Goal: Task Accomplishment & Management: Manage account settings

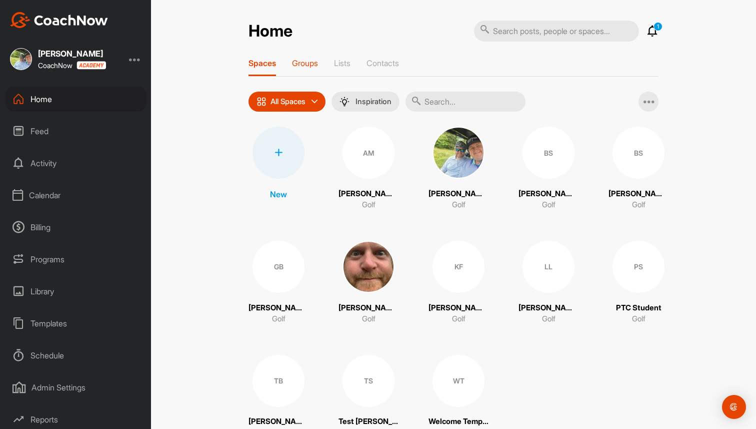
click at [307, 65] on p "Groups" at bounding box center [305, 63] width 26 height 10
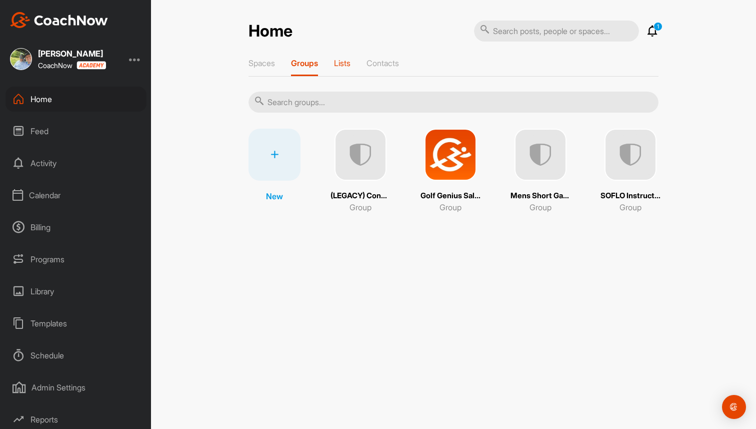
click at [341, 61] on p "Lists" at bounding box center [342, 63] width 17 height 10
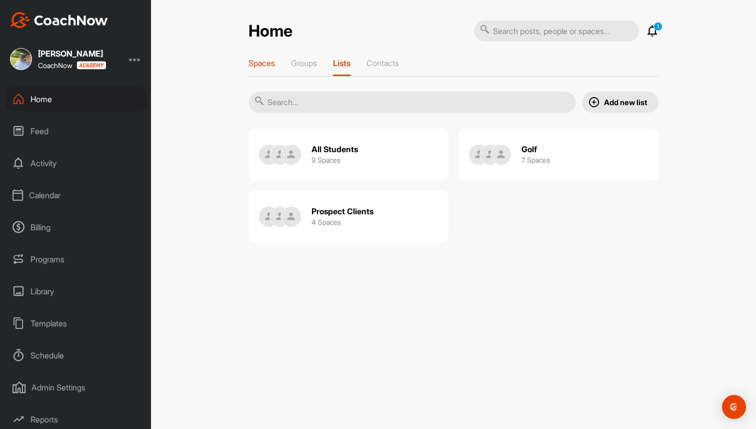
click at [265, 68] on div "Spaces" at bounding box center [262, 67] width 27 height 18
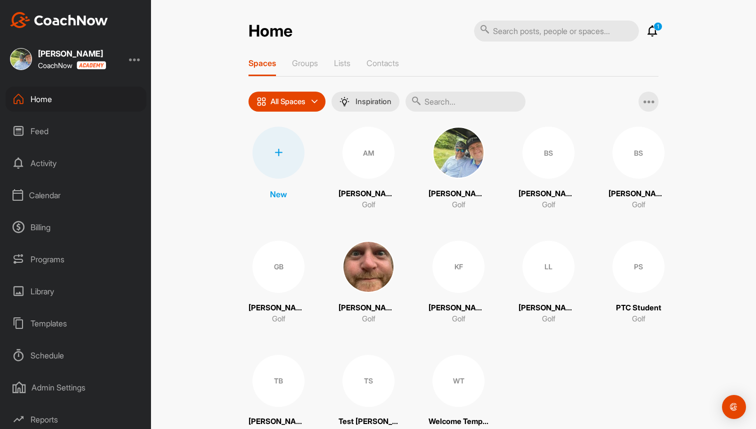
click at [364, 265] on img at bounding box center [369, 267] width 52 height 52
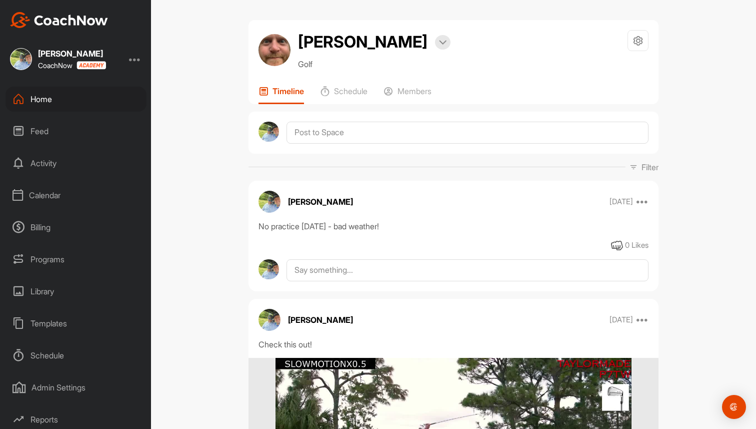
click at [79, 100] on div "Home" at bounding box center [76, 99] width 141 height 25
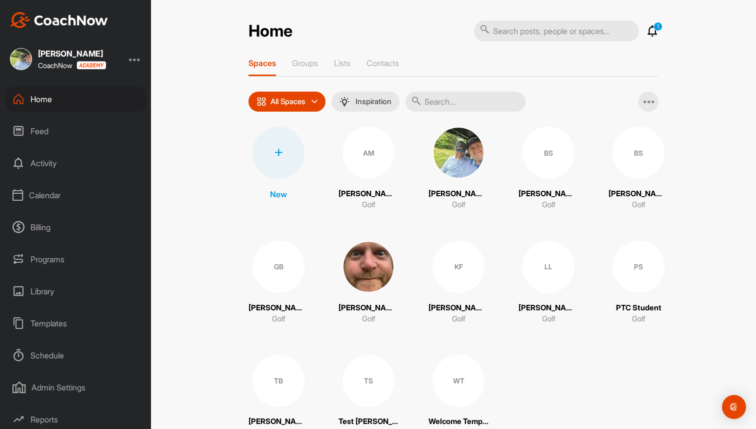
click at [36, 260] on div "Programs" at bounding box center [76, 259] width 141 height 25
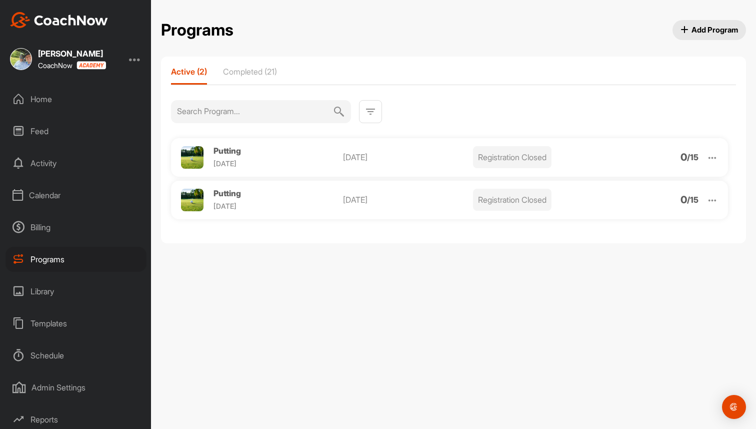
click at [712, 27] on span "Add Program" at bounding box center [710, 30] width 58 height 11
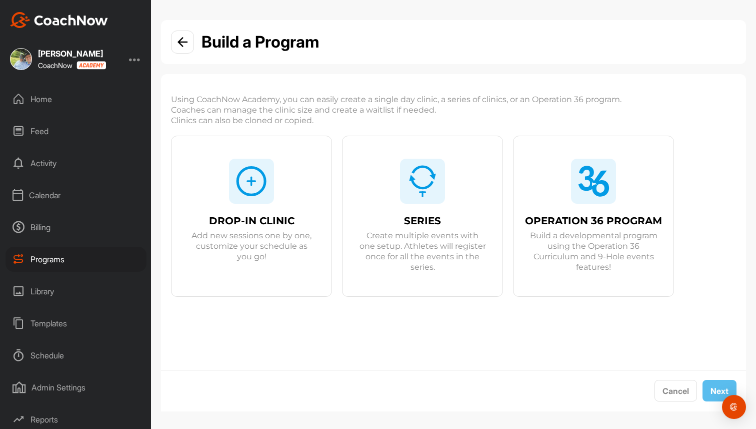
click at [417, 187] on img at bounding box center [423, 181] width 32 height 32
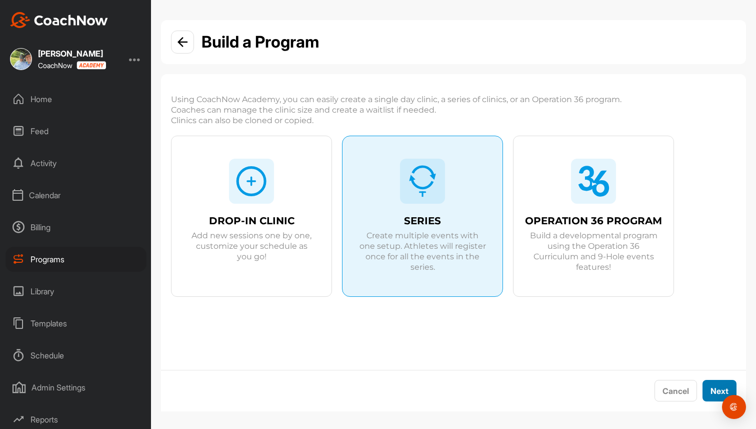
click at [714, 383] on button "Next" at bounding box center [720, 391] width 34 height 22
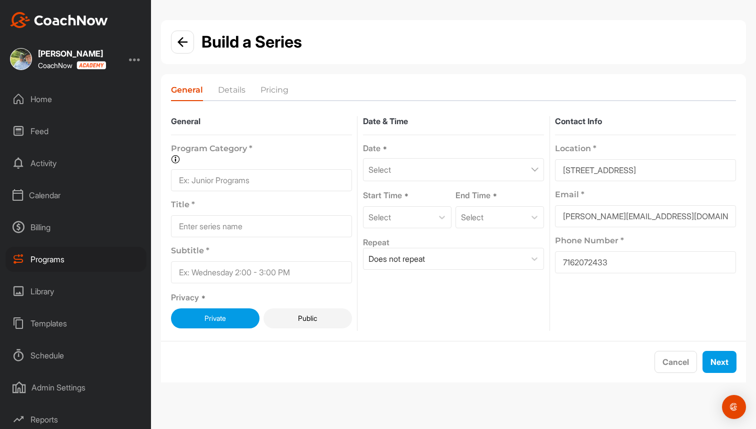
click at [276, 181] on input at bounding box center [261, 180] width 181 height 22
type input "JNR Program"
type input "JNR"
click at [415, 169] on div "Select" at bounding box center [453, 169] width 181 height 23
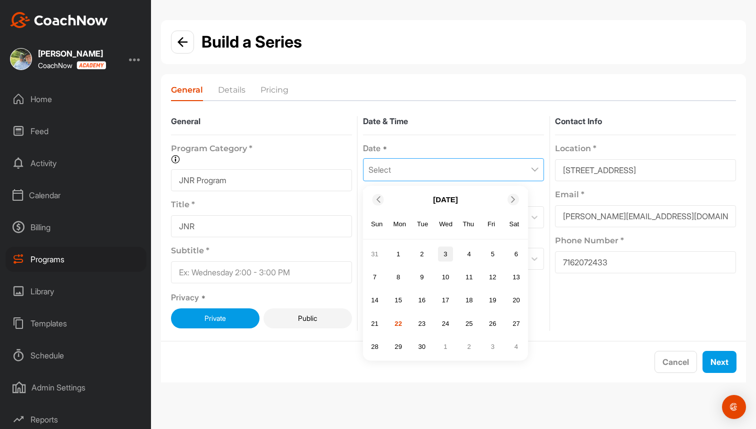
click at [448, 253] on div "3" at bounding box center [445, 253] width 15 height 15
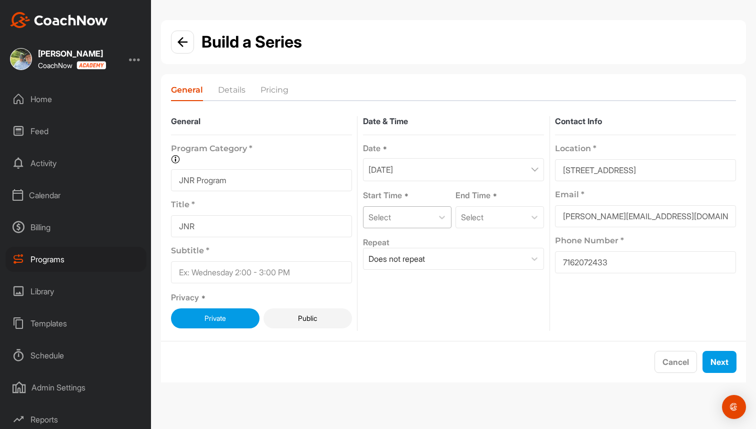
click at [429, 217] on div "Select" at bounding box center [399, 217] width 70 height 21
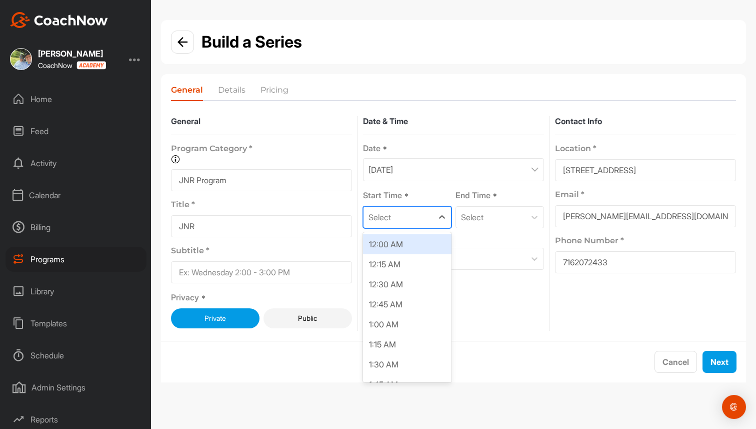
click at [429, 217] on div "Select" at bounding box center [399, 217] width 70 height 21
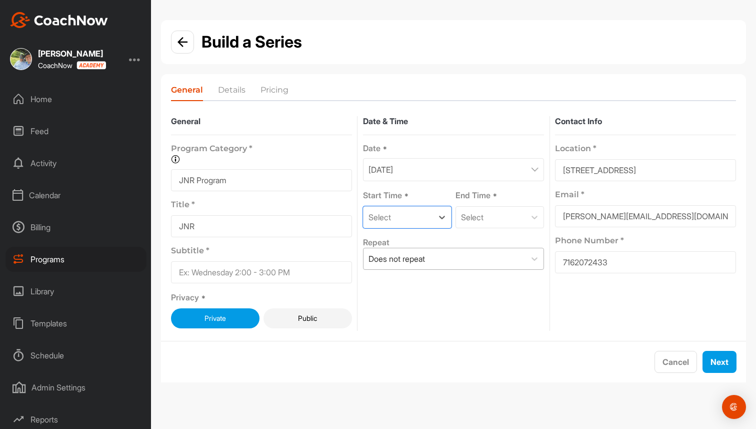
click at [439, 254] on div "Does not repeat" at bounding box center [445, 258] width 162 height 21
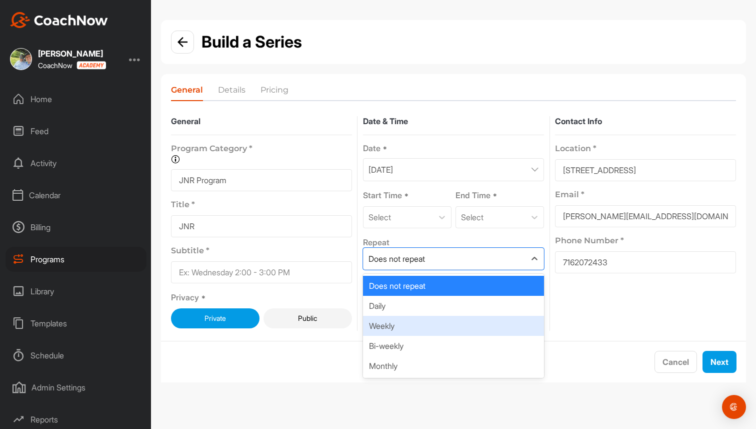
click at [429, 322] on div "Weekly" at bounding box center [453, 326] width 181 height 20
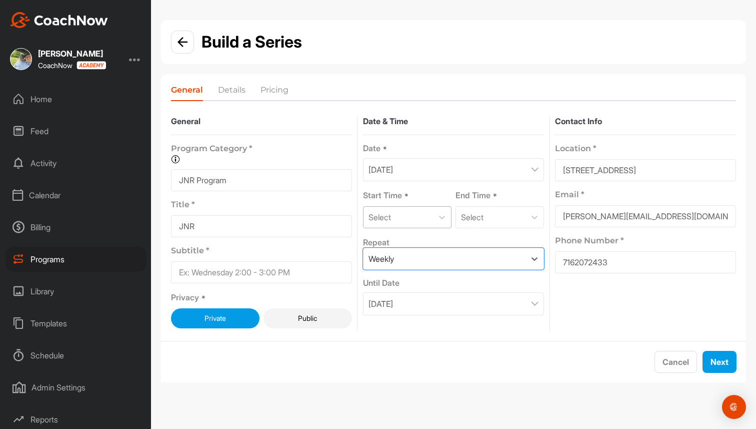
click at [431, 214] on div "Select" at bounding box center [399, 217] width 70 height 21
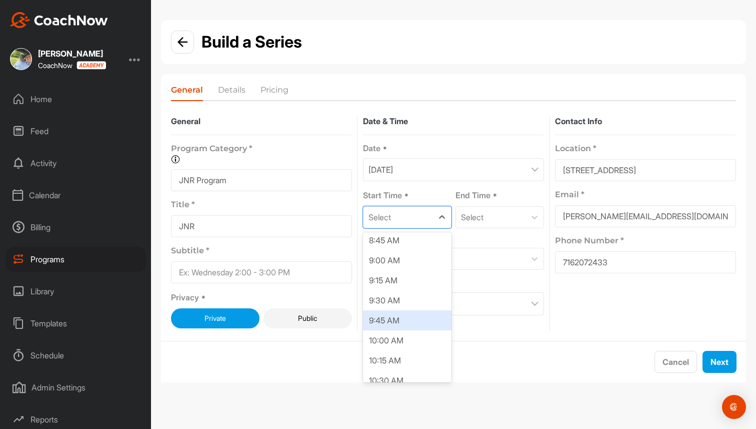
scroll to position [705, 0]
click at [403, 255] on div "9:00 AM" at bounding box center [407, 260] width 89 height 20
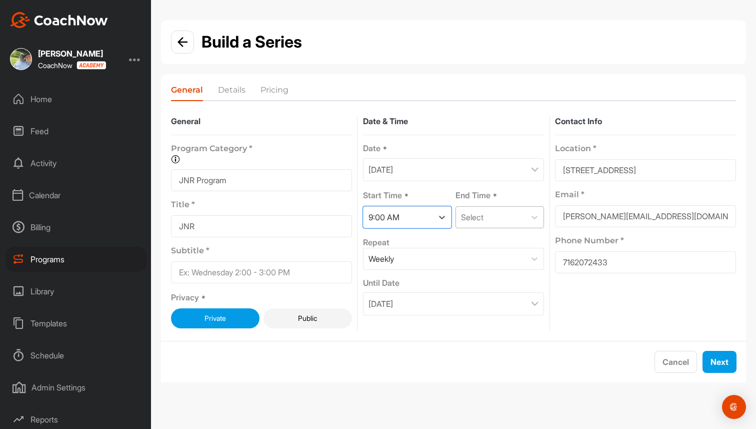
click at [493, 209] on div "Select" at bounding box center [491, 217] width 70 height 21
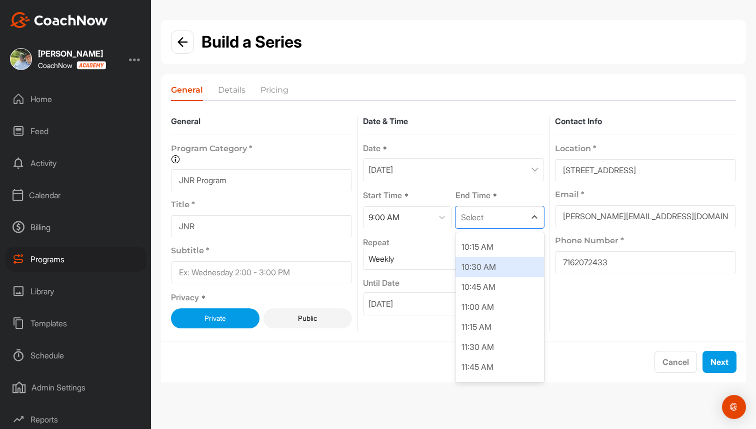
scroll to position [78, 0]
click at [490, 308] on div "11:00 AM" at bounding box center [500, 306] width 89 height 20
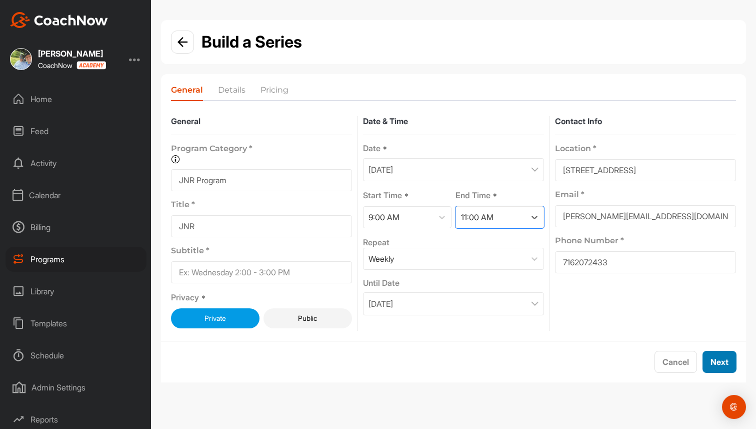
click at [720, 355] on button "Next" at bounding box center [720, 362] width 34 height 22
type input "WED"
click at [731, 365] on button "Next" at bounding box center [720, 362] width 34 height 22
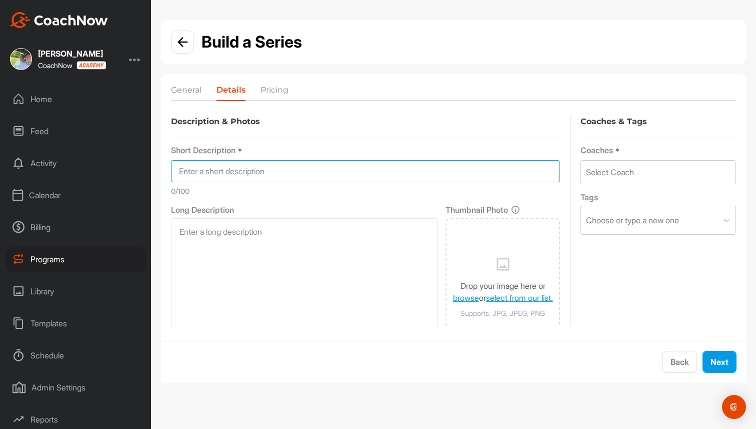
click at [221, 171] on input at bounding box center [365, 171] width 389 height 22
type input "qawawd"
click at [670, 164] on div "Select Coach" at bounding box center [658, 172] width 155 height 23
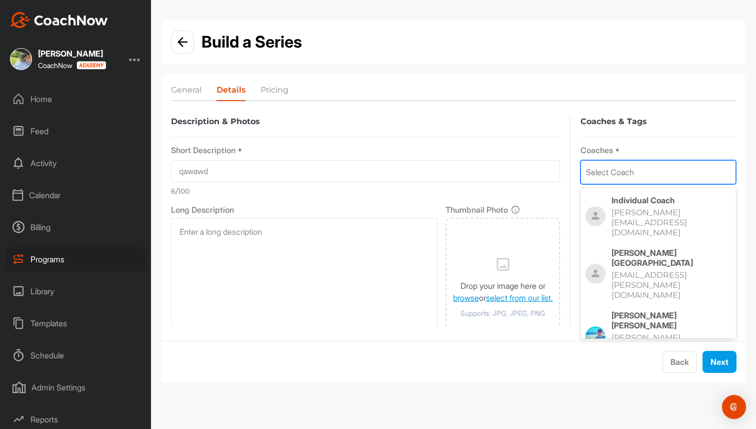
click at [652, 333] on p "brad+acad@golfgenius.com" at bounding box center [662, 348] width 100 height 30
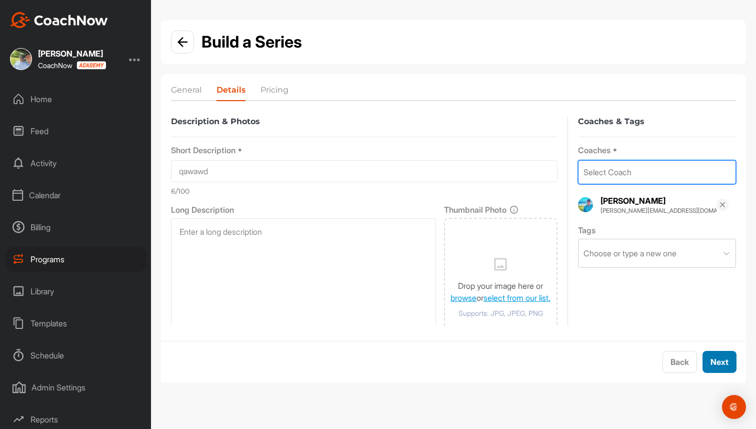
click at [723, 362] on span "Next" at bounding box center [720, 362] width 18 height 10
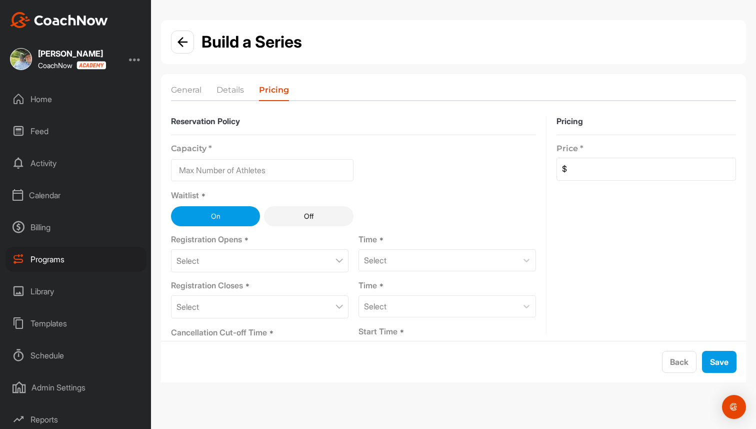
click at [589, 173] on input at bounding box center [651, 169] width 169 height 22
type input "200"
click at [653, 251] on div "Pricing Price * $ 200" at bounding box center [647, 240] width 180 height 248
click at [177, 45] on div at bounding box center [182, 42] width 23 height 23
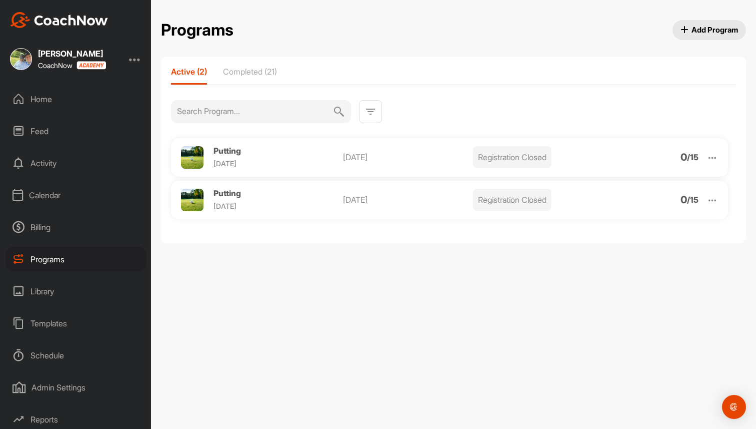
click at [42, 256] on div "Programs" at bounding box center [76, 259] width 141 height 25
click at [237, 191] on span "Putting" at bounding box center [228, 193] width 28 height 10
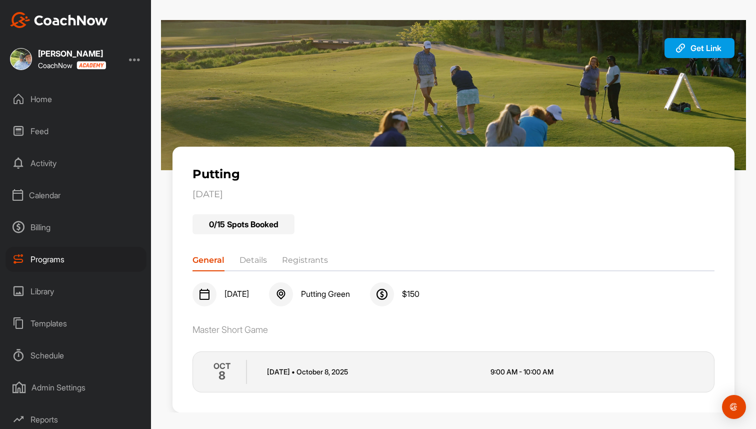
click at [266, 262] on li "Details" at bounding box center [254, 262] width 28 height 16
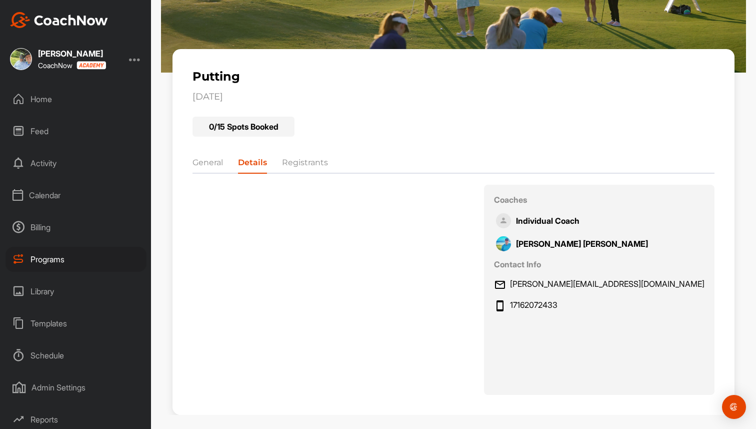
scroll to position [107, 0]
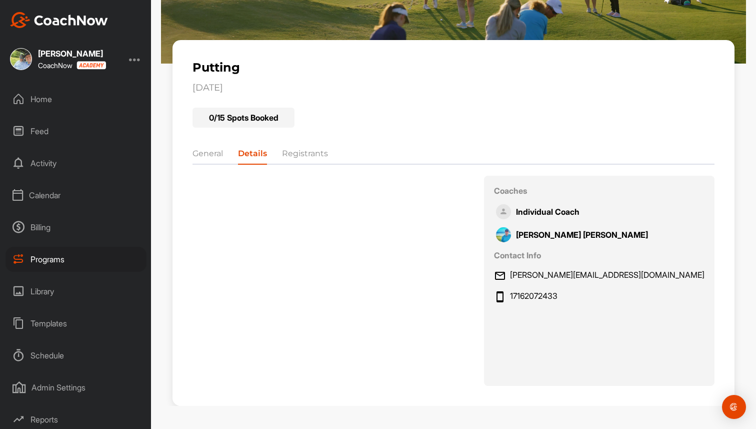
click at [36, 93] on div "Home" at bounding box center [76, 99] width 141 height 25
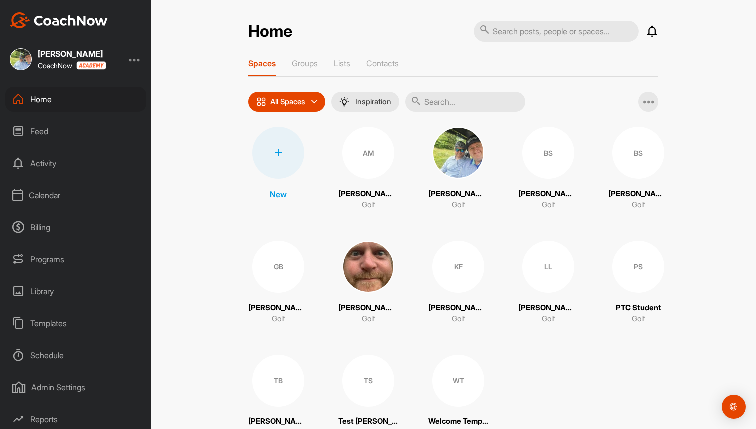
click at [134, 58] on div at bounding box center [135, 59] width 12 height 12
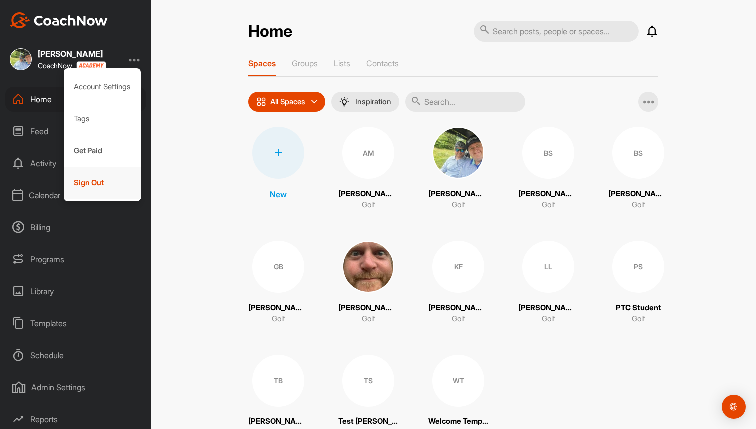
click at [111, 177] on div "Sign Out" at bounding box center [103, 183] width 78 height 32
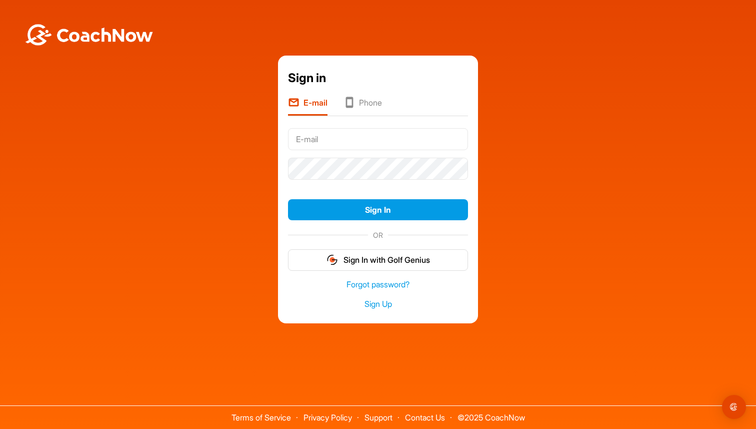
type input "brad@golfgenius.com"
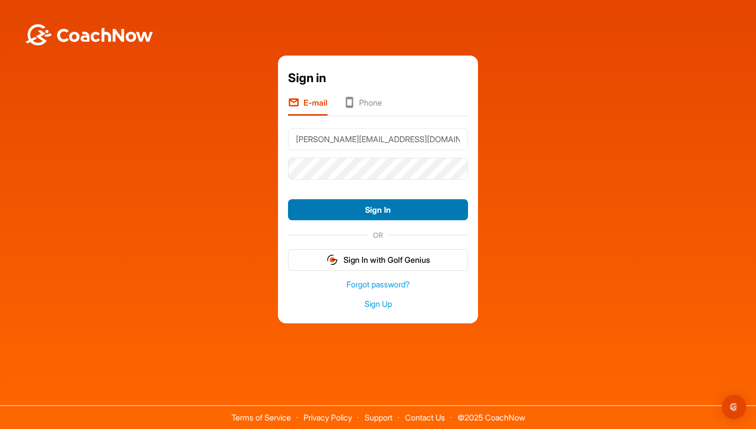
click at [363, 212] on button "Sign In" at bounding box center [378, 210] width 180 height 22
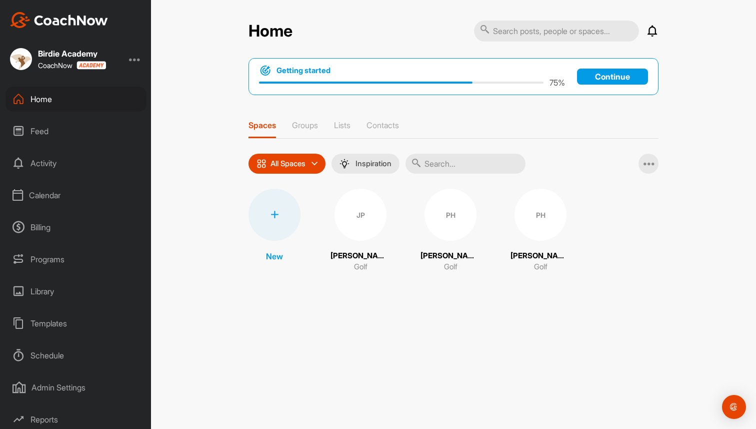
click at [54, 194] on div "Calendar" at bounding box center [76, 195] width 141 height 25
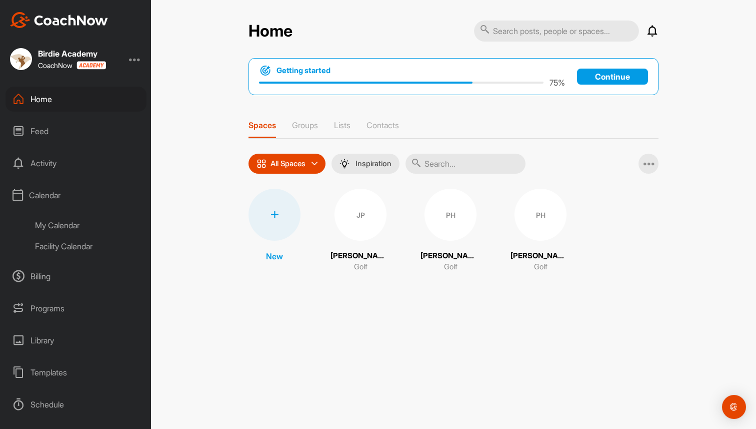
click at [54, 194] on div "Calendar" at bounding box center [76, 195] width 141 height 25
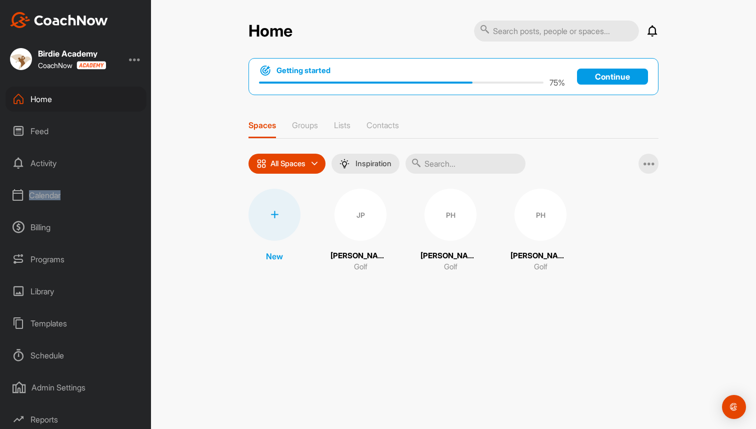
scroll to position [35, 0]
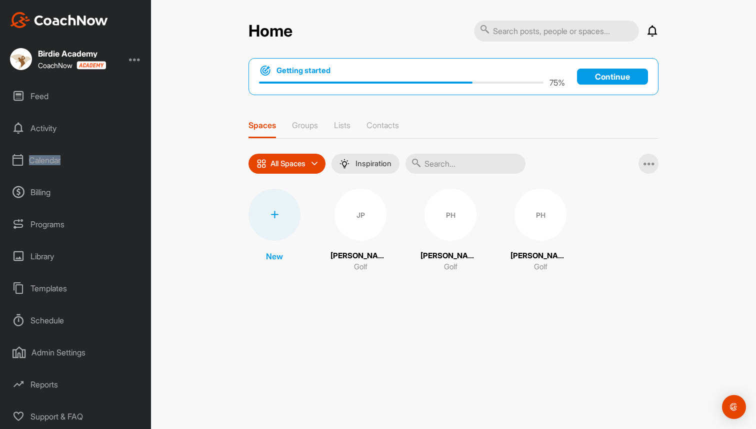
click at [57, 354] on div "Admin Settings" at bounding box center [76, 352] width 141 height 25
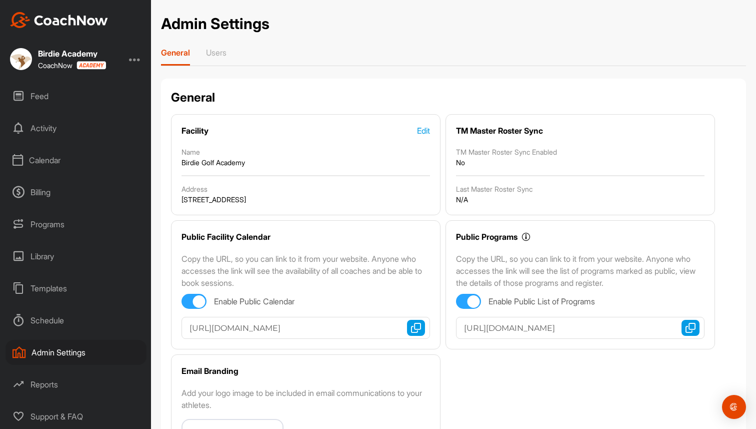
scroll to position [34, 0]
click at [49, 226] on div "Programs" at bounding box center [76, 225] width 141 height 25
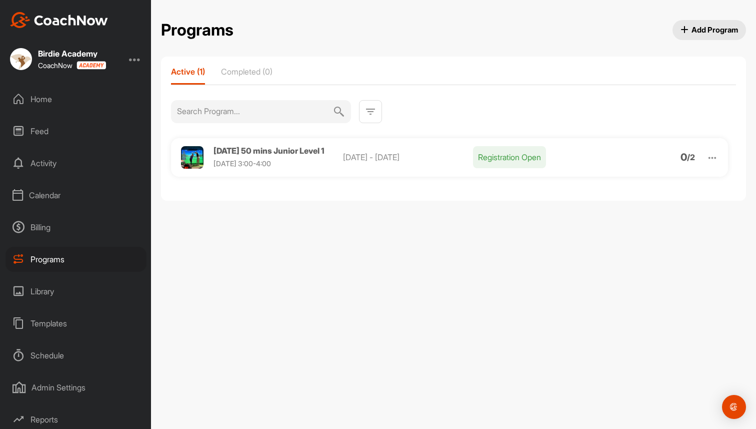
scroll to position [35, 0]
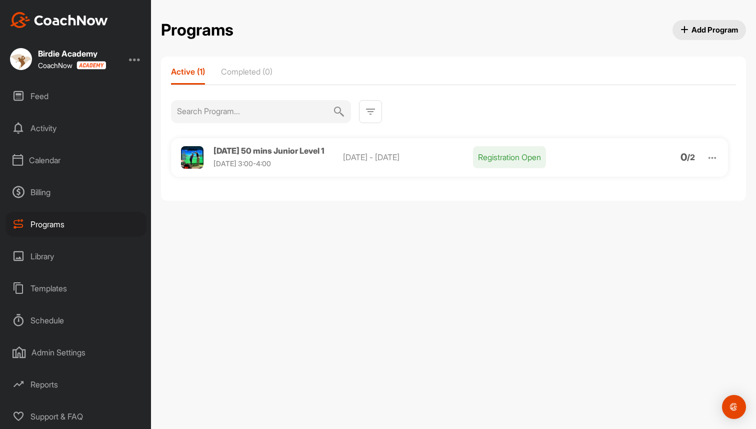
click at [54, 385] on div "Reports" at bounding box center [76, 384] width 141 height 25
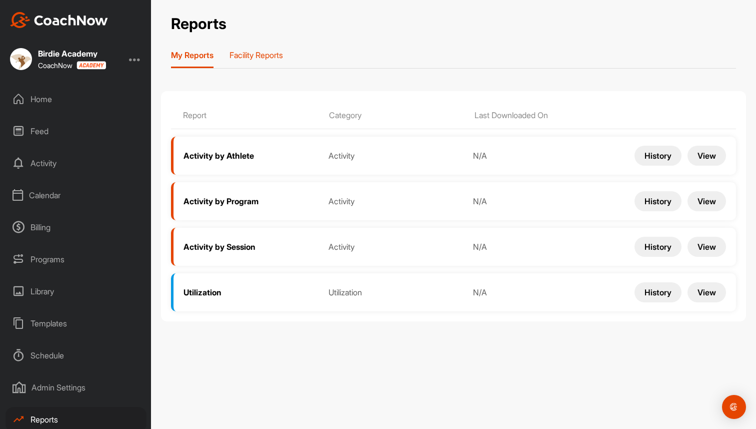
click at [270, 56] on p "Facility Reports" at bounding box center [257, 55] width 54 height 10
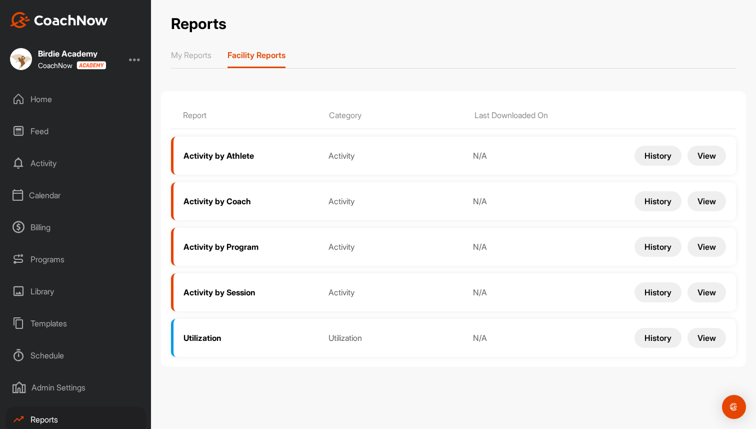
click at [708, 243] on button "View" at bounding box center [707, 247] width 39 height 20
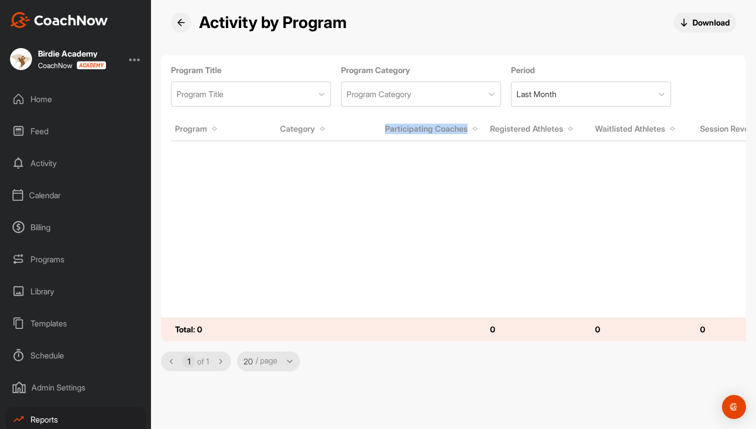
drag, startPoint x: 387, startPoint y: 127, endPoint x: 473, endPoint y: 132, distance: 86.2
click at [473, 132] on div "Participating Coaches" at bounding box center [431, 129] width 93 height 11
drag, startPoint x: 491, startPoint y: 126, endPoint x: 564, endPoint y: 126, distance: 72.5
click at [563, 126] on span "Registered Athletes" at bounding box center [526, 129] width 73 height 11
click at [52, 261] on div "Programs" at bounding box center [76, 259] width 141 height 25
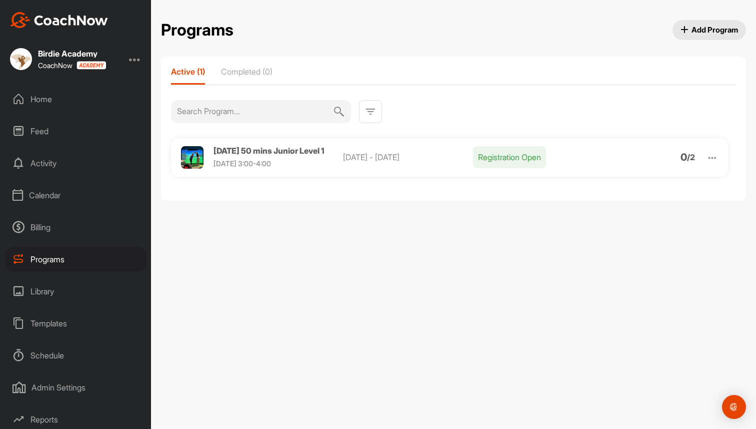
click at [274, 157] on div "Monday 50 mins Junior Level 1 Monday 3:00-4:00" at bounding box center [269, 157] width 111 height 21
click at [280, 148] on span "Monday 50 mins Junior Level 1" at bounding box center [269, 151] width 111 height 10
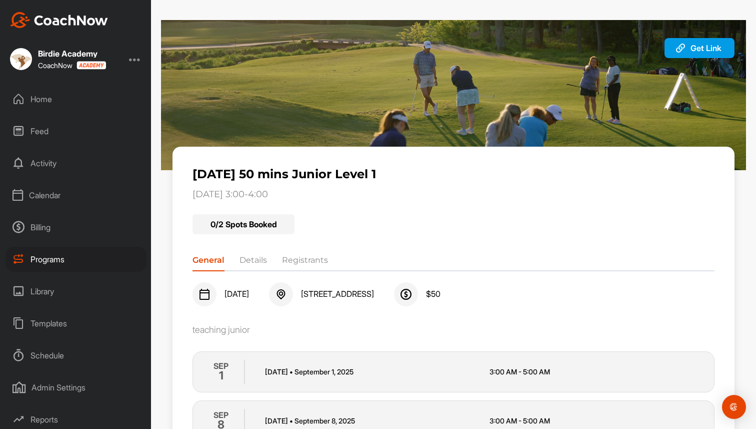
click at [246, 261] on li "Details" at bounding box center [254, 262] width 28 height 16
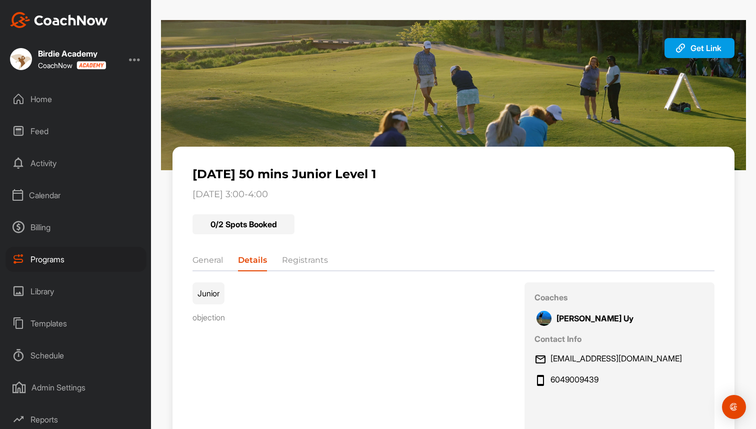
click at [50, 268] on div "Programs" at bounding box center [76, 259] width 141 height 25
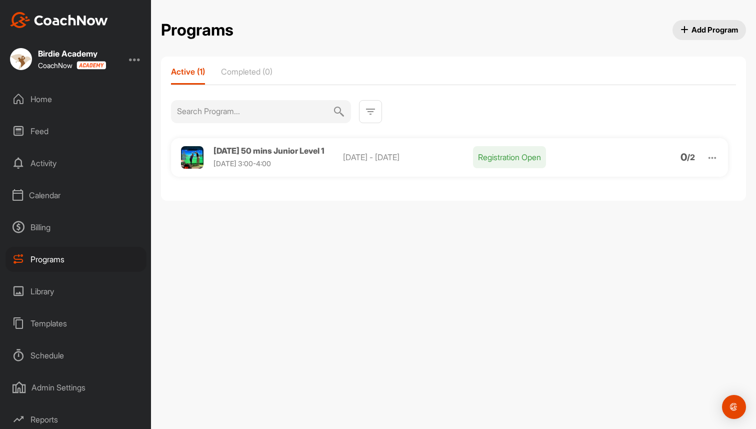
click at [44, 102] on div "Home" at bounding box center [76, 99] width 141 height 25
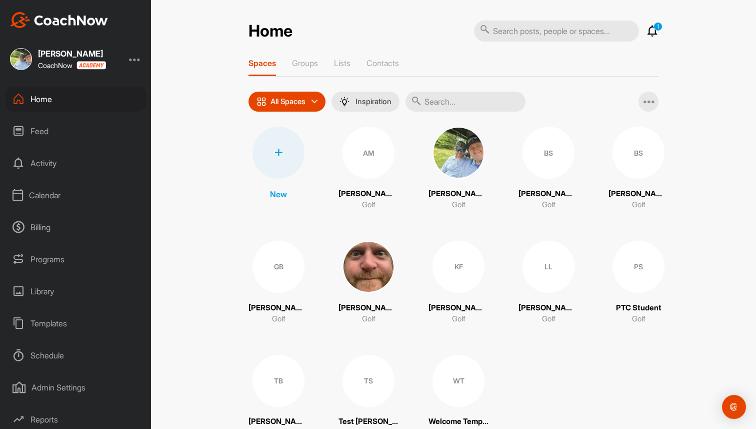
click at [47, 203] on div "Calendar" at bounding box center [76, 195] width 141 height 25
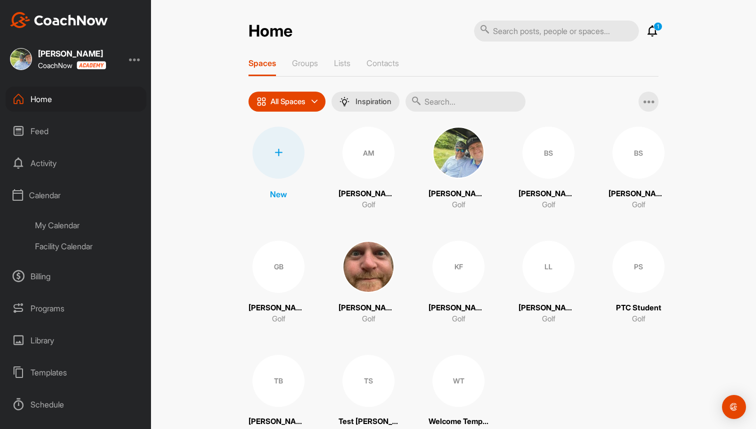
click at [49, 225] on div "My Calendar" at bounding box center [87, 225] width 119 height 21
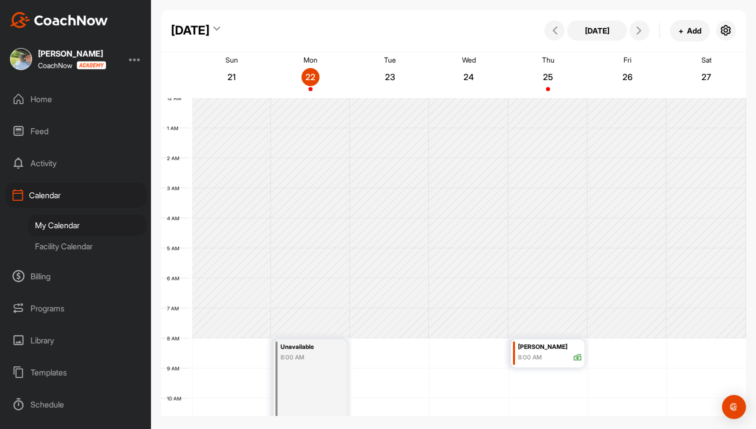
scroll to position [173, 0]
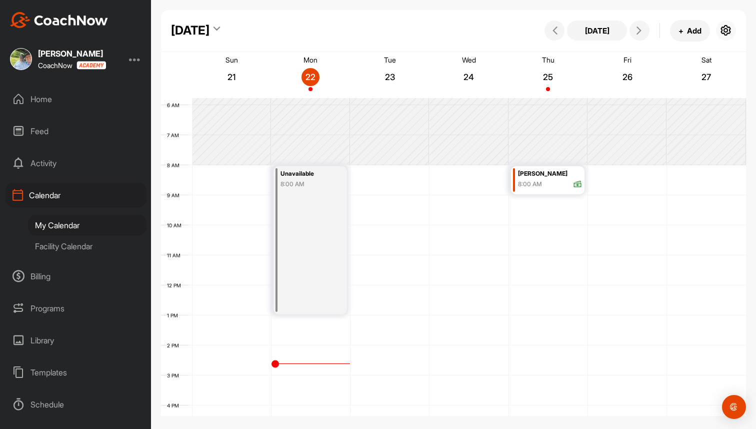
click at [730, 31] on icon "button" at bounding box center [726, 31] width 12 height 12
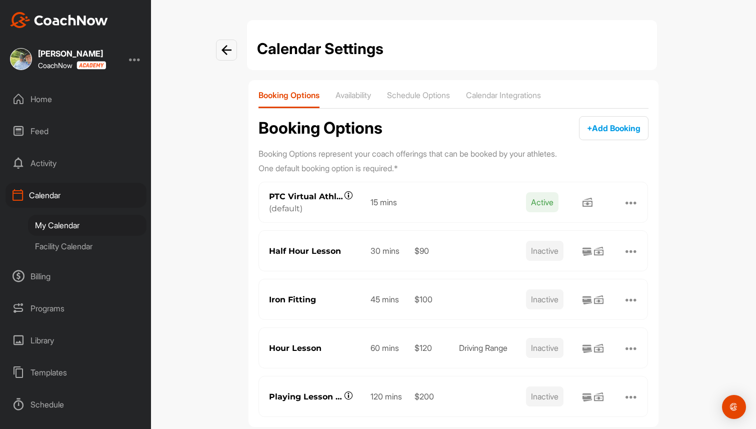
scroll to position [21, 0]
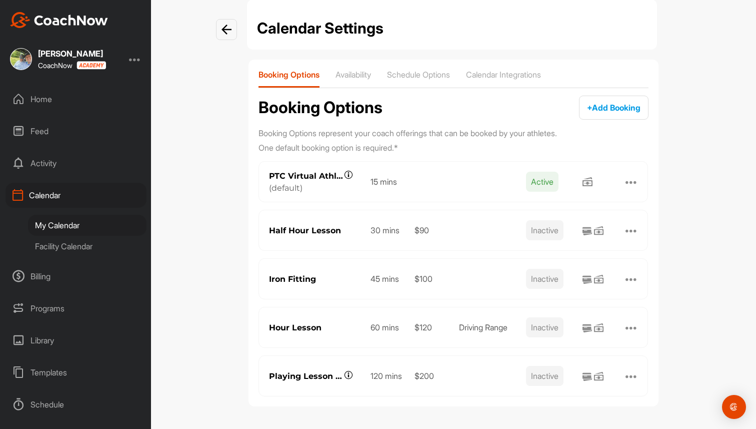
click at [635, 183] on div at bounding box center [632, 182] width 12 height 12
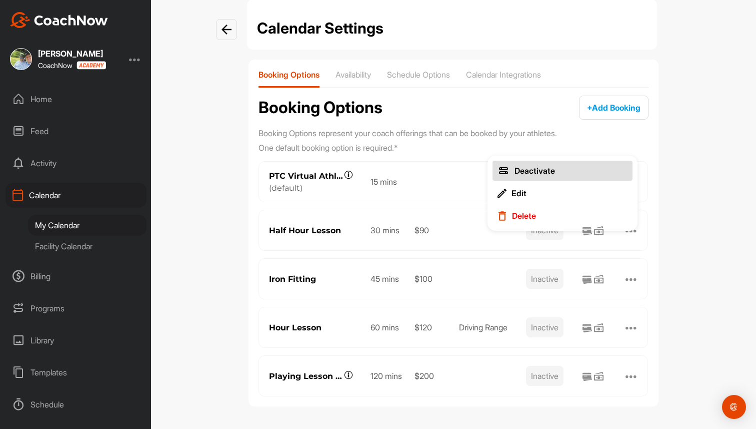
click at [552, 170] on div "Deactivate" at bounding box center [535, 171] width 41 height 11
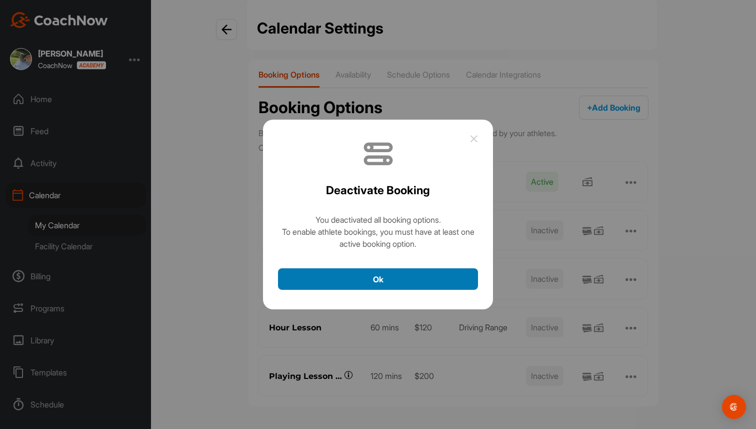
click at [386, 282] on button "Ok" at bounding box center [378, 279] width 200 height 22
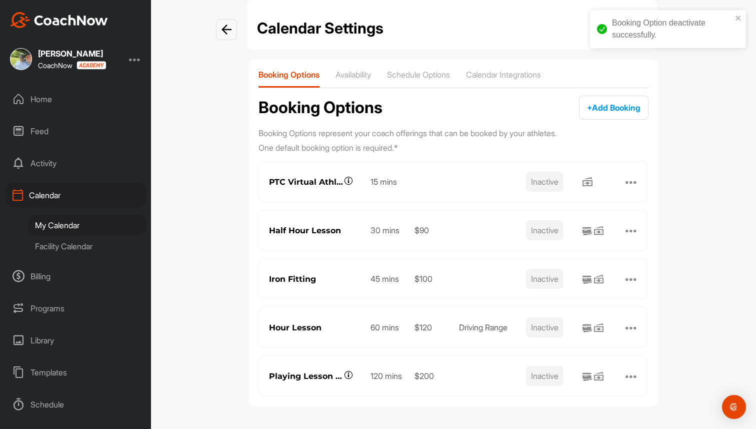
click at [635, 225] on div at bounding box center [632, 230] width 12 height 12
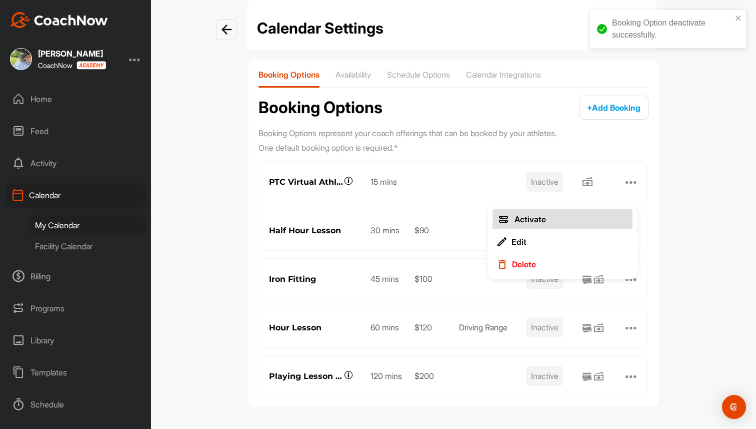
click at [539, 224] on button "Activate" at bounding box center [563, 219] width 140 height 20
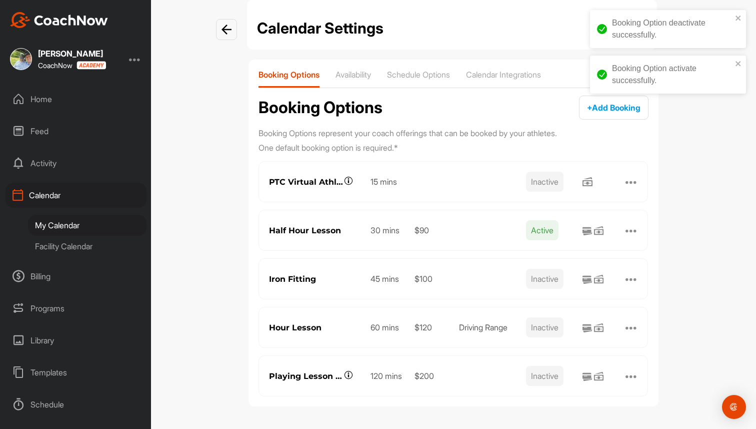
click at [633, 278] on div at bounding box center [632, 279] width 12 height 12
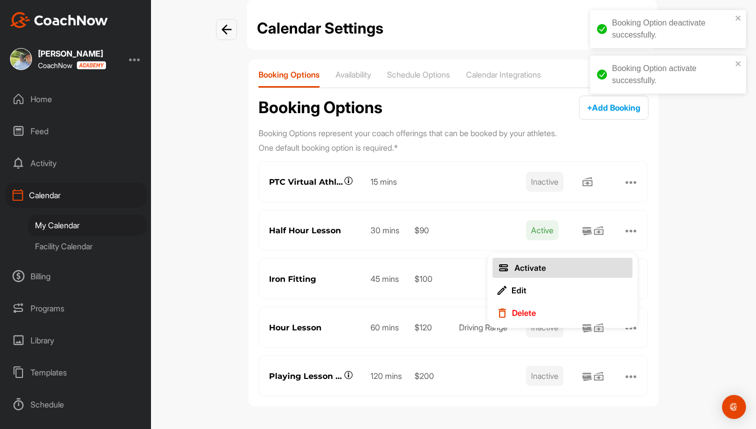
click at [611, 263] on button "Activate" at bounding box center [563, 268] width 140 height 20
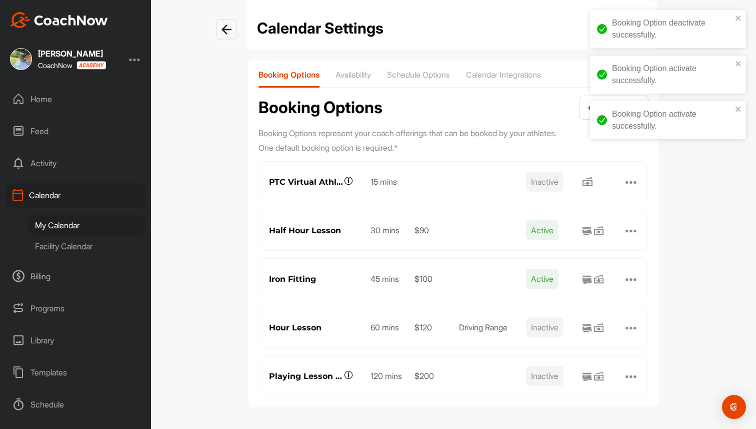
click at [634, 321] on div at bounding box center [632, 327] width 12 height 12
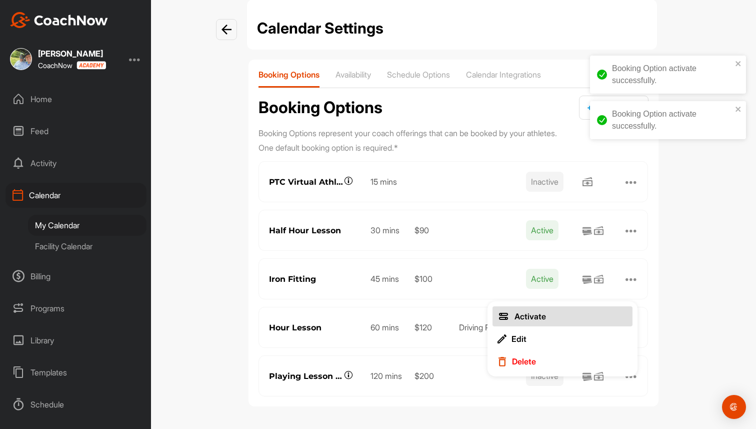
click at [615, 306] on button "Activate" at bounding box center [563, 316] width 140 height 20
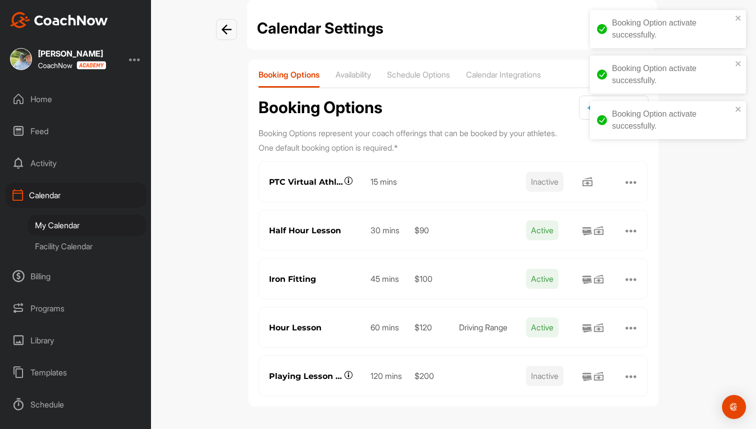
click at [630, 371] on div at bounding box center [632, 376] width 12 height 12
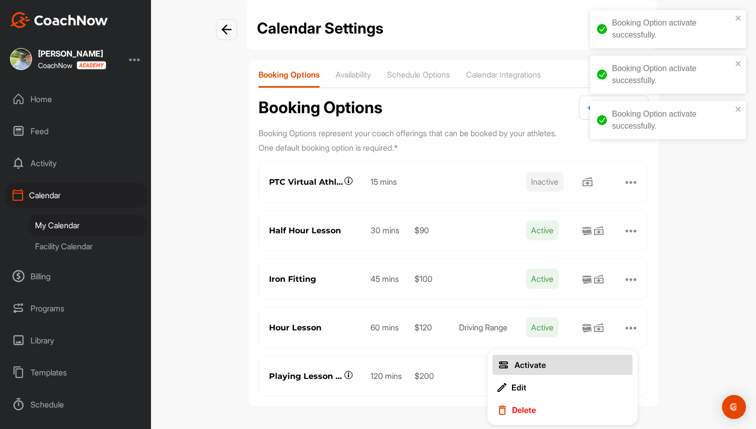
click at [588, 357] on button "Activate" at bounding box center [563, 365] width 140 height 20
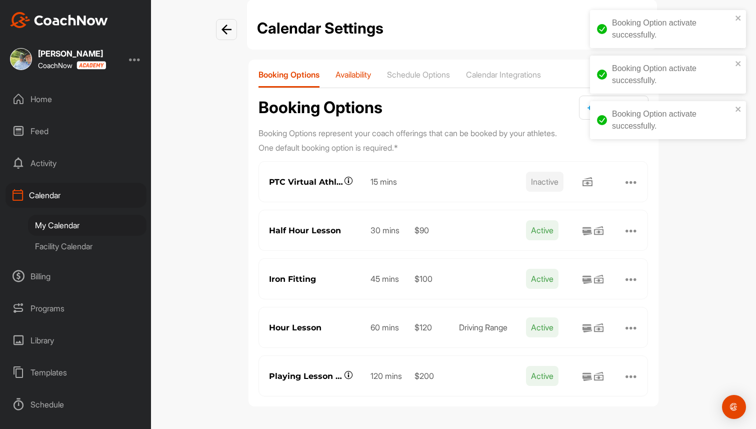
click at [361, 75] on p "Availability" at bounding box center [354, 75] width 36 height 10
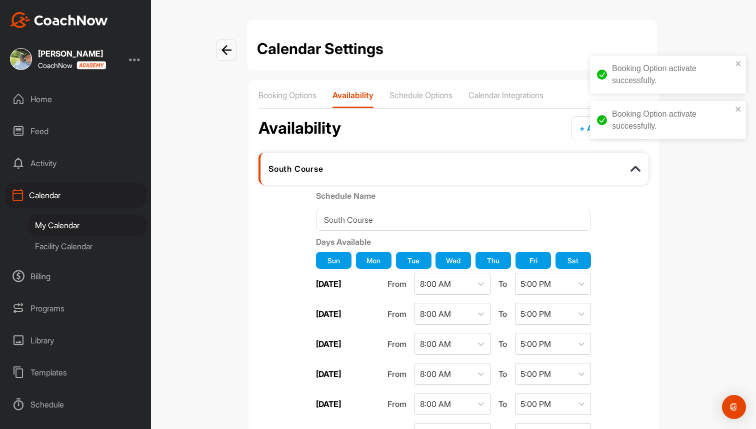
click at [338, 266] on button "Sun" at bounding box center [334, 260] width 36 height 17
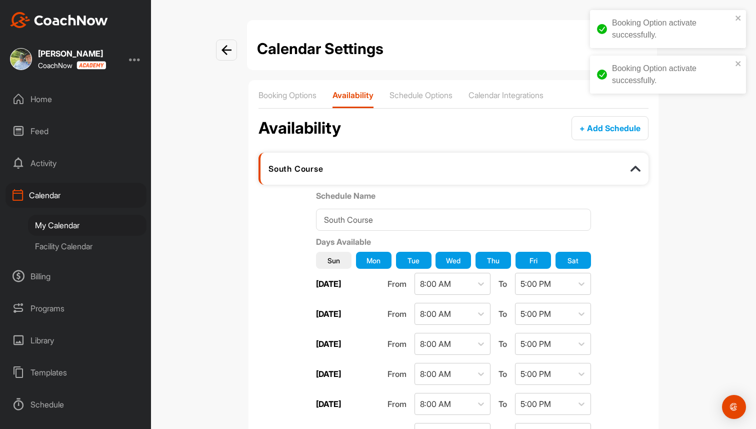
click at [579, 254] on button "Sat" at bounding box center [574, 260] width 36 height 17
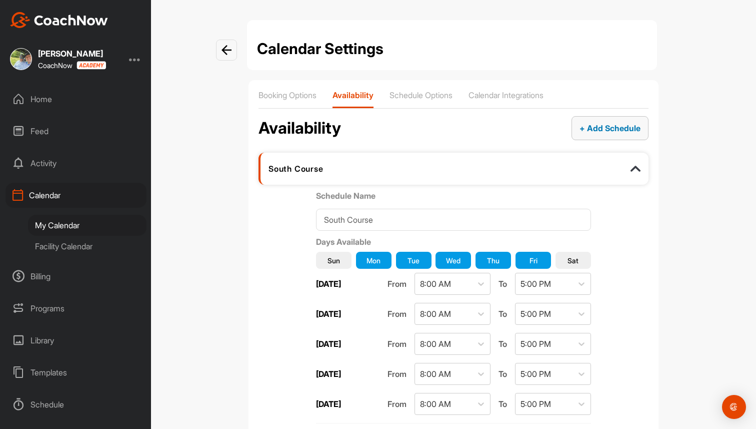
click at [608, 136] on button "+ Add Schedule" at bounding box center [610, 128] width 77 height 24
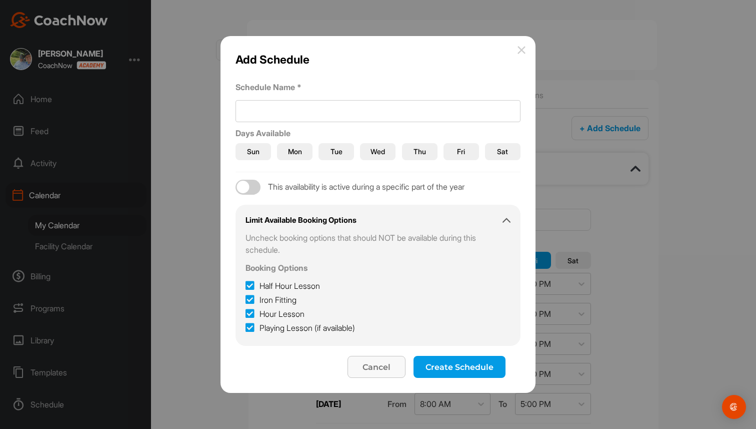
click at [363, 370] on span "Cancel" at bounding box center [377, 367] width 28 height 10
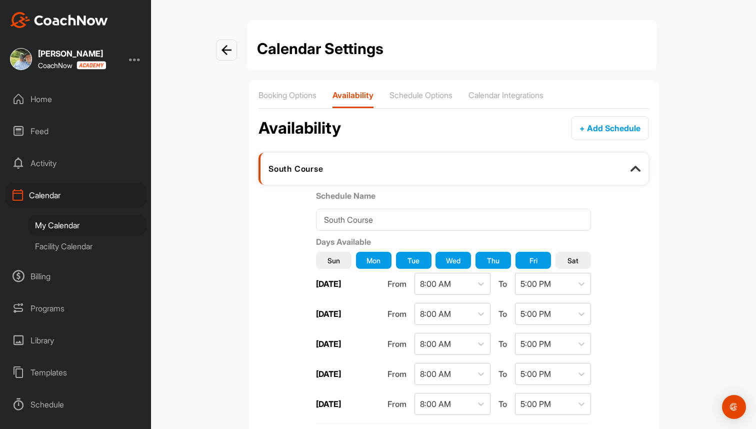
click at [356, 191] on label "Schedule Name" at bounding box center [453, 196] width 275 height 12
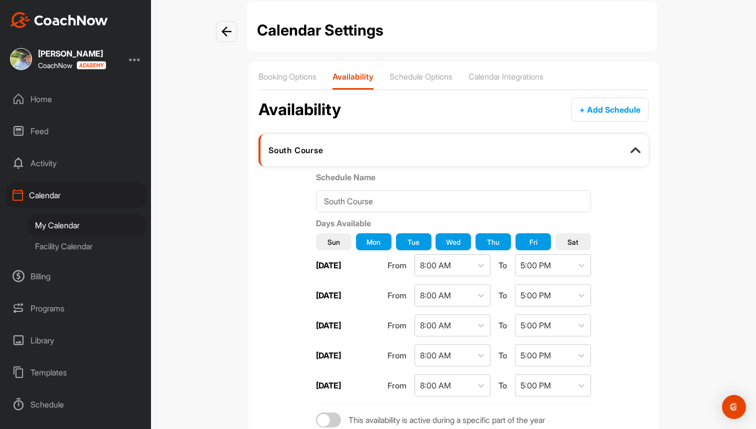
scroll to position [24, 0]
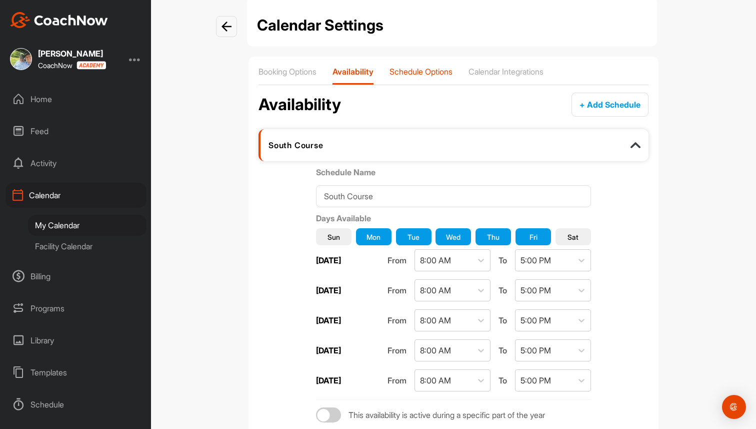
click at [432, 68] on p "Schedule Options" at bounding box center [421, 72] width 63 height 10
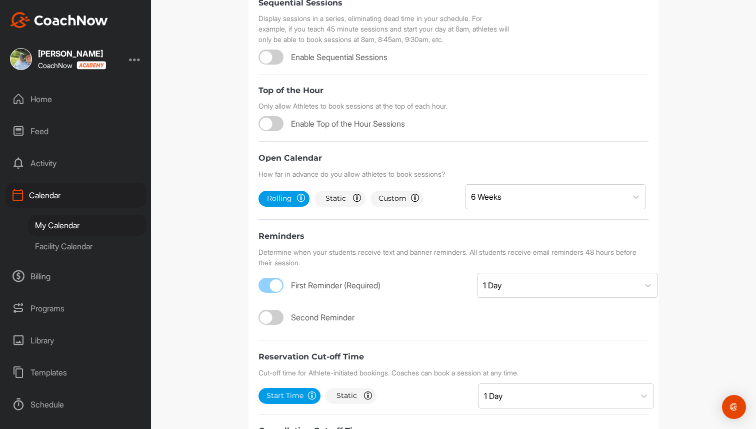
scroll to position [273, 0]
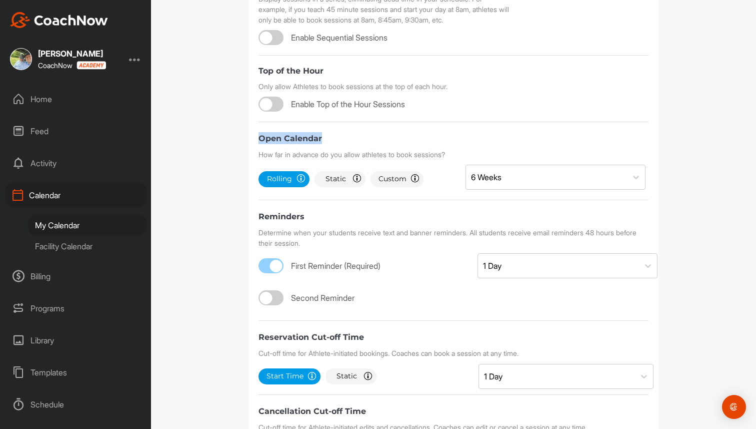
drag, startPoint x: 257, startPoint y: 160, endPoint x: 325, endPoint y: 165, distance: 68.7
click at [325, 165] on div "Booking Options Availability Schedule Options Calendar Integrations Schedule Op…" at bounding box center [454, 159] width 410 height 704
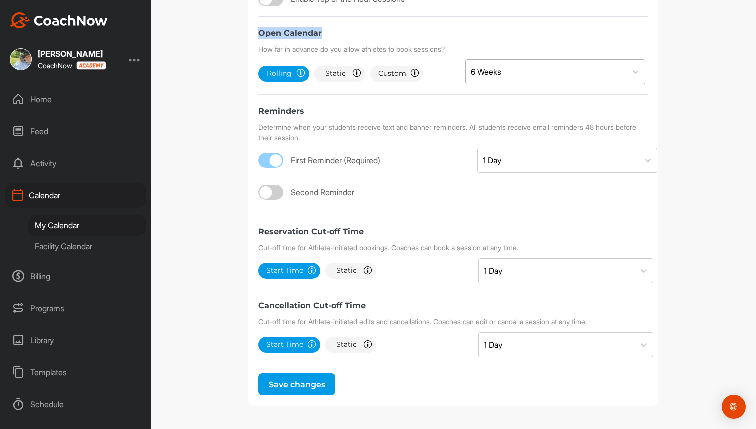
scroll to position [390, 0]
click at [268, 198] on div at bounding box center [266, 192] width 13 height 13
click at [482, 204] on div "Select..." at bounding box center [558, 192] width 161 height 24
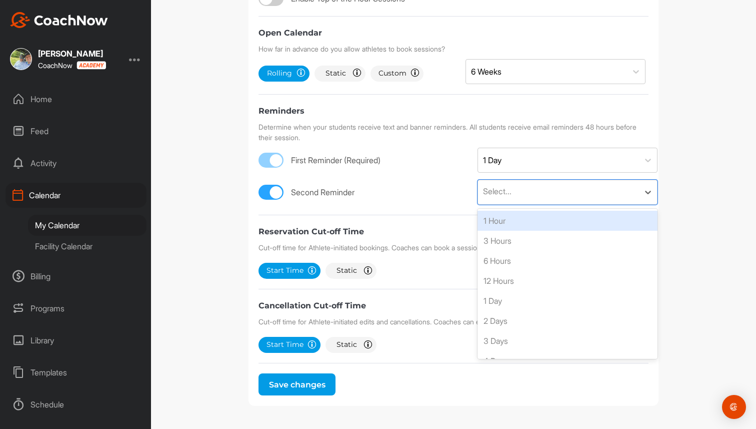
click at [269, 200] on div at bounding box center [271, 192] width 25 height 15
checkbox input "false"
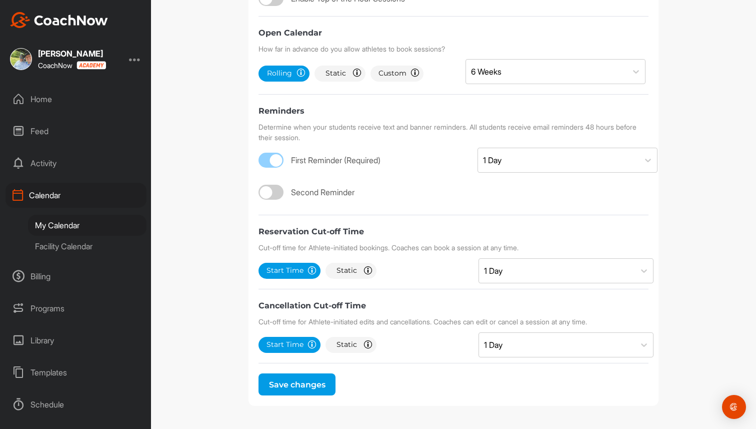
click at [79, 222] on div "My Calendar" at bounding box center [87, 225] width 119 height 21
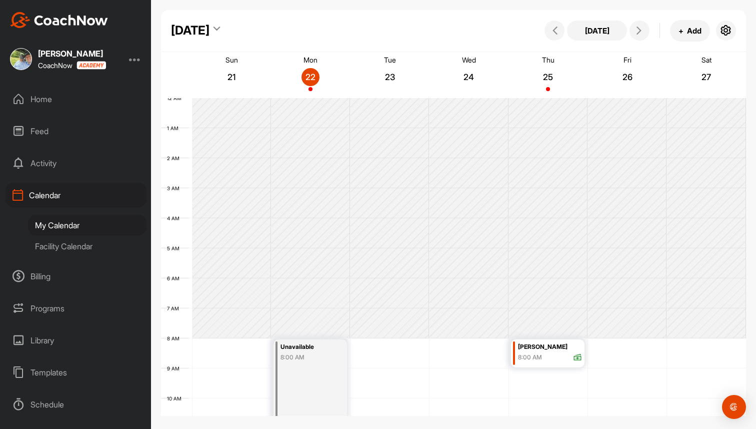
scroll to position [173, 0]
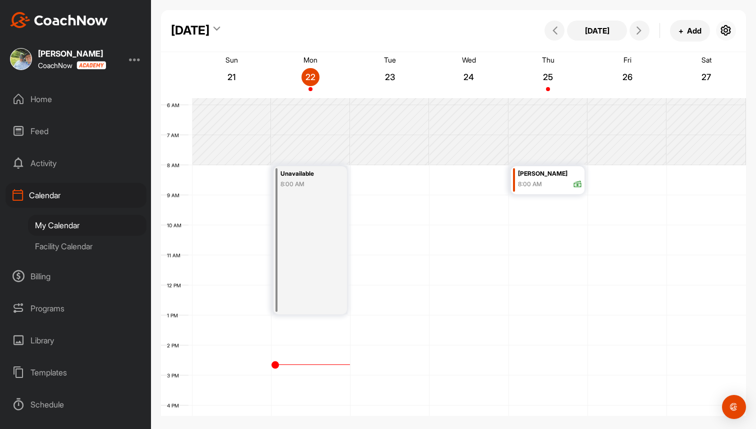
click at [730, 28] on icon "button" at bounding box center [726, 31] width 12 height 12
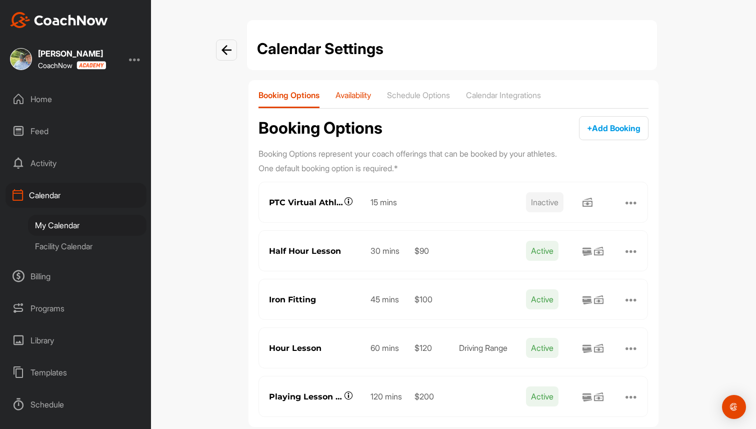
click at [366, 103] on div "Availability" at bounding box center [354, 99] width 36 height 18
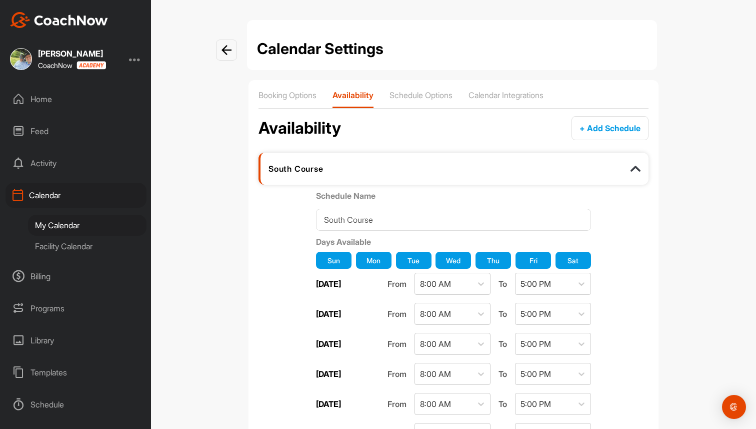
click at [338, 262] on span "Sun" at bounding box center [334, 260] width 13 height 11
click at [580, 263] on button "Sat" at bounding box center [574, 260] width 36 height 17
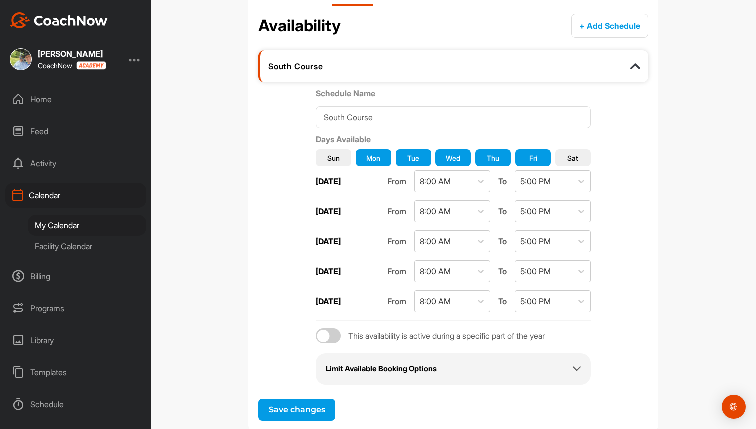
scroll to position [128, 0]
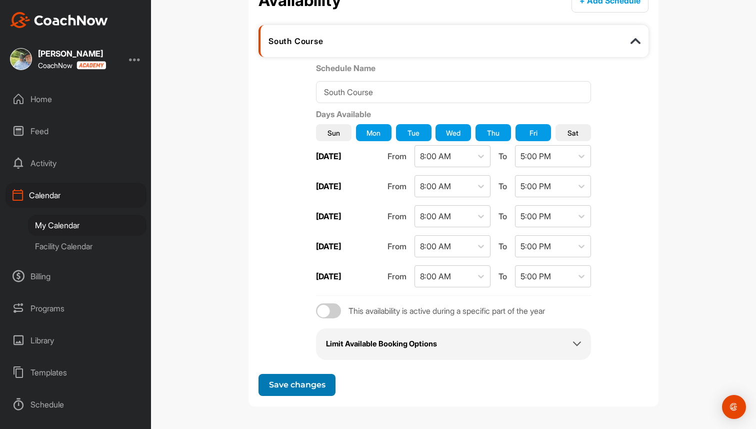
click at [289, 379] on button "Save changes" at bounding box center [297, 385] width 77 height 22
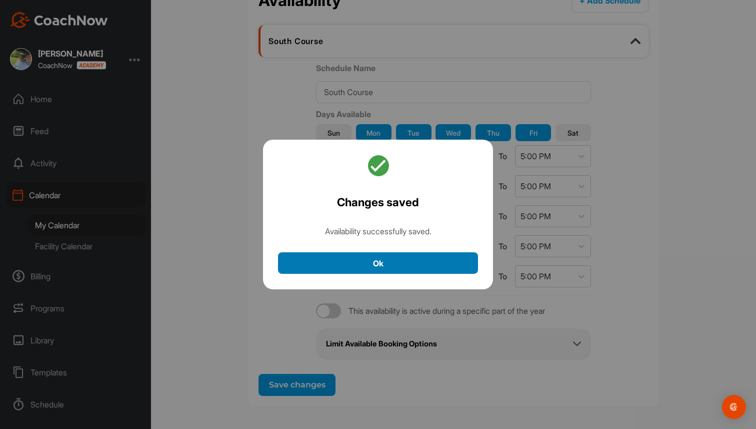
click at [388, 260] on button "Ok" at bounding box center [378, 263] width 200 height 22
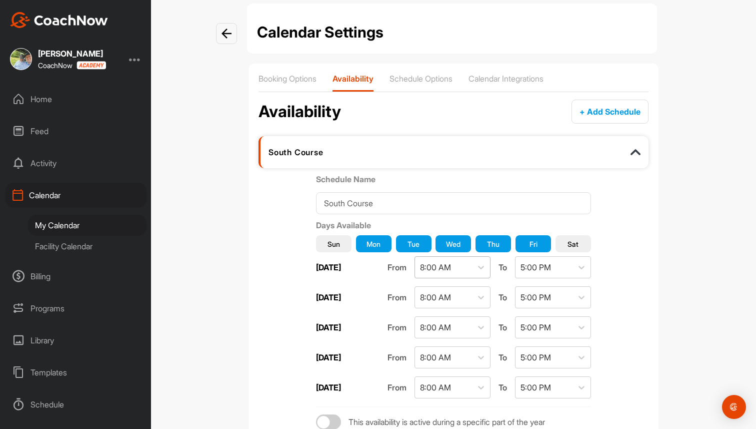
scroll to position [0, 0]
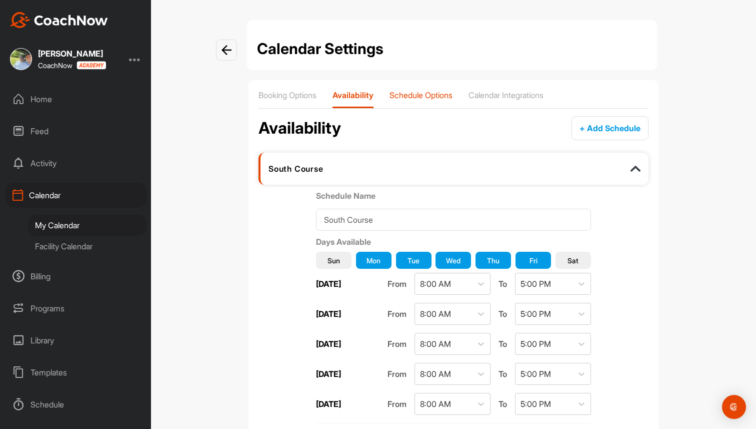
click at [430, 91] on p "Schedule Options" at bounding box center [421, 95] width 63 height 10
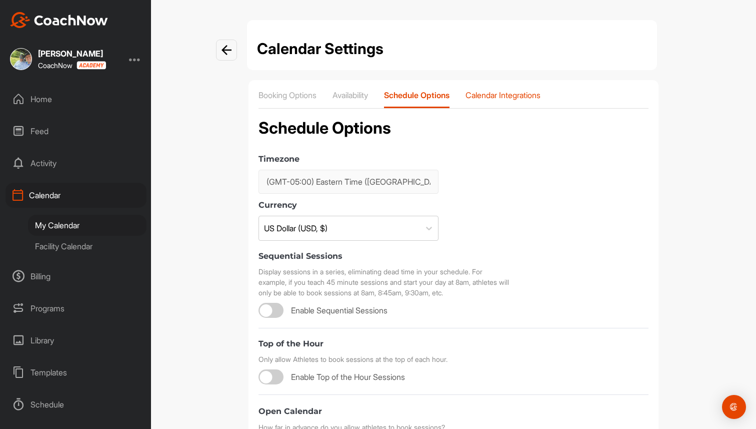
click at [521, 91] on p "Calendar Integrations" at bounding box center [503, 95] width 75 height 10
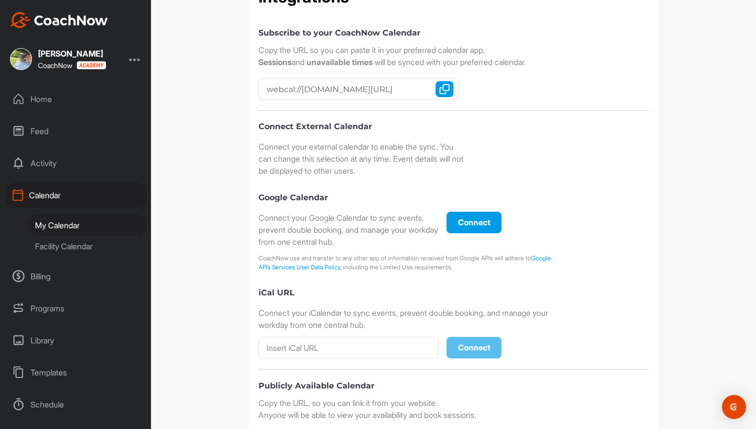
scroll to position [241, 0]
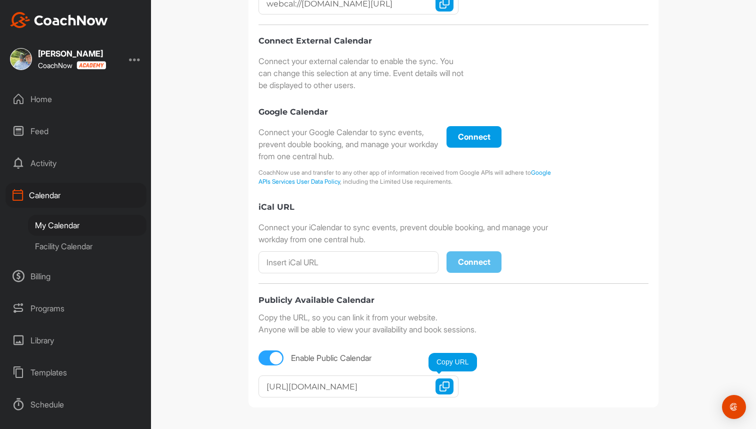
click at [446, 385] on img "button" at bounding box center [445, 386] width 10 height 10
click at [450, 385] on button "Copy URL" at bounding box center [445, 386] width 18 height 16
click at [444, 384] on img "button" at bounding box center [445, 386] width 10 height 10
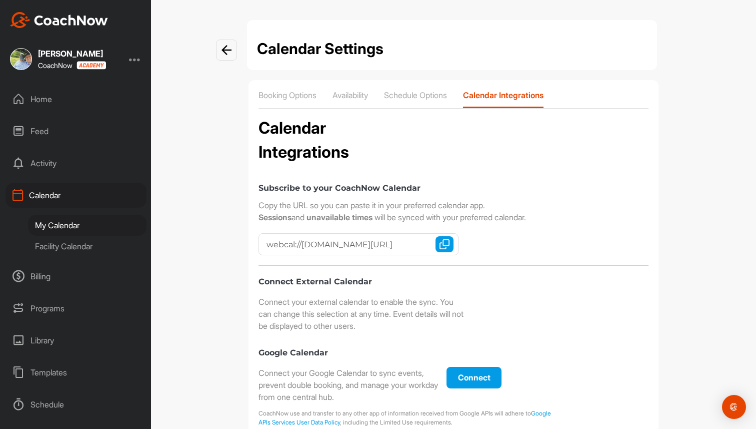
click at [410, 88] on div "Booking Options Availability Schedule Options Calendar Integrations Calendar In…" at bounding box center [454, 364] width 410 height 568
click at [413, 94] on p "Schedule Options" at bounding box center [415, 95] width 63 height 10
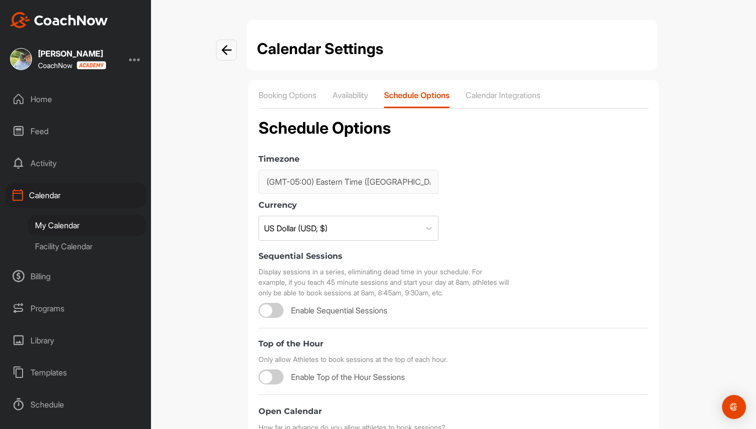
scroll to position [402, 0]
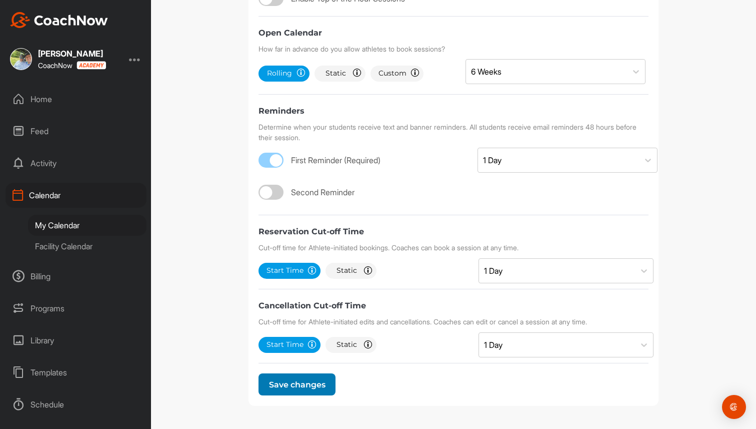
click at [288, 374] on button "Save changes" at bounding box center [297, 384] width 77 height 22
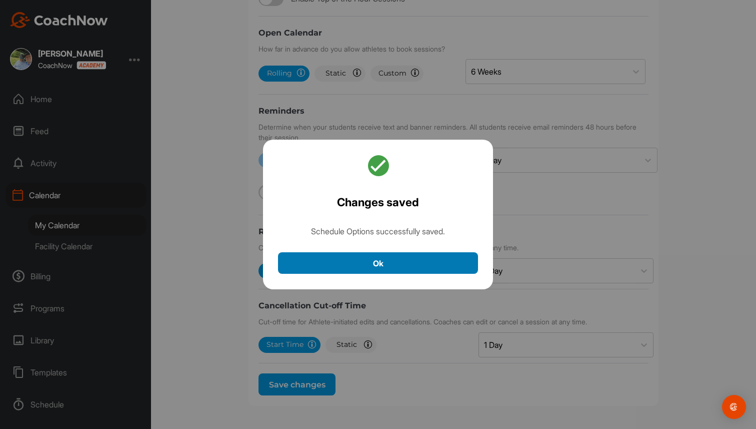
click at [395, 263] on button "Ok" at bounding box center [378, 263] width 200 height 22
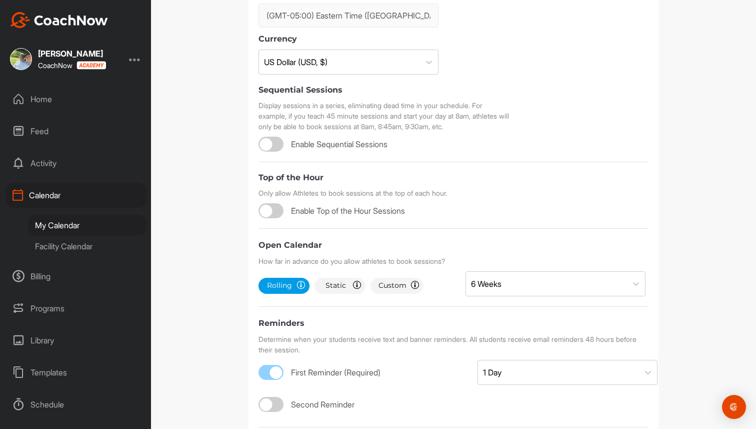
scroll to position [0, 0]
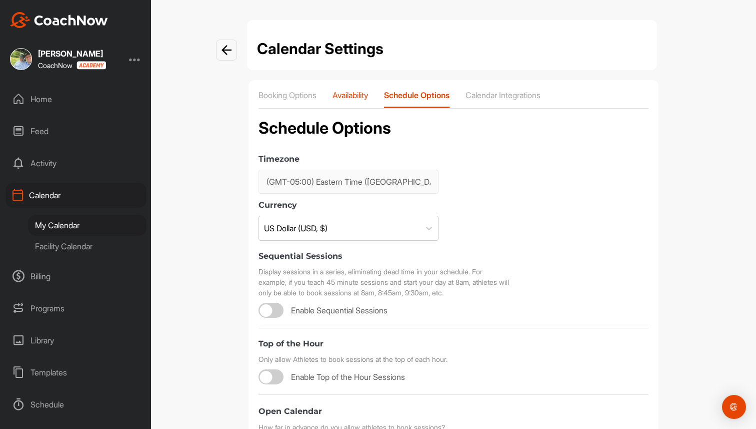
click at [353, 97] on p "Availability" at bounding box center [351, 95] width 36 height 10
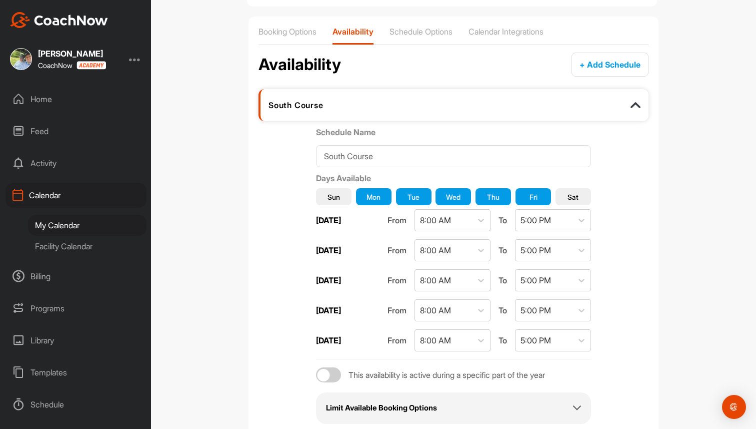
scroll to position [128, 0]
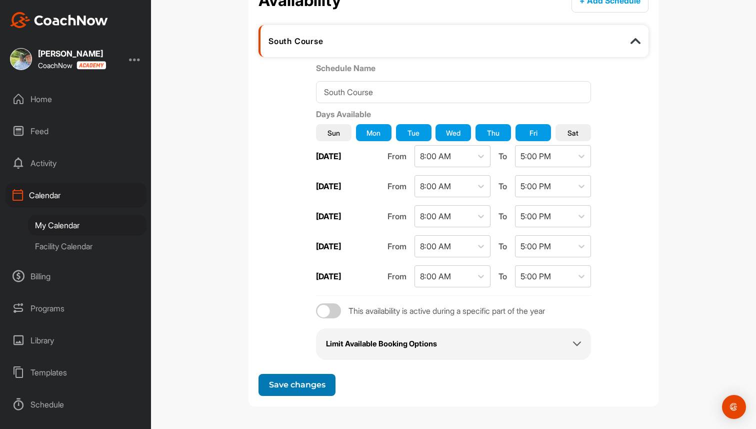
click at [280, 382] on span "Save changes" at bounding box center [297, 385] width 57 height 10
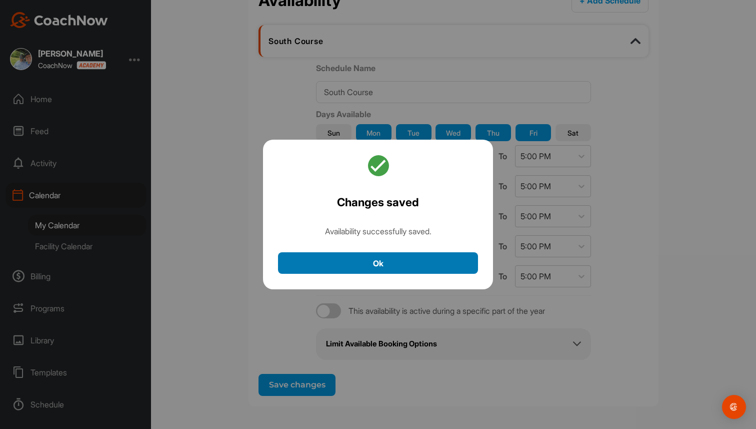
click at [402, 262] on button "Ok" at bounding box center [378, 263] width 200 height 22
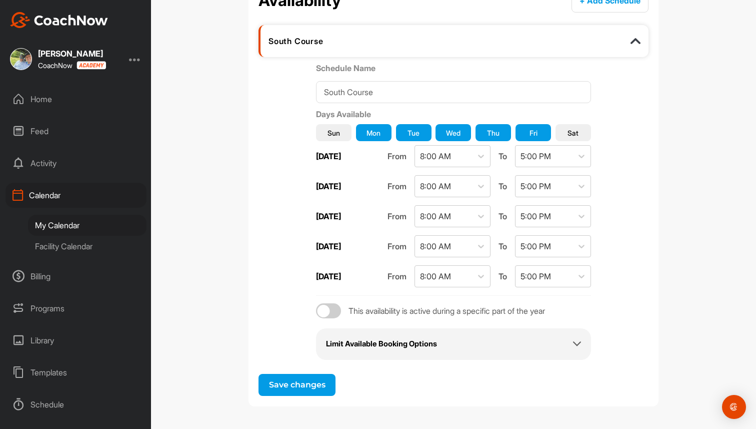
click at [454, 346] on div "Limit Available Booking Options" at bounding box center [453, 344] width 255 height 12
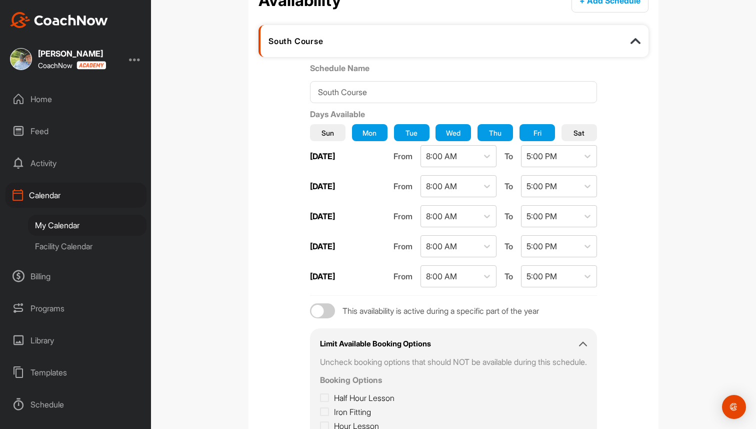
scroll to position [226, 0]
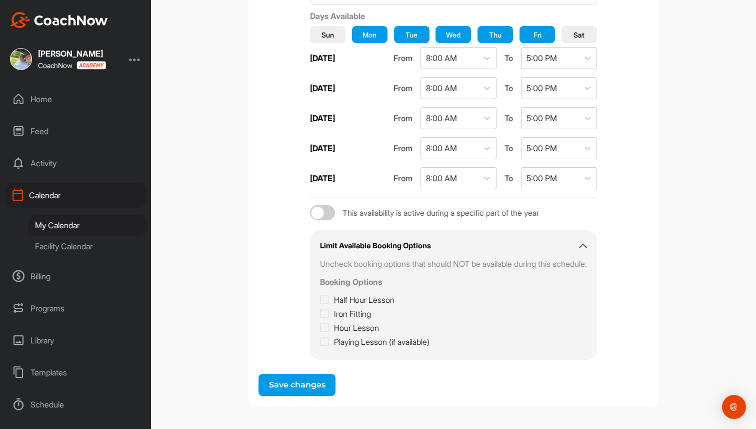
click at [320, 298] on icon at bounding box center [324, 300] width 9 height 10
click at [320, 298] on input "Half Hour Lesson" at bounding box center [323, 297] width 7 height 7
checkbox input "true"
click at [320, 310] on icon at bounding box center [324, 314] width 9 height 10
click at [320, 310] on input "Iron Fitting" at bounding box center [323, 311] width 7 height 7
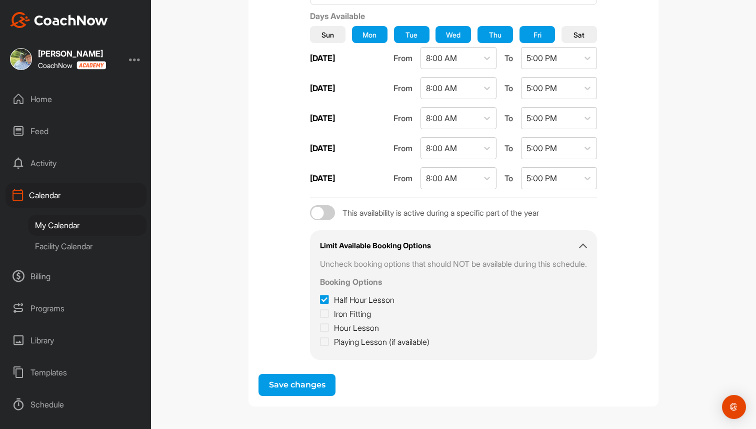
checkbox input "true"
click at [320, 324] on icon at bounding box center [324, 328] width 9 height 10
click at [320, 324] on input "Hour Lesson" at bounding box center [323, 325] width 7 height 7
checkbox input "true"
click at [320, 337] on icon at bounding box center [324, 342] width 9 height 10
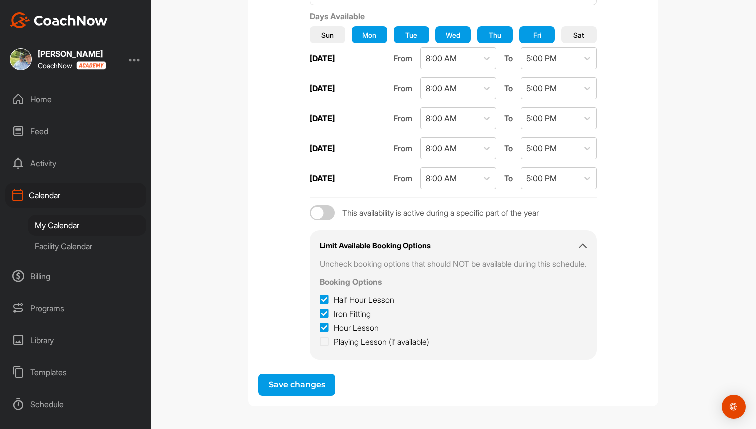
click at [320, 337] on input "Playing Lesson (if available)" at bounding box center [323, 339] width 7 height 7
checkbox input "true"
click at [313, 386] on span "Save changes" at bounding box center [297, 385] width 57 height 10
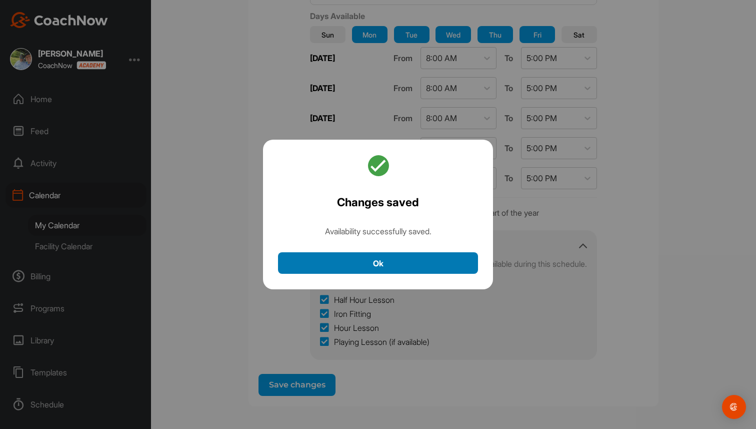
click at [412, 259] on button "Ok" at bounding box center [378, 263] width 200 height 22
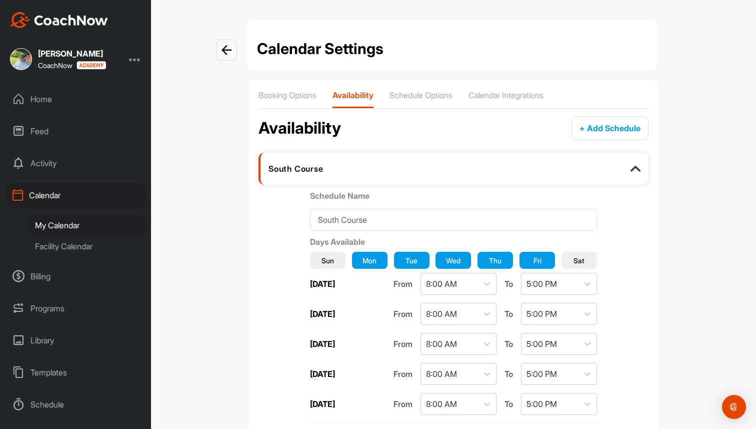
scroll to position [84, 0]
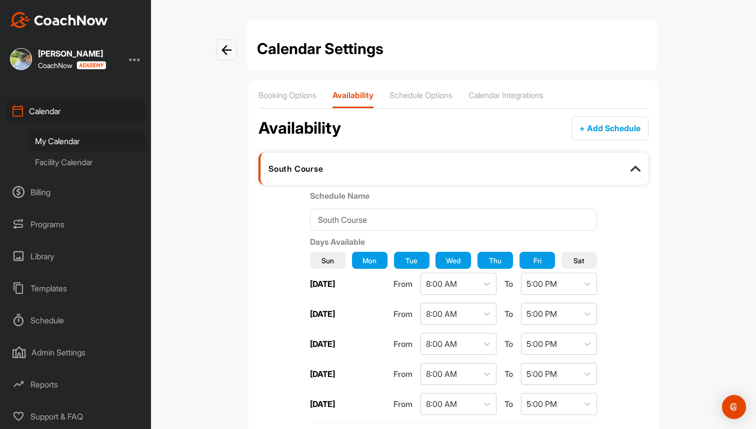
click at [79, 354] on div "Admin Settings" at bounding box center [76, 352] width 141 height 25
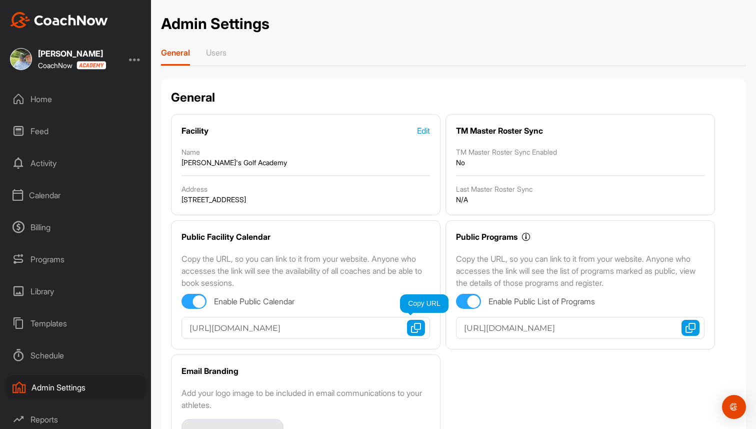
click at [417, 326] on img "button" at bounding box center [416, 328] width 10 height 10
click at [45, 261] on div "Programs" at bounding box center [76, 259] width 141 height 25
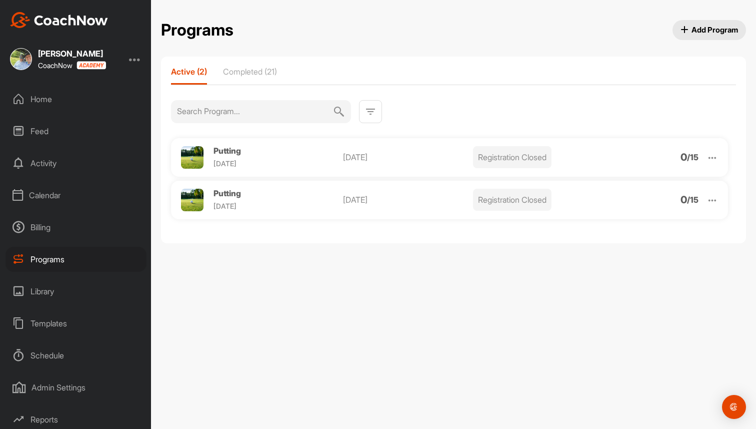
click at [225, 151] on span "Putting" at bounding box center [228, 151] width 28 height 10
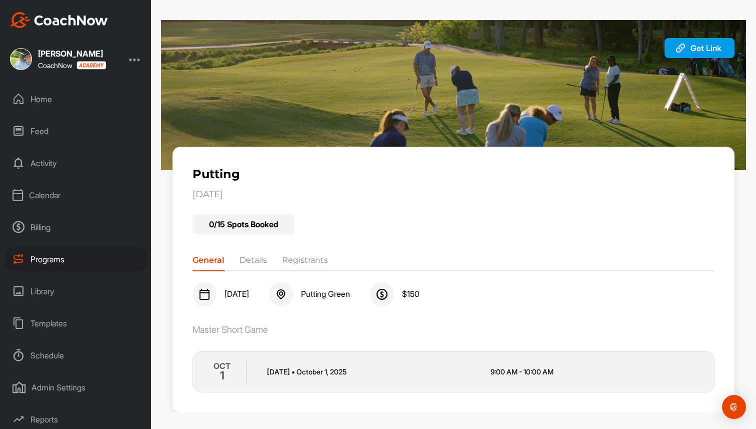
click at [310, 259] on li "Registrants" at bounding box center [305, 262] width 46 height 16
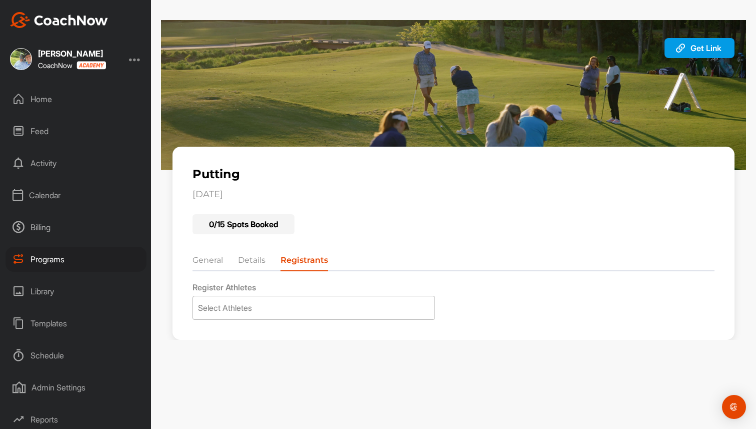
click at [316, 314] on div "Select Athletes" at bounding box center [314, 307] width 242 height 23
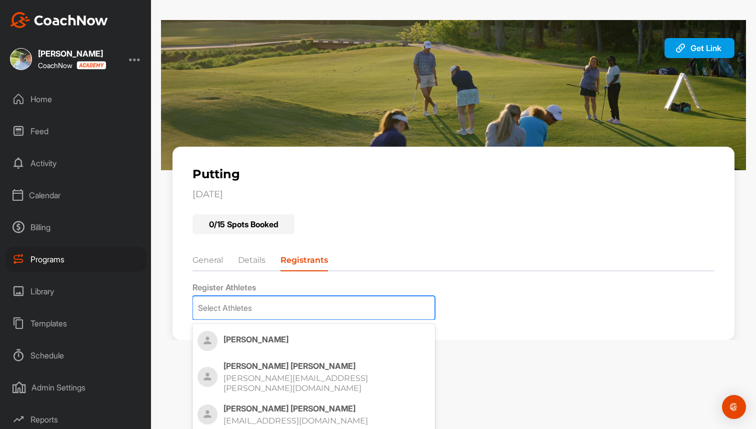
click at [310, 375] on p "brad+josh@golfgenius.com" at bounding box center [317, 383] width 187 height 20
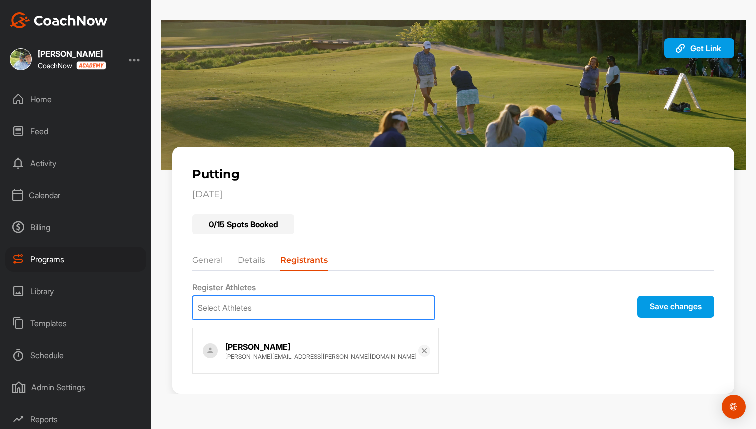
click at [679, 309] on button "Save changes" at bounding box center [676, 307] width 77 height 22
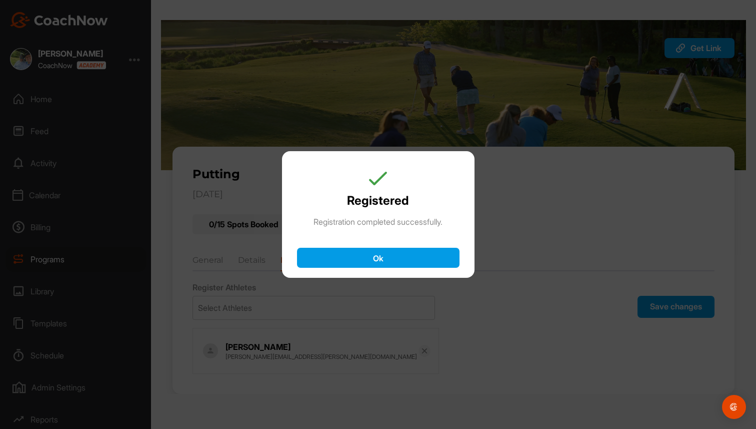
click at [401, 257] on button "Ok" at bounding box center [378, 258] width 163 height 20
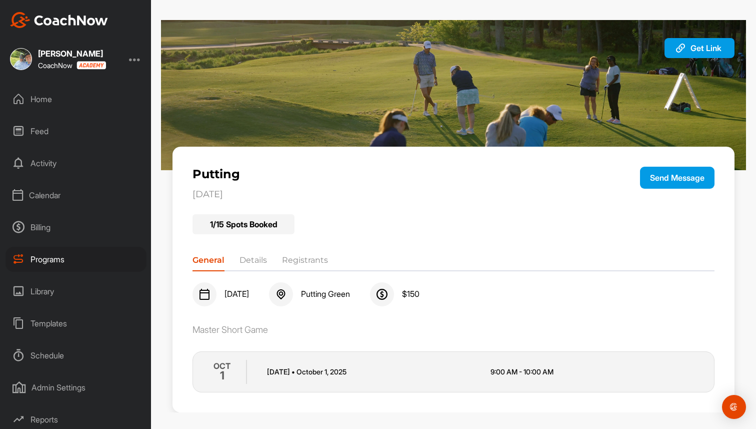
click at [671, 179] on button "Send Message" at bounding box center [677, 178] width 75 height 22
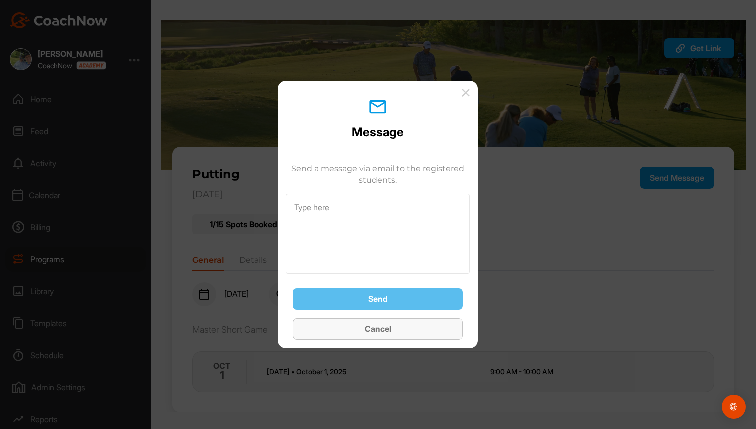
click at [375, 337] on button "Cancel" at bounding box center [378, 329] width 170 height 22
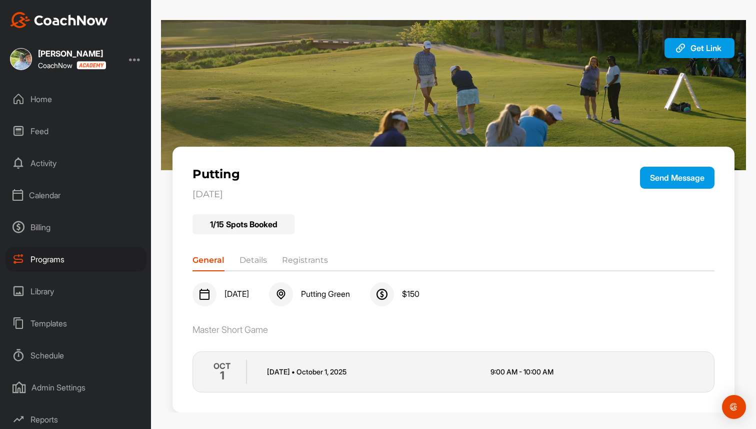
click at [676, 186] on button "Send Message" at bounding box center [677, 178] width 75 height 22
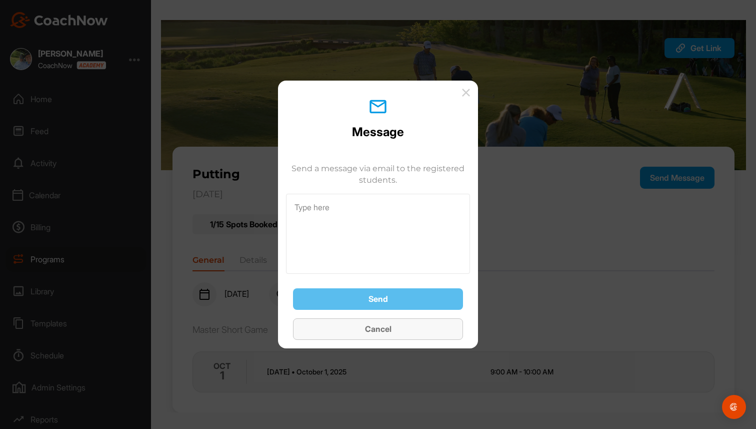
click at [365, 326] on span "Cancel" at bounding box center [378, 329] width 27 height 10
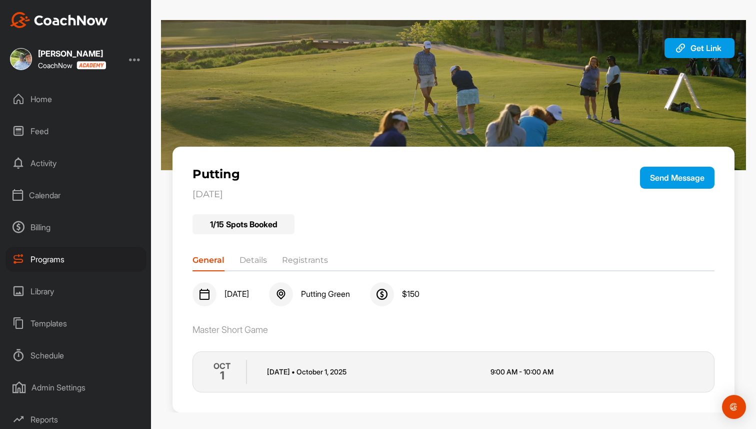
click at [59, 102] on div "Home" at bounding box center [76, 99] width 141 height 25
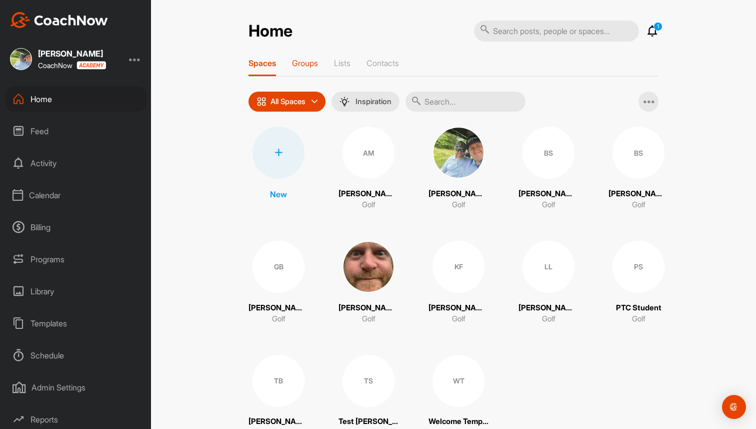
click at [303, 61] on p "Groups" at bounding box center [305, 63] width 26 height 10
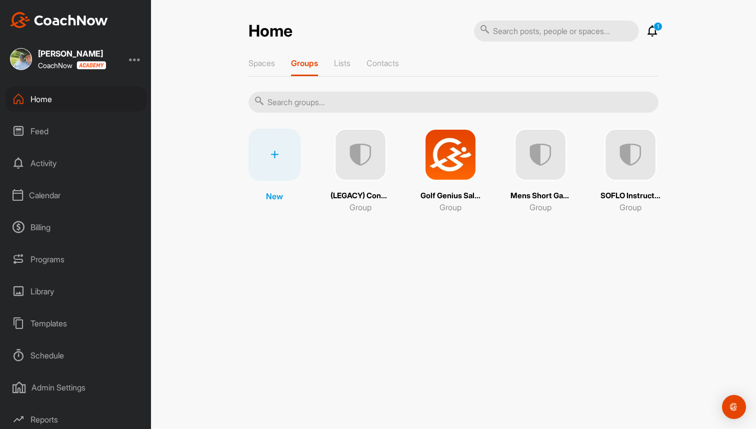
click at [356, 62] on div "Spaces Groups Lists Contacts" at bounding box center [454, 67] width 410 height 19
click at [350, 63] on p "Lists" at bounding box center [342, 63] width 17 height 10
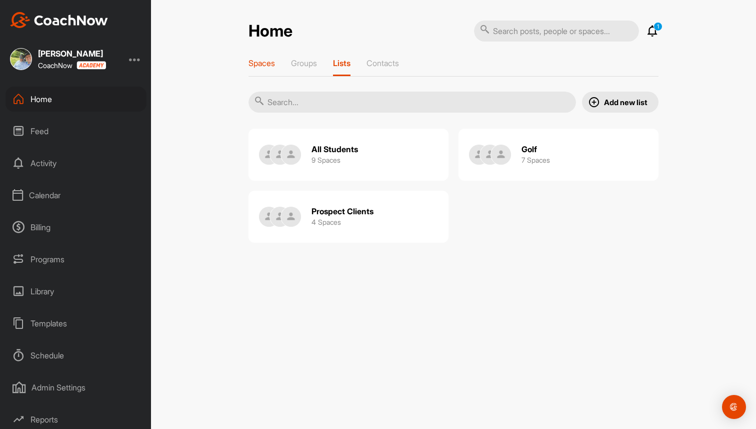
click at [272, 64] on p "Spaces" at bounding box center [262, 63] width 27 height 10
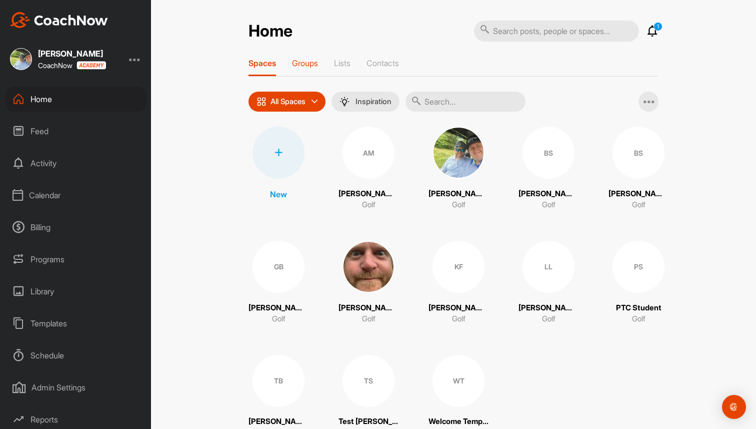
click at [313, 65] on p "Groups" at bounding box center [305, 63] width 26 height 10
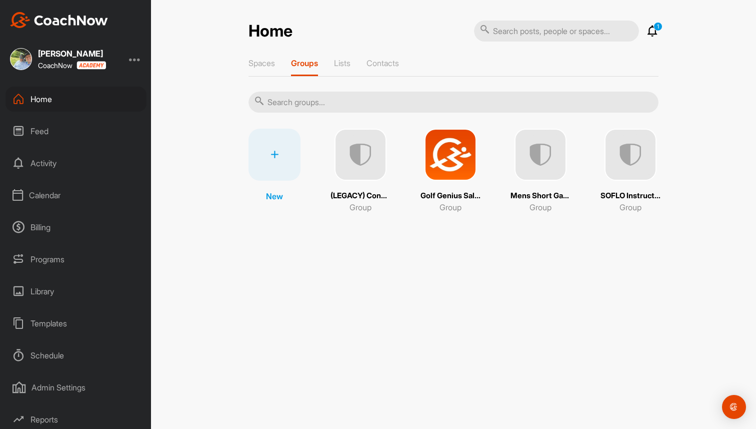
click at [450, 159] on img at bounding box center [451, 155] width 52 height 52
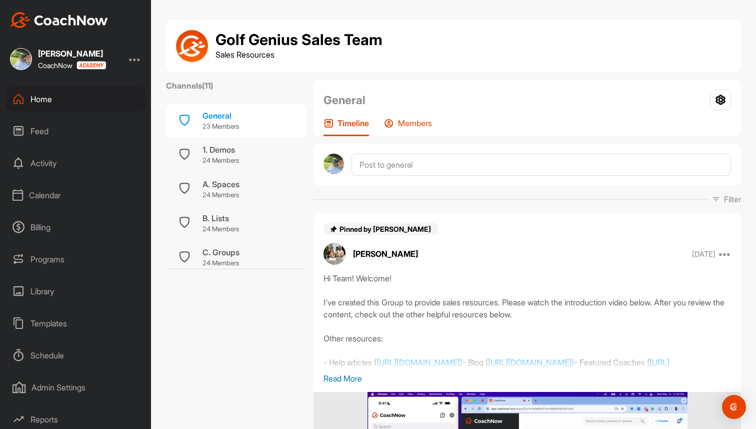
click at [419, 129] on div "Members" at bounding box center [408, 127] width 48 height 18
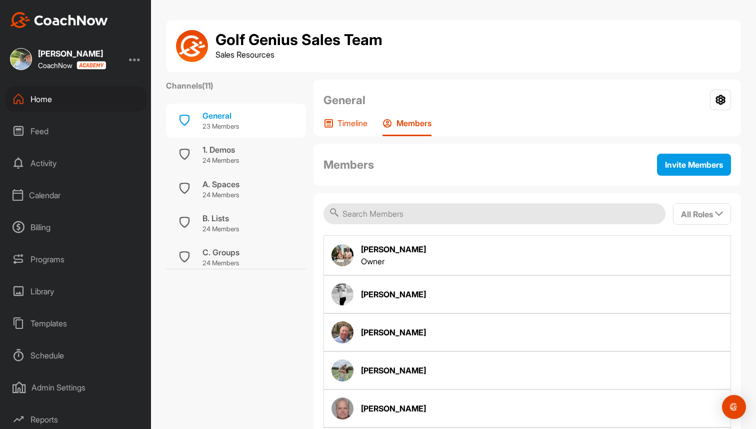
click at [358, 124] on p "Timeline" at bounding box center [353, 123] width 30 height 10
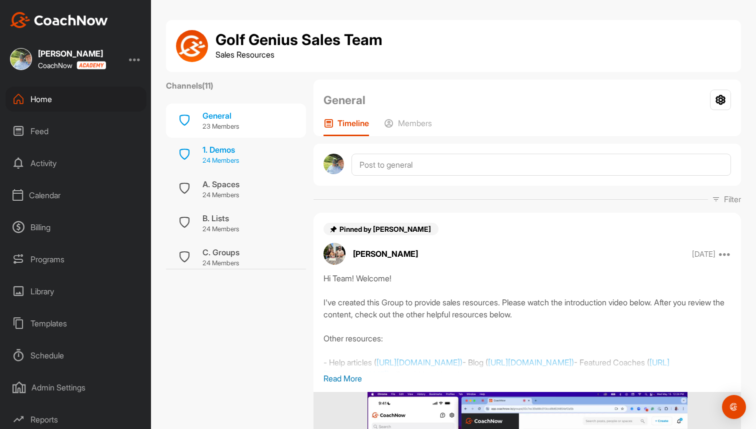
click at [208, 150] on div "1. Demos" at bounding box center [221, 150] width 37 height 12
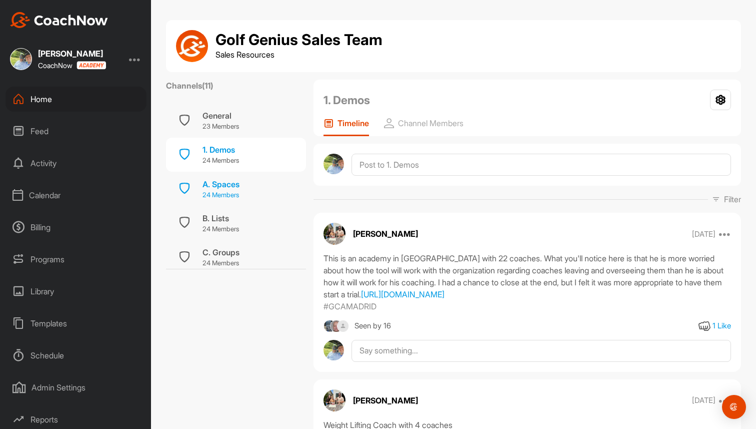
click at [212, 187] on div "A. Spaces" at bounding box center [221, 184] width 37 height 12
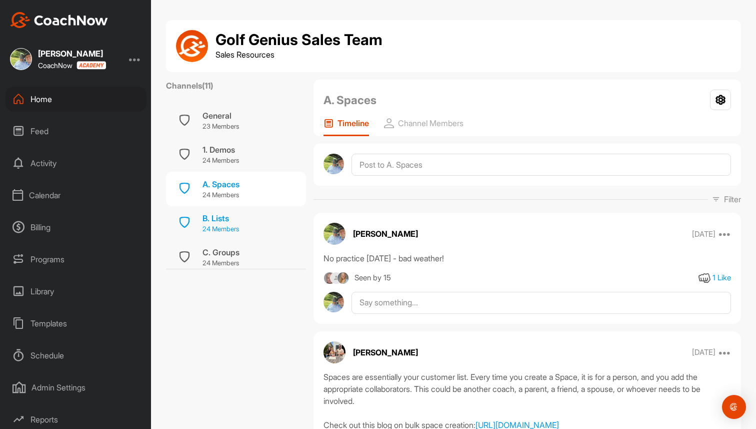
click at [211, 220] on div "B. Lists" at bounding box center [221, 218] width 37 height 12
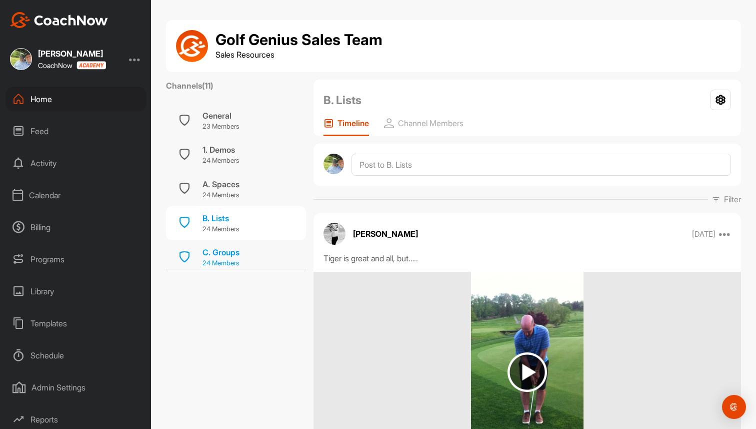
click at [214, 252] on div "C. Groups" at bounding box center [221, 252] width 37 height 12
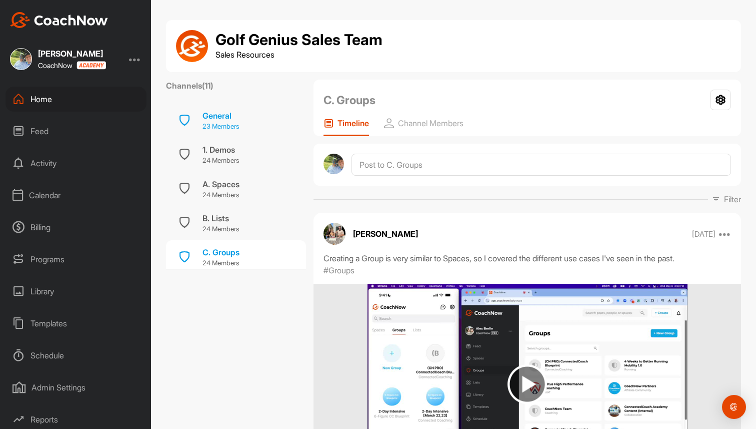
click at [226, 118] on div "General" at bounding box center [221, 116] width 37 height 12
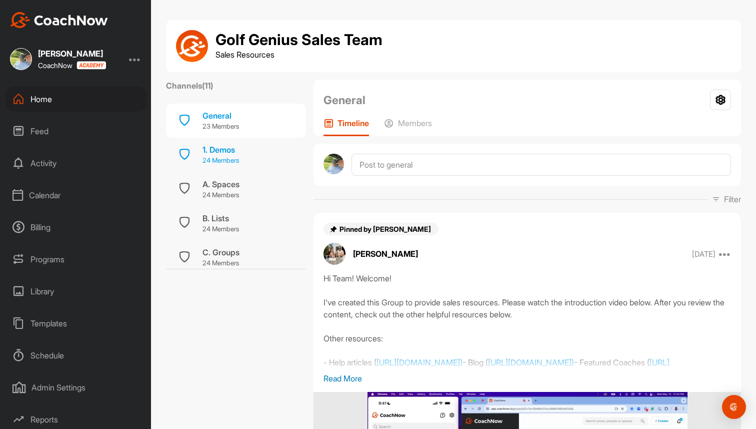
click at [219, 154] on div "1. Demos" at bounding box center [221, 150] width 37 height 12
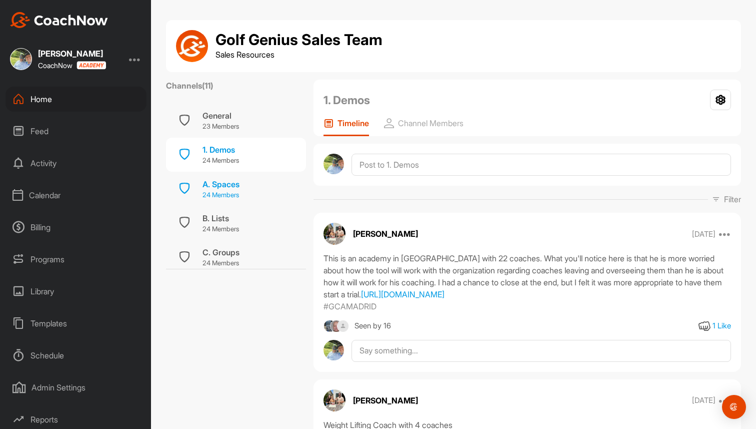
click at [221, 181] on div "A. Spaces" at bounding box center [221, 184] width 37 height 12
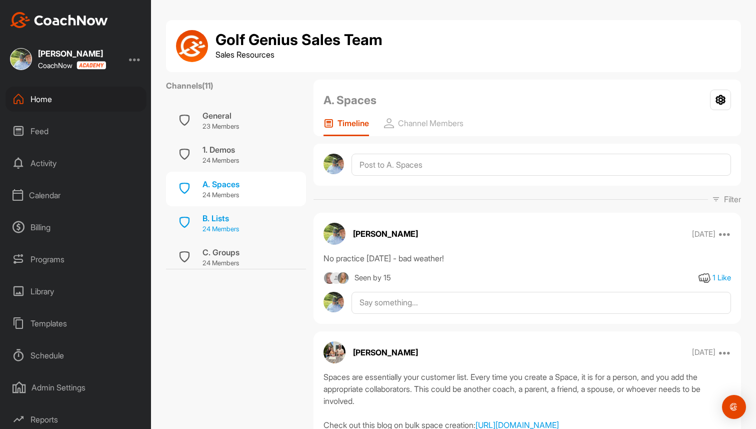
click at [217, 221] on div "B. Lists" at bounding box center [221, 218] width 37 height 12
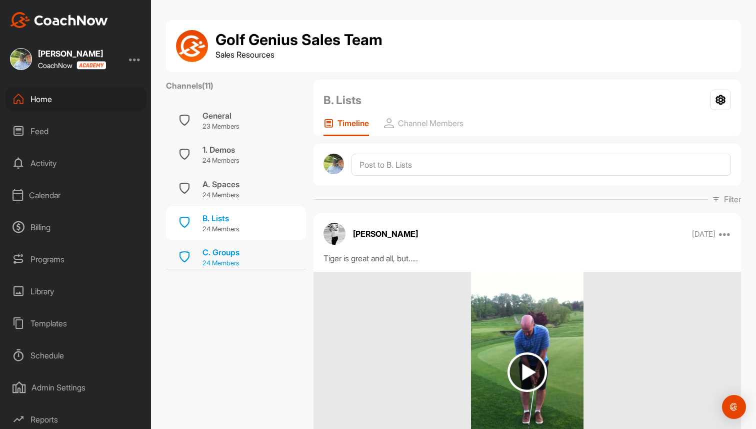
click at [218, 250] on div "C. Groups" at bounding box center [221, 252] width 37 height 12
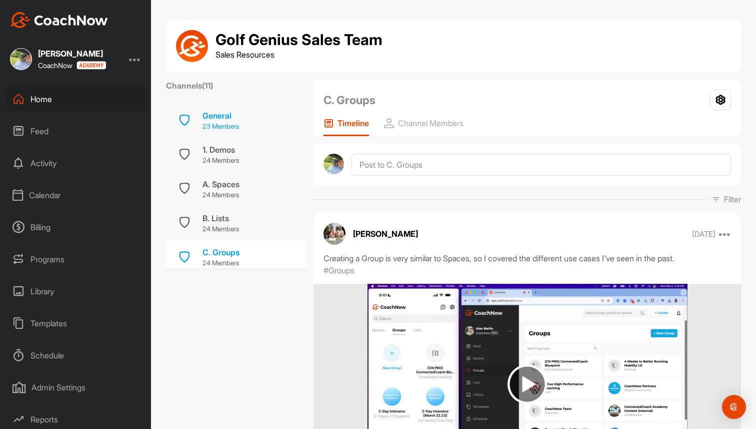
click at [232, 117] on div "General" at bounding box center [221, 116] width 37 height 12
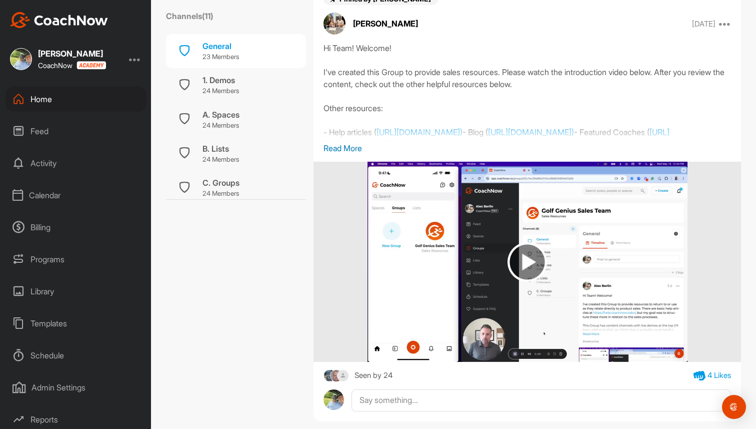
scroll to position [172, 0]
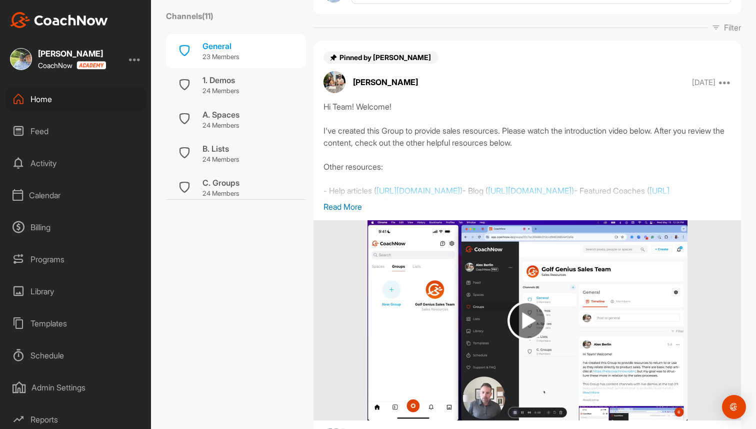
click at [101, 105] on div "Home" at bounding box center [76, 99] width 141 height 25
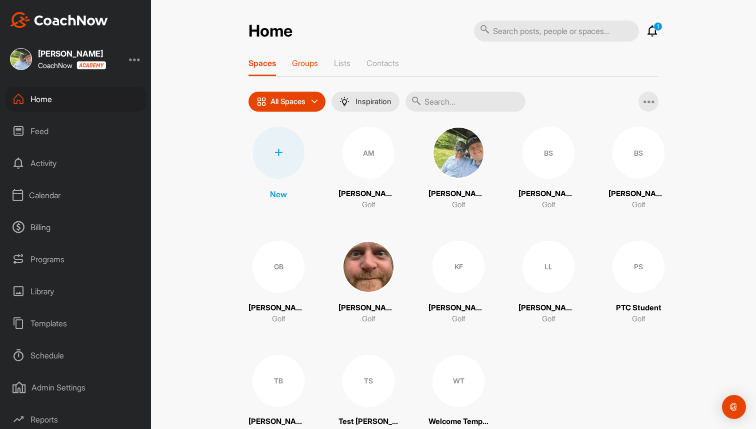
click at [312, 64] on p "Groups" at bounding box center [305, 63] width 26 height 10
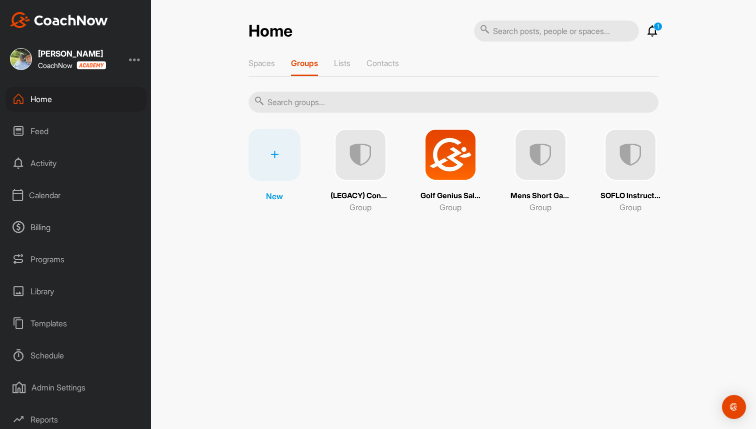
click at [632, 150] on img at bounding box center [631, 155] width 52 height 52
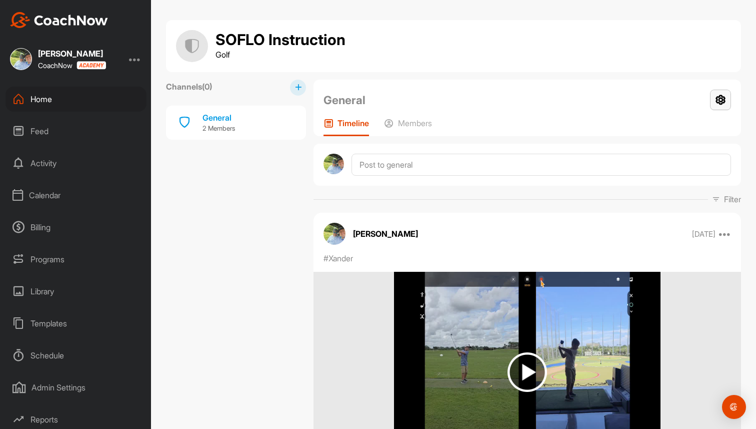
click at [727, 101] on icon at bounding box center [720, 100] width 21 height 21
click at [704, 122] on li "Group Settings" at bounding box center [691, 129] width 82 height 32
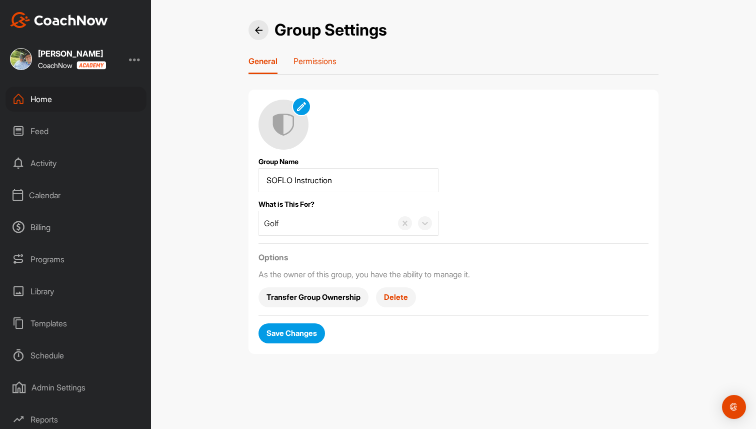
click at [321, 61] on p "Permissions" at bounding box center [315, 61] width 43 height 10
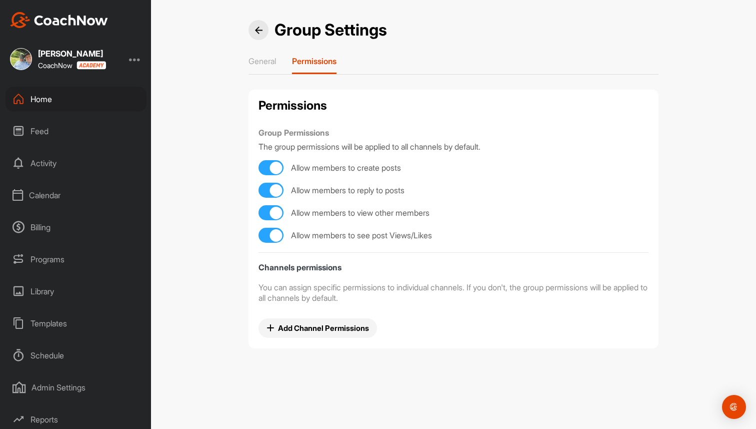
click at [38, 100] on div "Home" at bounding box center [76, 99] width 141 height 25
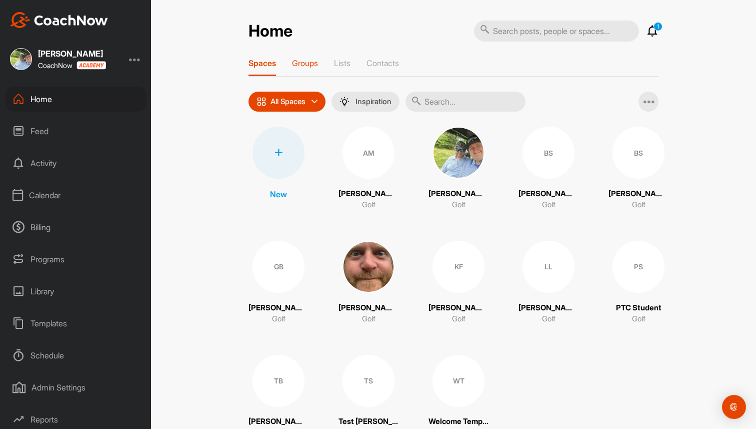
click at [314, 65] on p "Groups" at bounding box center [305, 63] width 26 height 10
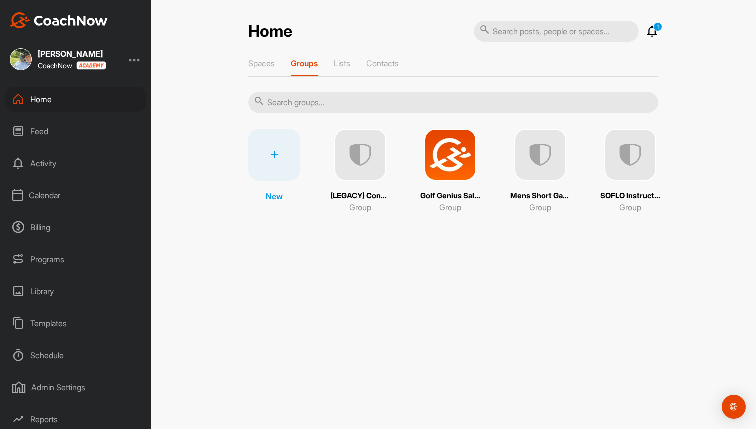
click at [649, 164] on img at bounding box center [631, 155] width 52 height 52
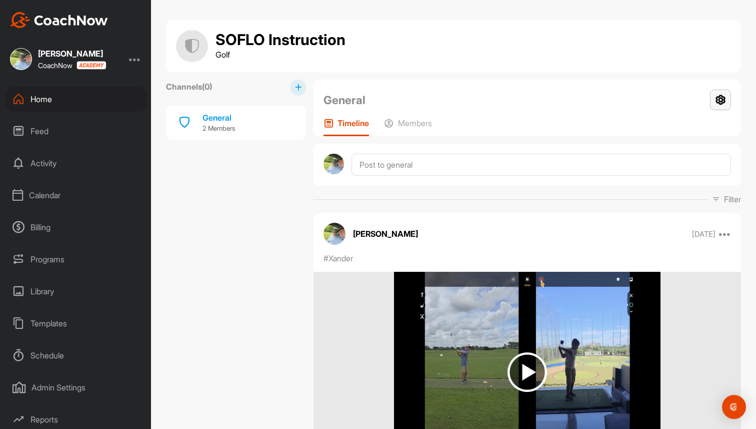
click at [725, 105] on icon at bounding box center [720, 100] width 21 height 21
click at [704, 128] on li "Group Settings" at bounding box center [691, 129] width 82 height 32
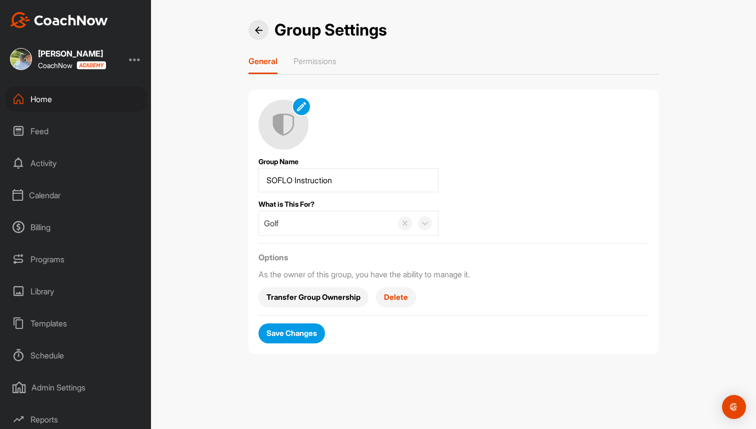
click at [260, 25] on div at bounding box center [259, 30] width 20 height 20
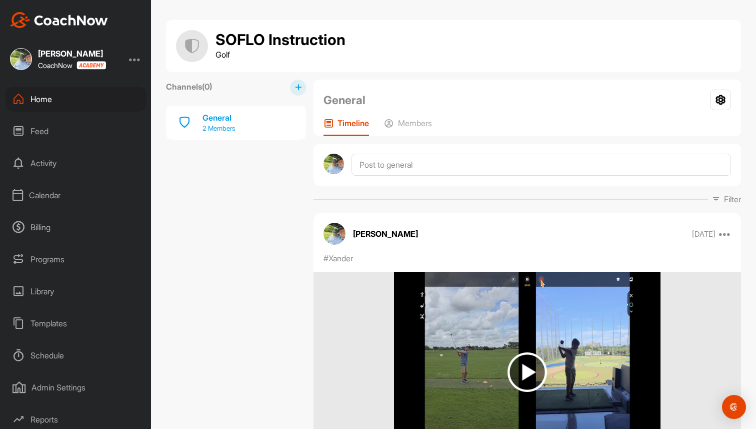
click at [212, 128] on p "2 Members" at bounding box center [219, 129] width 33 height 10
click at [420, 117] on div "General Group Settings Your Notifications Timeline Members" at bounding box center [528, 108] width 428 height 57
click at [418, 124] on p "Members" at bounding box center [415, 123] width 34 height 10
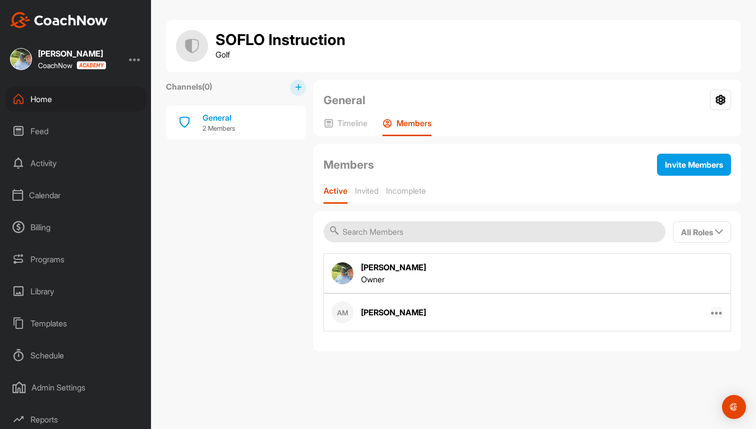
click at [721, 311] on icon at bounding box center [717, 312] width 12 height 12
click at [72, 99] on div "Home" at bounding box center [76, 99] width 141 height 25
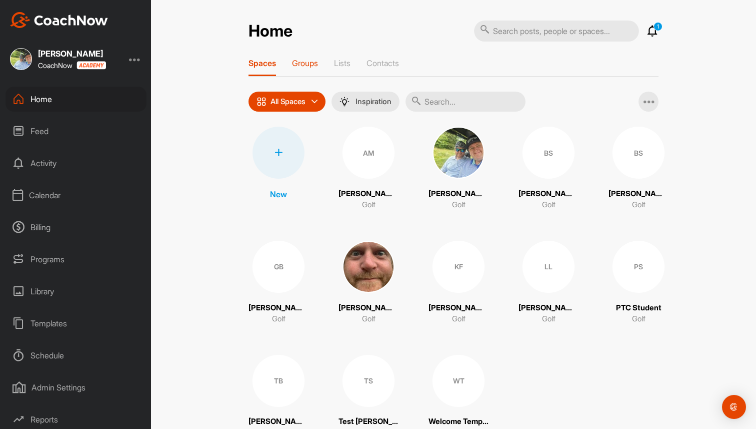
click at [298, 59] on p "Groups" at bounding box center [305, 63] width 26 height 10
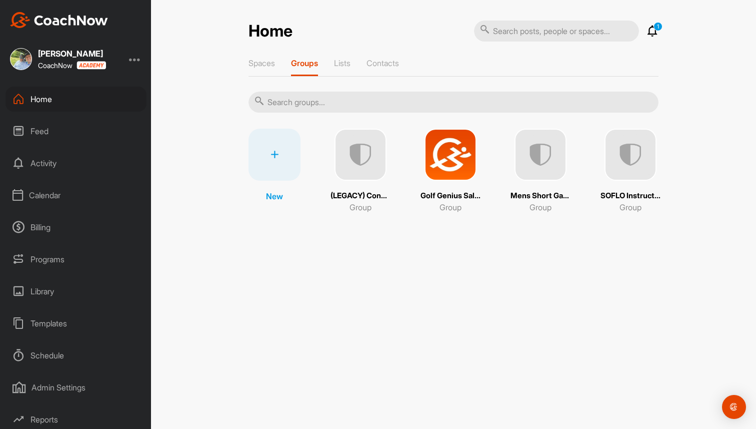
click at [462, 173] on img at bounding box center [451, 155] width 52 height 52
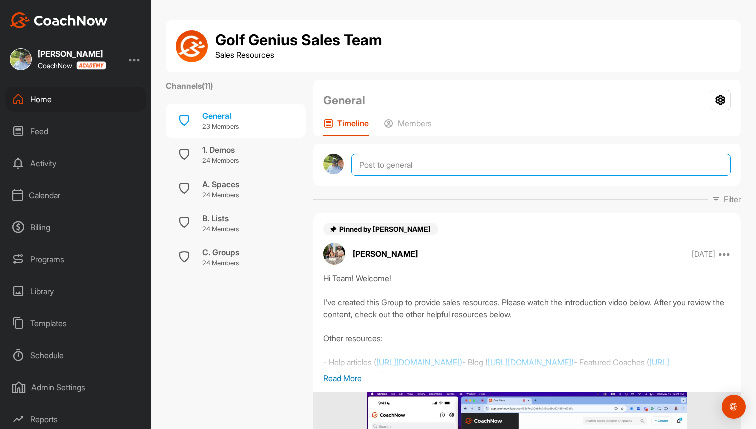
click at [462, 173] on textarea at bounding box center [542, 165] width 380 height 22
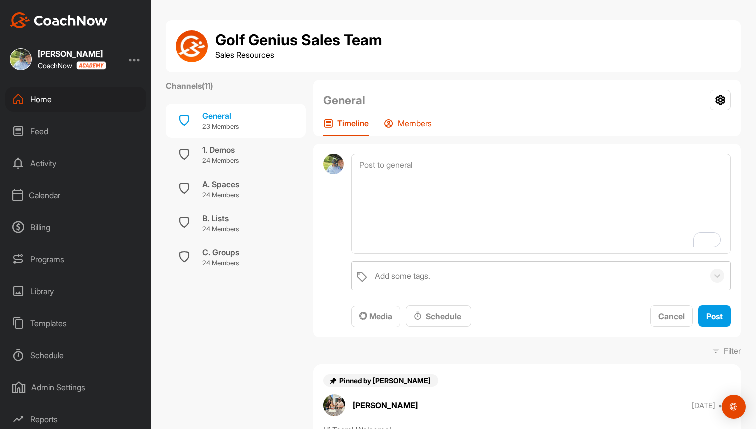
click at [417, 119] on p "Members" at bounding box center [415, 123] width 34 height 10
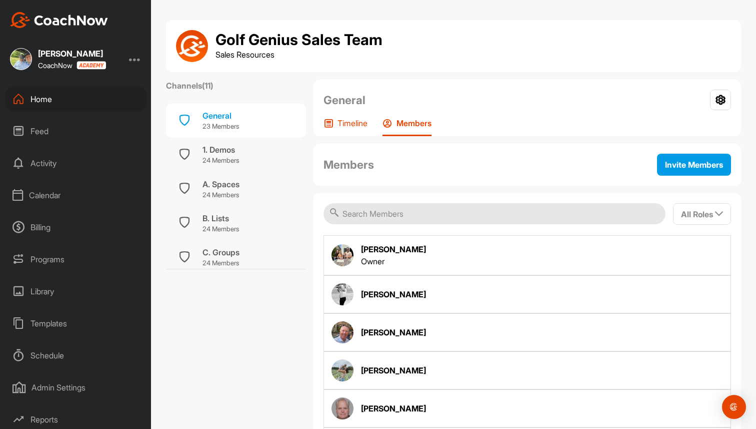
click at [352, 130] on div "Timeline" at bounding box center [346, 127] width 44 height 18
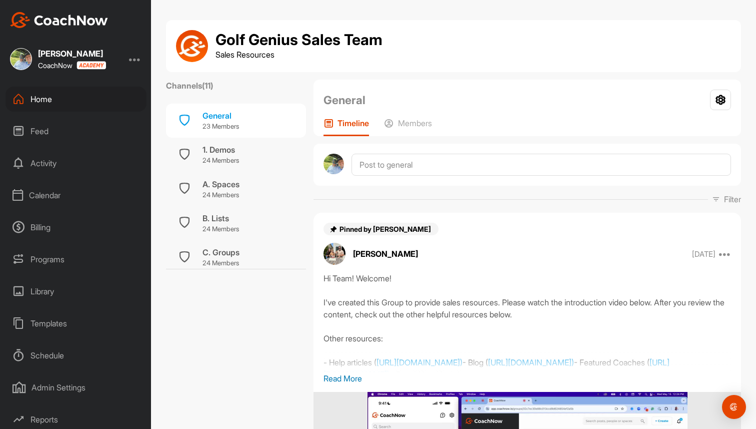
click at [65, 99] on div "Home" at bounding box center [76, 99] width 141 height 25
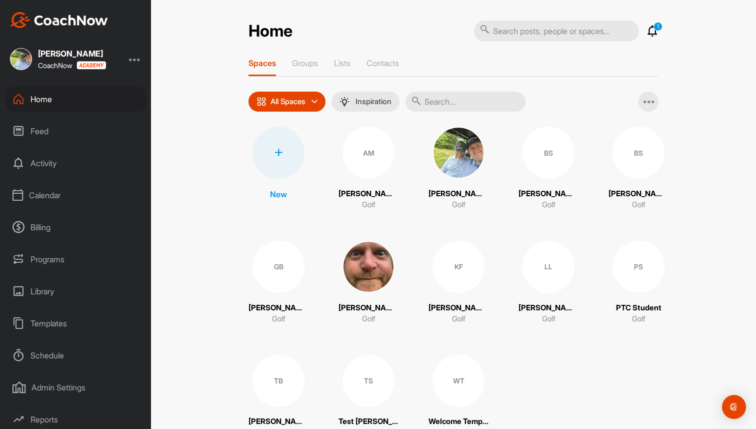
click at [312, 57] on div "Home 1 Notifications Invitations This Month WT Welcome T. joined space 2 w • We…" at bounding box center [454, 234] width 410 height 428
click at [315, 68] on div "Groups" at bounding box center [305, 67] width 26 height 18
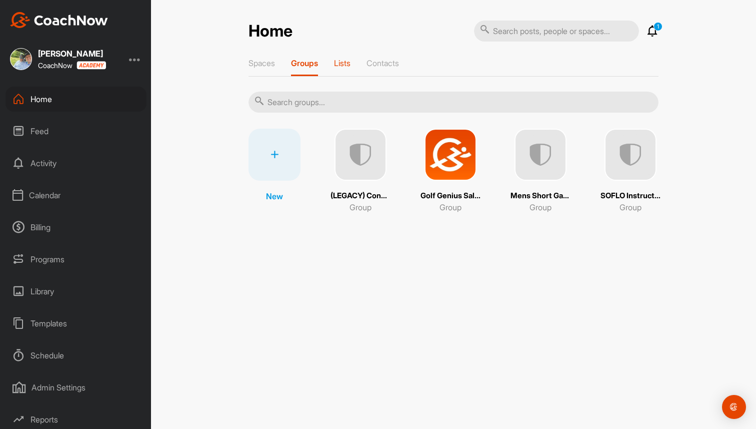
click at [350, 63] on p "Lists" at bounding box center [342, 63] width 17 height 10
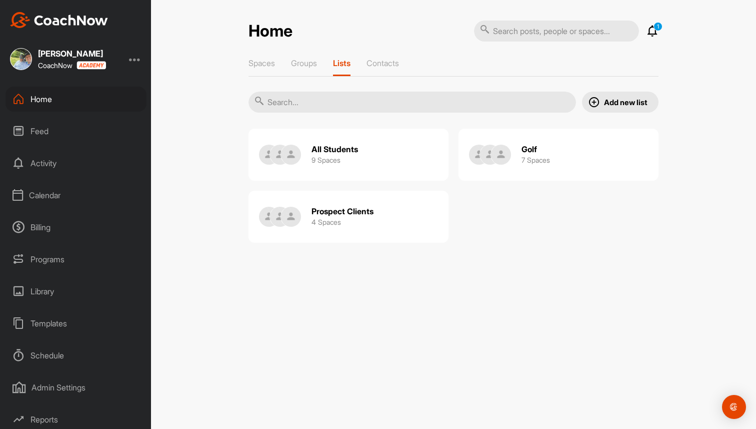
click at [336, 163] on h3 "9 Spaces" at bounding box center [326, 160] width 29 height 11
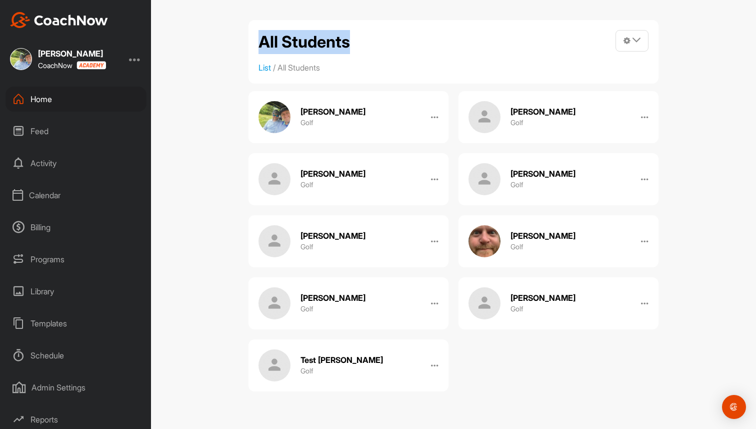
drag, startPoint x: 255, startPoint y: 42, endPoint x: 360, endPoint y: 55, distance: 106.3
click at [356, 54] on div "All Students Manage Spaces Post into List Invite Coaching Staff to all Spaces E…" at bounding box center [454, 52] width 410 height 64
click at [639, 37] on icon at bounding box center [637, 40] width 8 height 8
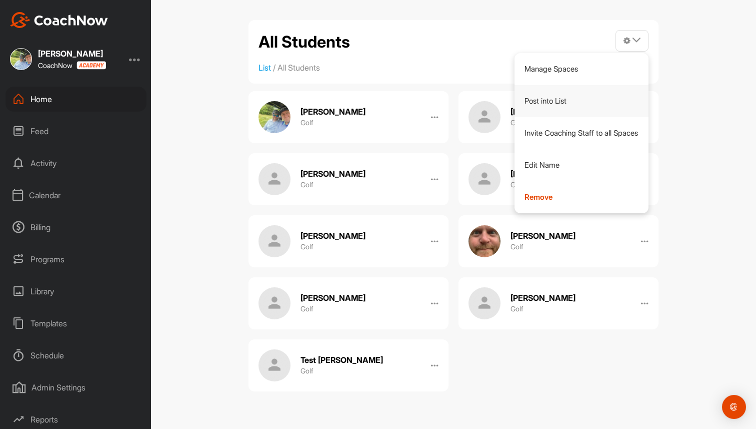
click at [537, 102] on link "Post into List" at bounding box center [582, 101] width 135 height 32
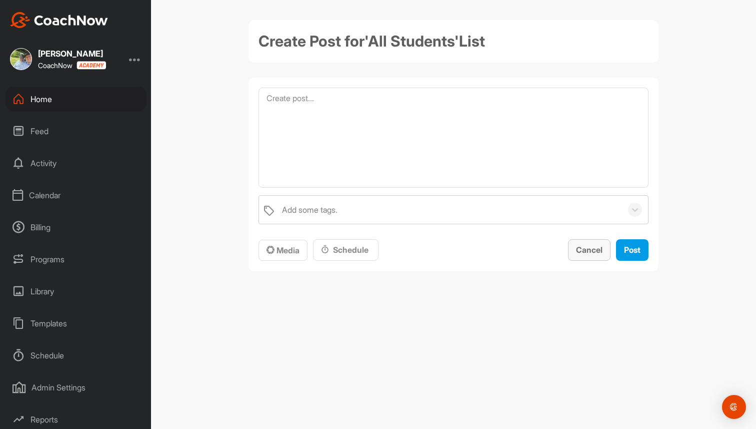
click at [585, 245] on span "Cancel" at bounding box center [589, 250] width 27 height 10
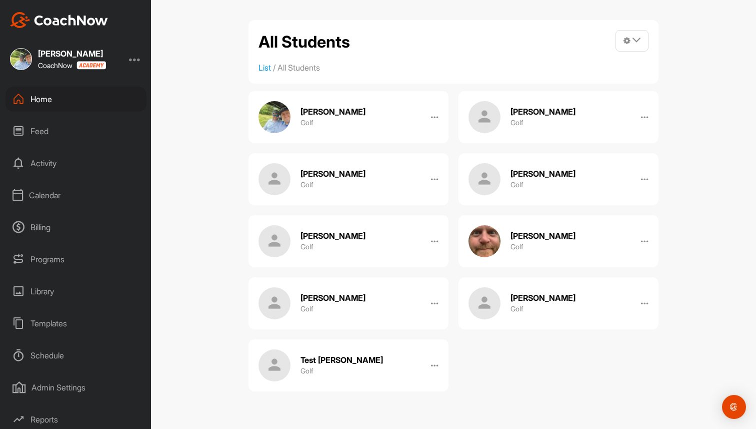
click at [43, 95] on div "Home" at bounding box center [76, 99] width 141 height 25
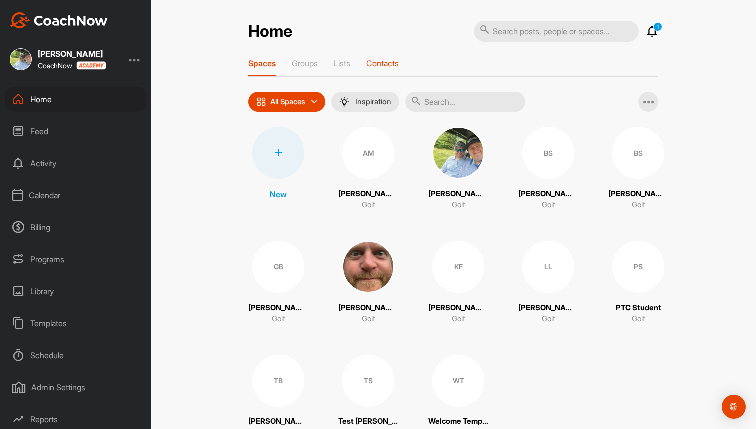
click at [385, 60] on p "Contacts" at bounding box center [383, 63] width 33 height 10
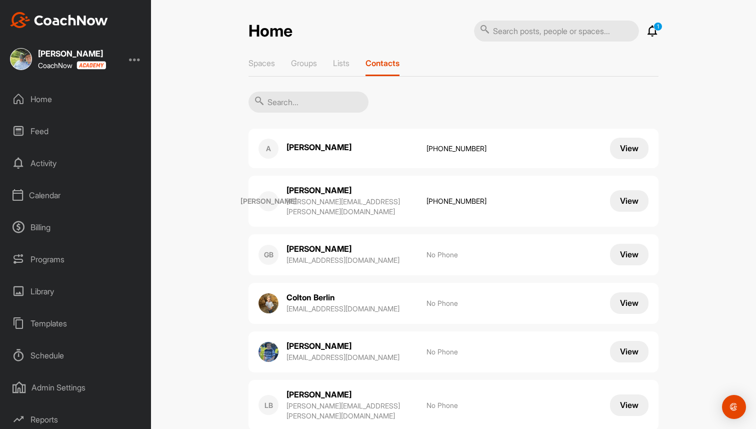
click at [79, 97] on div "Home" at bounding box center [76, 99] width 141 height 25
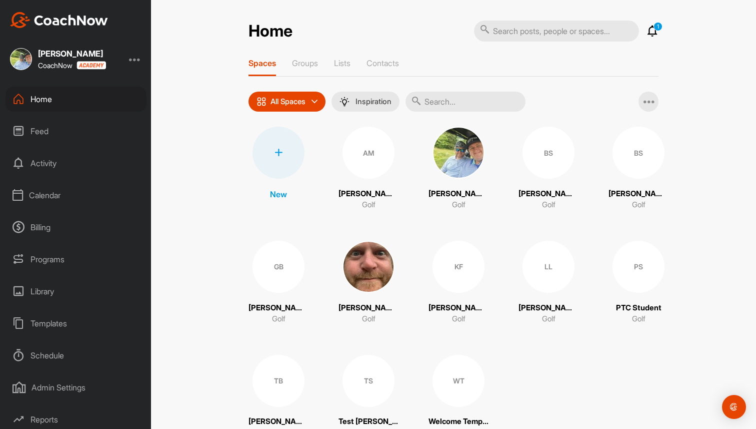
click at [455, 145] on img at bounding box center [459, 153] width 52 height 52
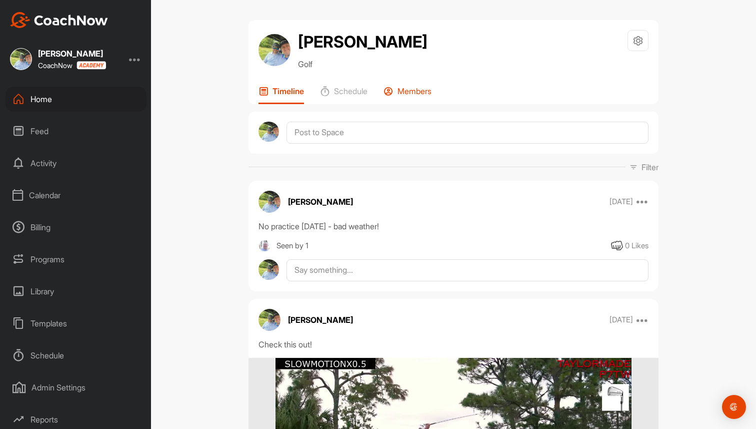
click at [410, 94] on p "Members" at bounding box center [415, 91] width 34 height 10
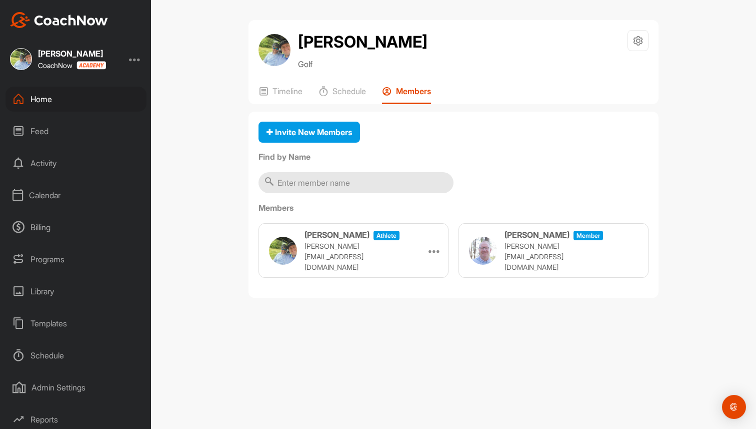
click at [78, 92] on div "Home" at bounding box center [76, 99] width 141 height 25
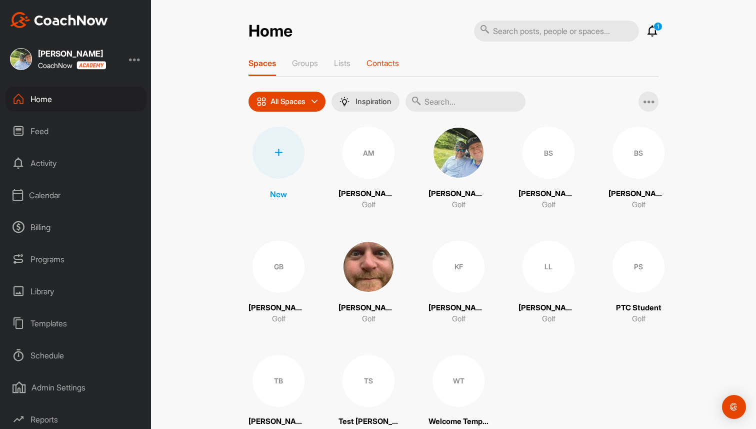
click at [382, 59] on p "Contacts" at bounding box center [383, 63] width 33 height 10
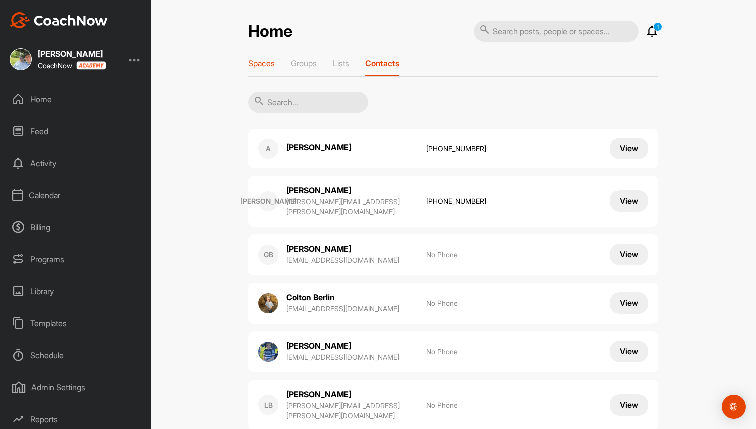
click at [268, 66] on p "Spaces" at bounding box center [262, 63] width 27 height 10
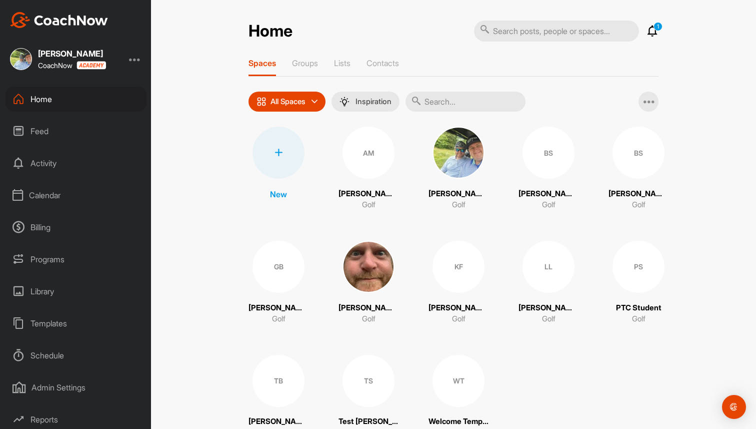
click at [266, 144] on div at bounding box center [279, 153] width 52 height 52
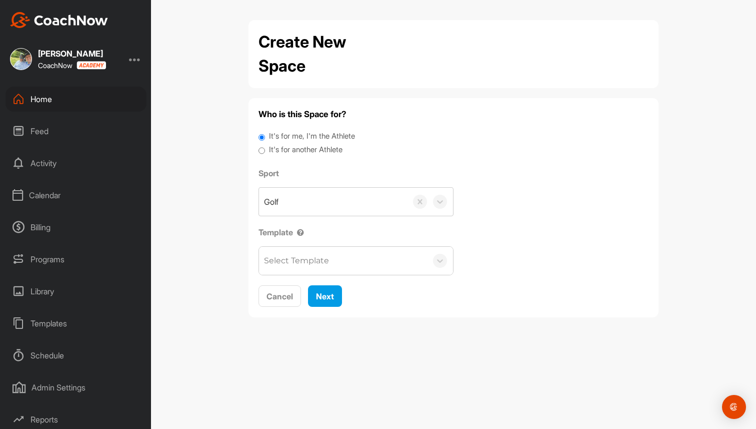
click at [280, 145] on label "It's for another Athlete" at bounding box center [306, 150] width 74 height 12
click at [265, 145] on input "It's for another Athlete" at bounding box center [262, 151] width 7 height 14
radio input "true"
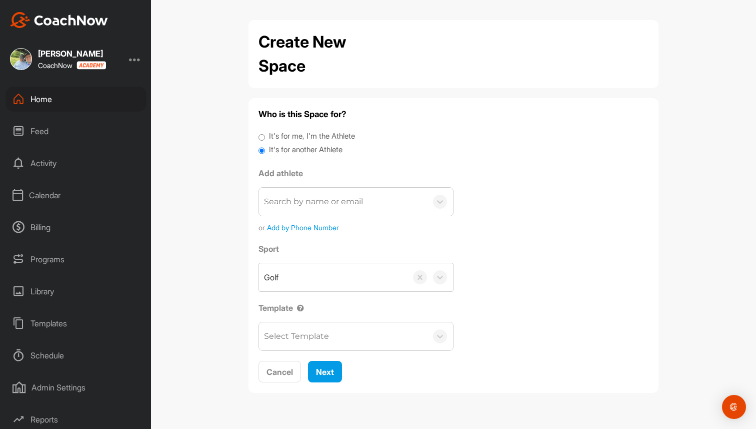
click at [369, 203] on div "Search by name or email" at bounding box center [343, 202] width 168 height 28
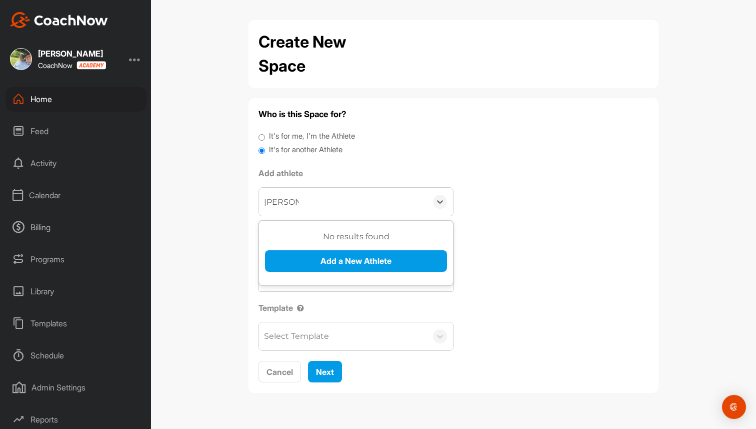
type input "Brad Test"
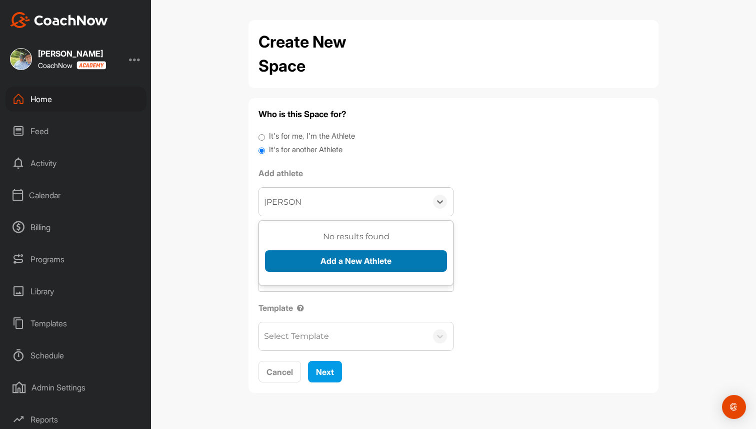
click at [351, 271] on button "Add a New Athlete" at bounding box center [356, 261] width 182 height 22
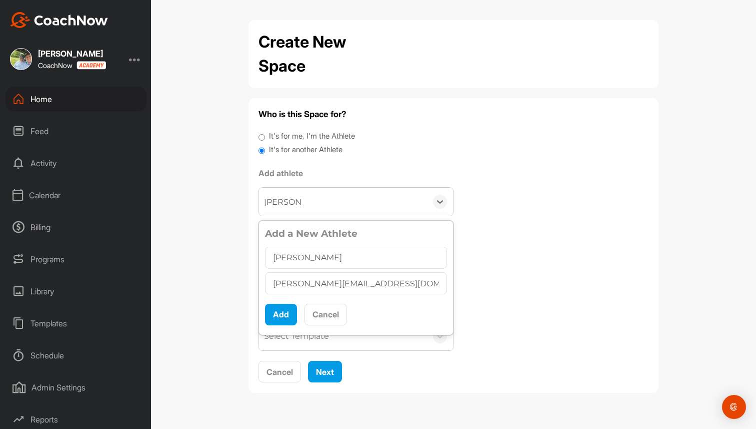
type input "brad+test@golfgenius.com"
click at [284, 310] on button "Add" at bounding box center [281, 315] width 32 height 22
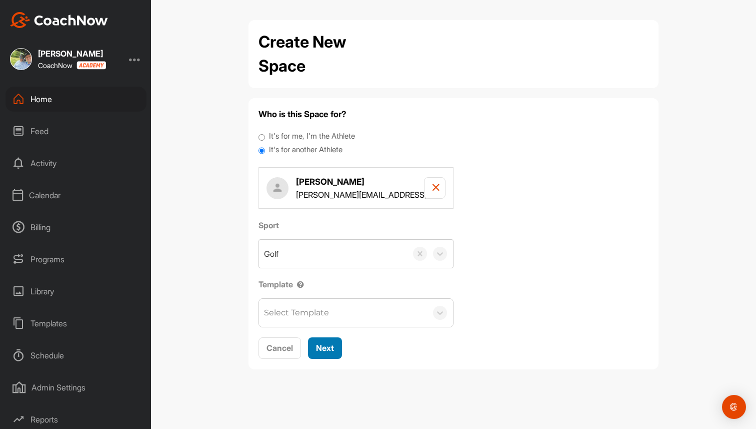
click at [334, 342] on div "Next" at bounding box center [325, 348] width 18 height 12
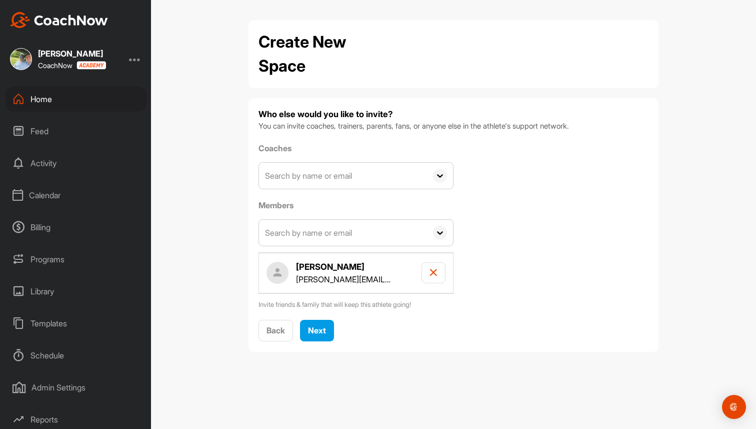
click at [323, 173] on input "text" at bounding box center [343, 176] width 168 height 26
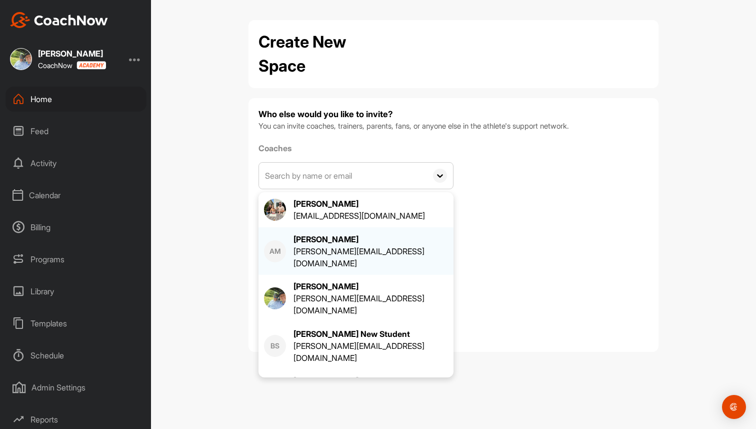
click at [296, 240] on div "[PERSON_NAME]" at bounding box center [371, 239] width 155 height 12
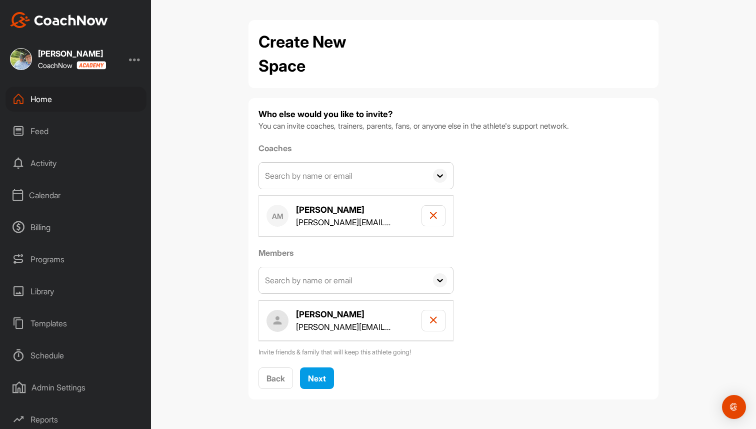
click at [334, 179] on input "text" at bounding box center [343, 176] width 168 height 26
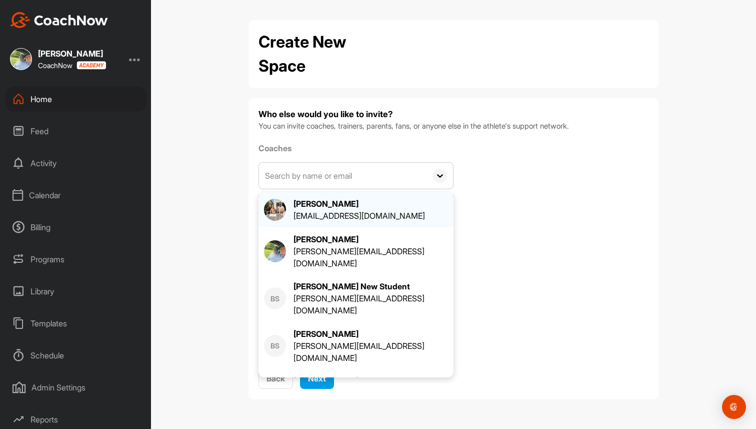
click at [295, 212] on div "aberlin@edufii.com" at bounding box center [360, 216] width 132 height 12
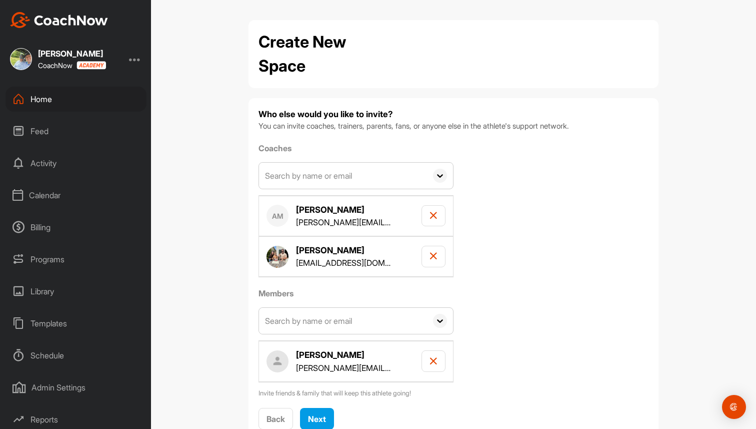
click at [113, 103] on div "Home" at bounding box center [76, 99] width 141 height 25
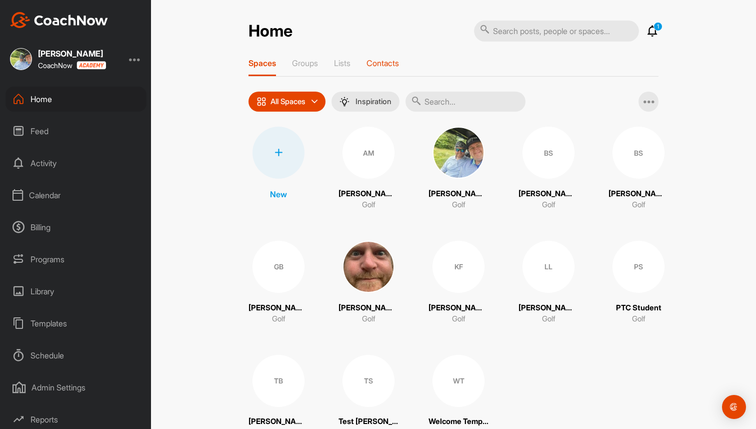
click at [391, 63] on p "Contacts" at bounding box center [383, 63] width 33 height 10
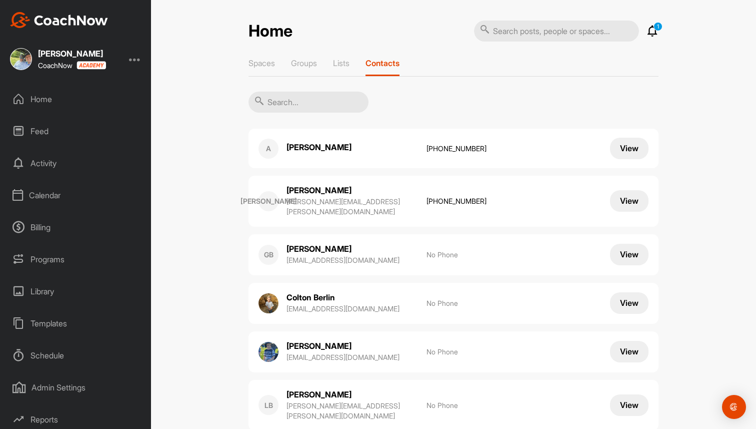
click at [40, 101] on div "Home" at bounding box center [76, 99] width 141 height 25
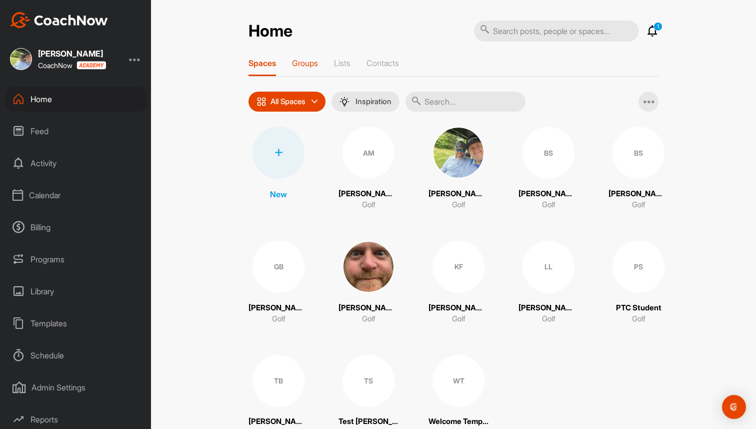
click at [314, 60] on p "Groups" at bounding box center [305, 63] width 26 height 10
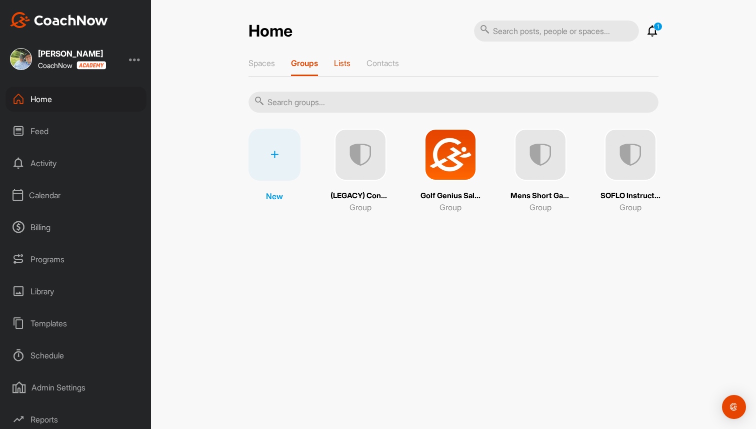
click at [351, 60] on p "Lists" at bounding box center [342, 63] width 17 height 10
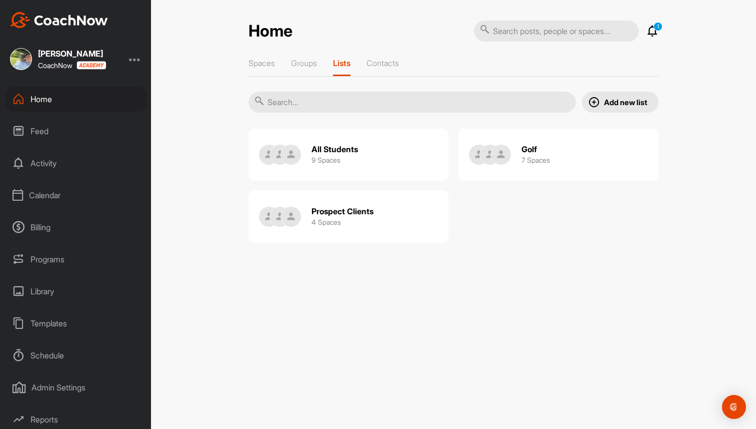
click at [364, 60] on div "Spaces Groups Lists Contacts" at bounding box center [454, 67] width 410 height 19
click at [372, 61] on p "Contacts" at bounding box center [383, 63] width 33 height 10
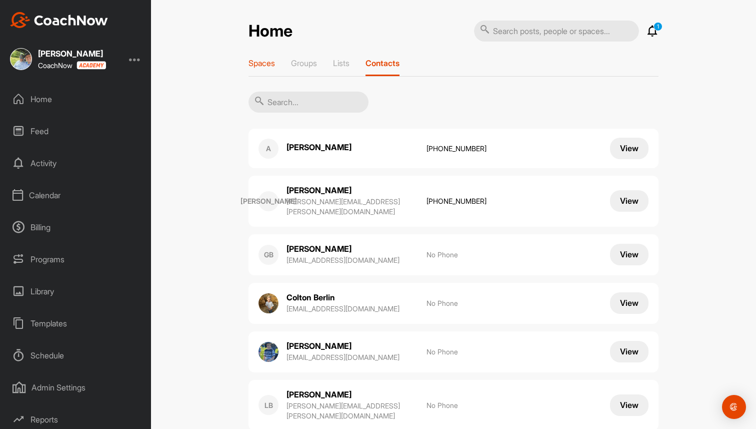
click at [274, 64] on p "Spaces" at bounding box center [262, 63] width 27 height 10
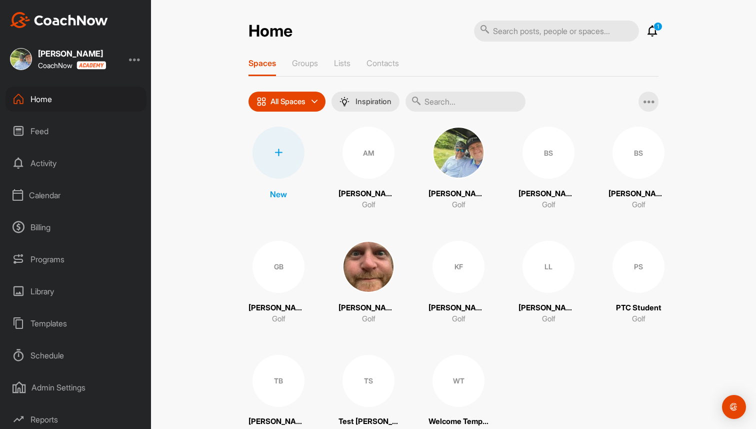
click at [278, 162] on div at bounding box center [279, 153] width 52 height 52
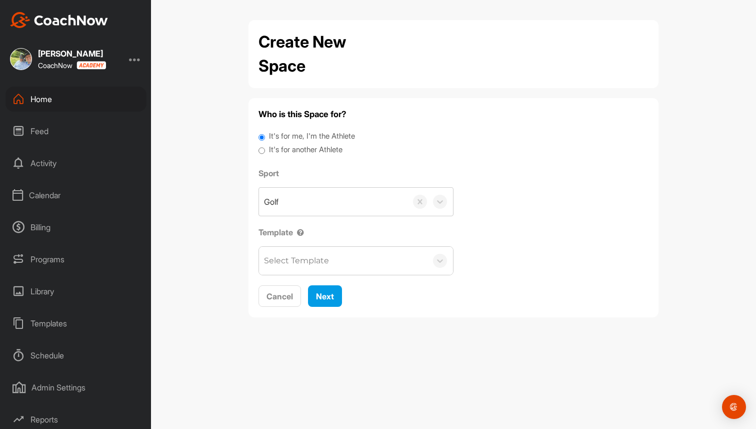
click at [289, 151] on label "It's for another Athlete" at bounding box center [306, 150] width 74 height 12
click at [265, 151] on input "It's for another Athlete" at bounding box center [262, 151] width 7 height 14
radio input "true"
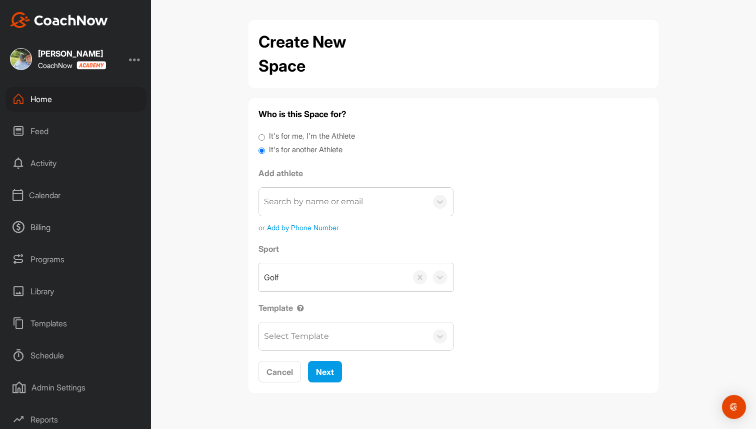
click at [63, 128] on div "Feed" at bounding box center [76, 131] width 141 height 25
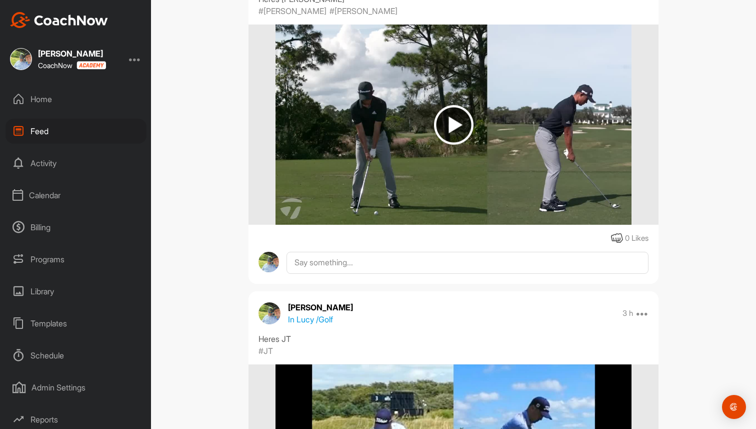
scroll to position [51, 0]
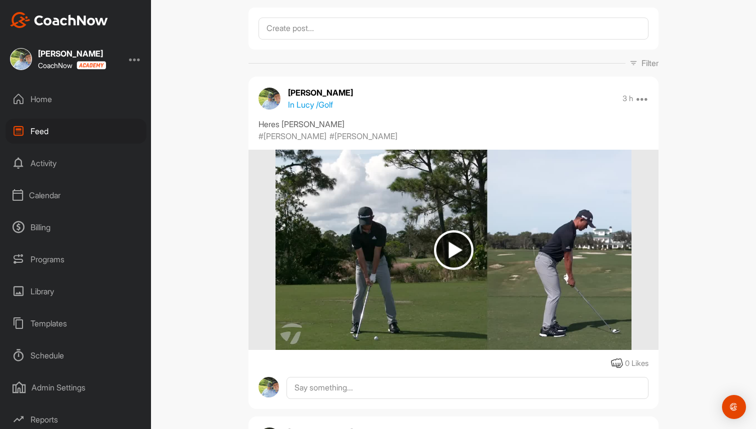
click at [49, 168] on div "Activity" at bounding box center [76, 163] width 141 height 25
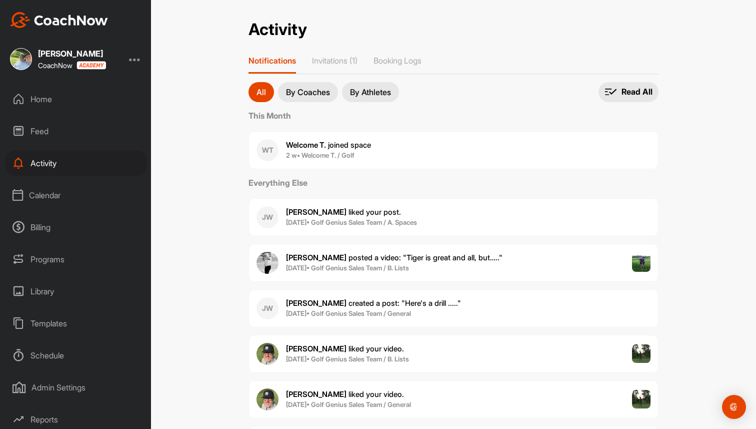
click at [294, 93] on p "By Coaches" at bounding box center [308, 92] width 44 height 8
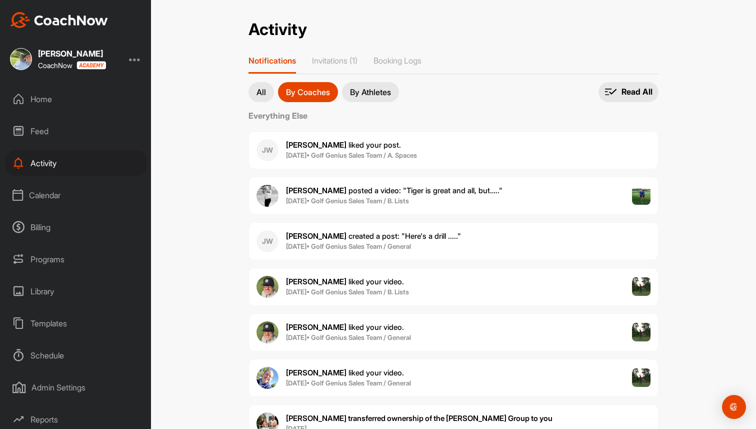
click at [384, 88] on p "By Athletes" at bounding box center [370, 92] width 41 height 8
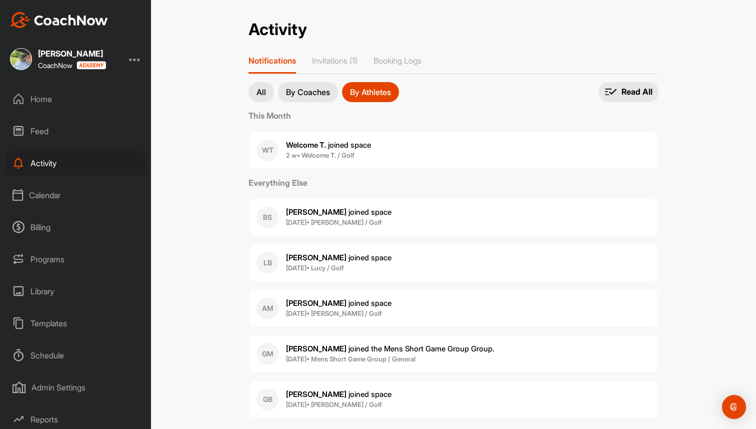
click at [269, 91] on button "All" at bounding box center [262, 92] width 26 height 20
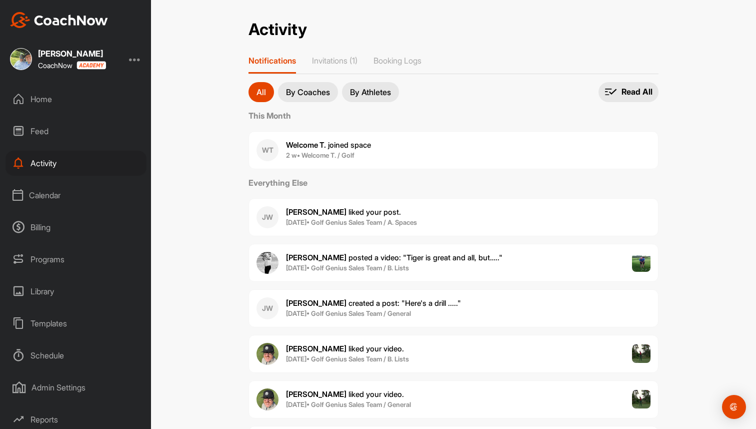
click at [57, 104] on div "Home" at bounding box center [76, 99] width 141 height 25
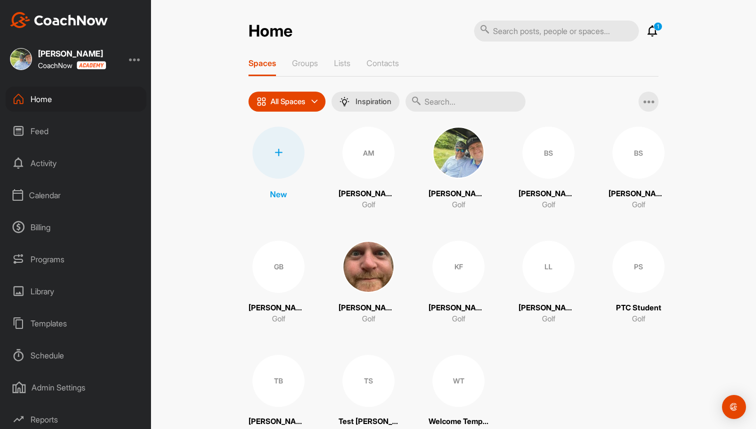
click at [448, 165] on img at bounding box center [459, 153] width 52 height 52
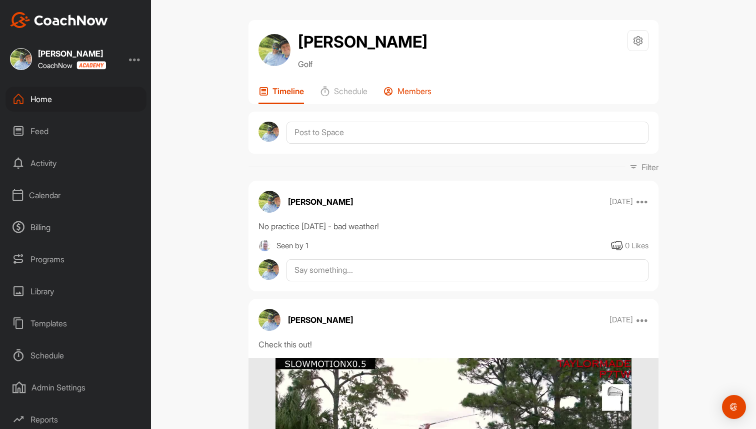
click at [416, 91] on p "Members" at bounding box center [415, 91] width 34 height 10
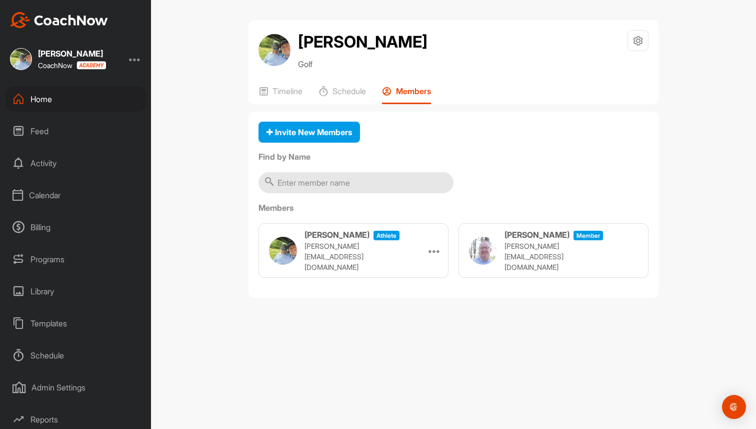
click at [32, 101] on div "Home" at bounding box center [76, 99] width 141 height 25
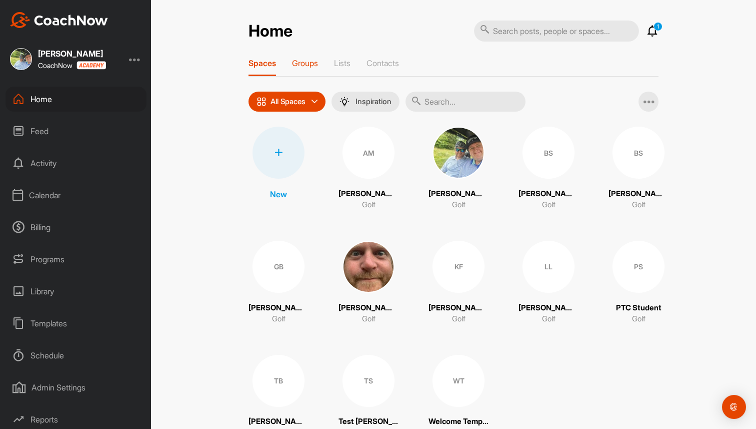
click at [297, 63] on p "Groups" at bounding box center [305, 63] width 26 height 10
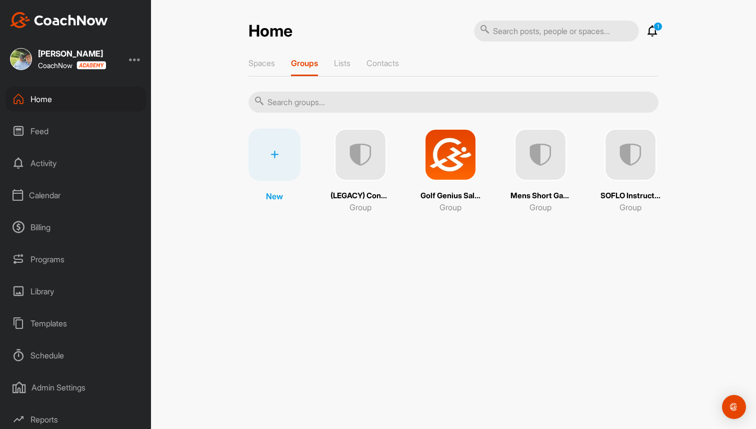
click at [34, 169] on div "Activity" at bounding box center [76, 163] width 141 height 25
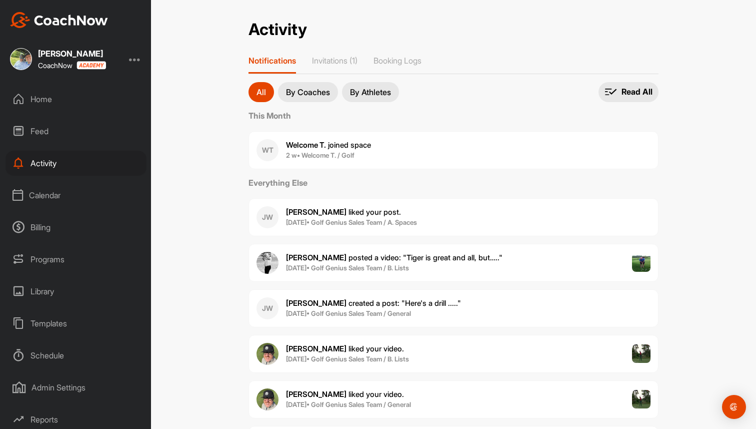
click at [58, 197] on div "Calendar" at bounding box center [76, 195] width 141 height 25
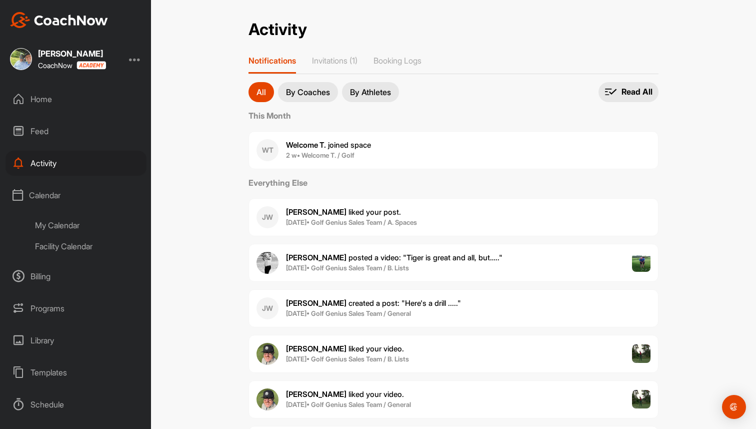
click at [57, 228] on div "My Calendar" at bounding box center [87, 225] width 119 height 21
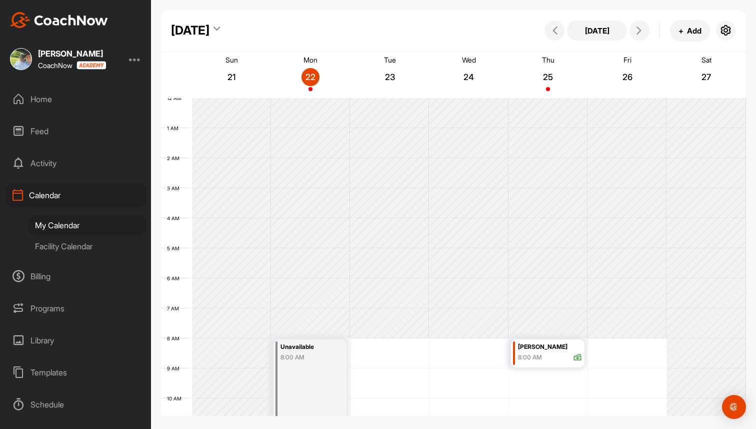
scroll to position [173, 0]
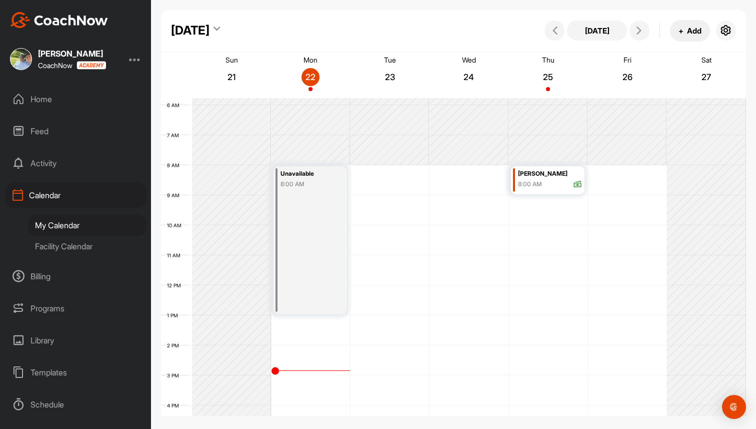
click at [696, 26] on button "+ Add" at bounding box center [690, 31] width 40 height 22
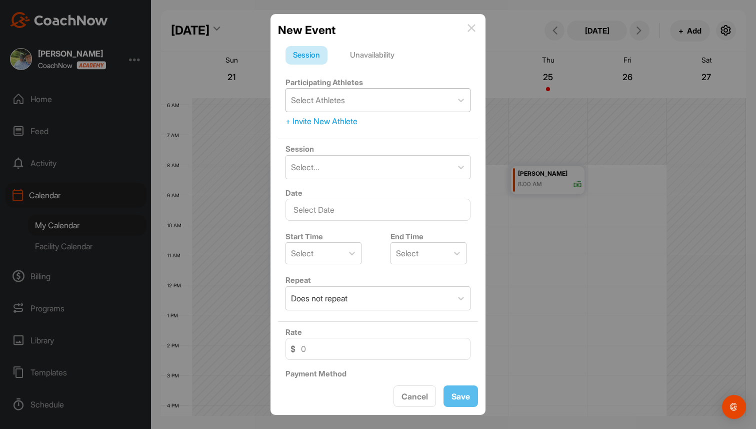
click at [384, 101] on div "Select Athletes" at bounding box center [369, 100] width 166 height 23
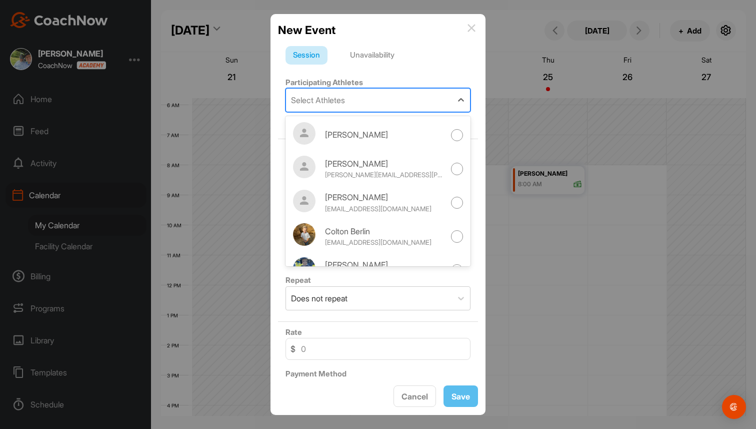
click at [365, 98] on div "Select Athletes" at bounding box center [369, 100] width 166 height 23
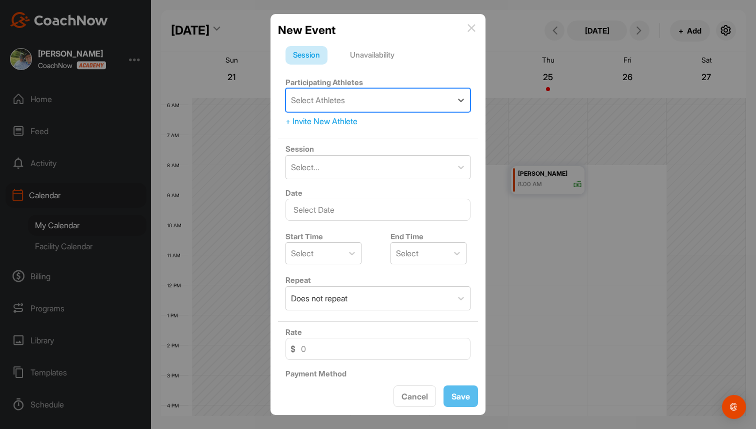
click at [325, 119] on div "+ Invite New Athlete" at bounding box center [378, 121] width 185 height 12
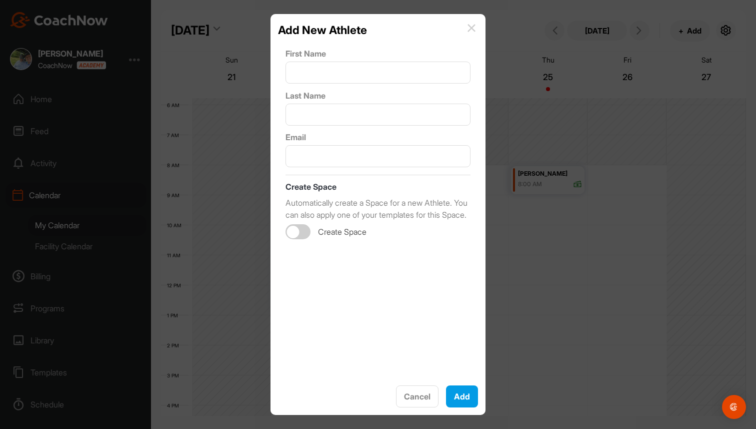
click at [299, 239] on div at bounding box center [298, 231] width 25 height 15
checkbox input "true"
click at [420, 394] on button "Cancel" at bounding box center [417, 396] width 43 height 22
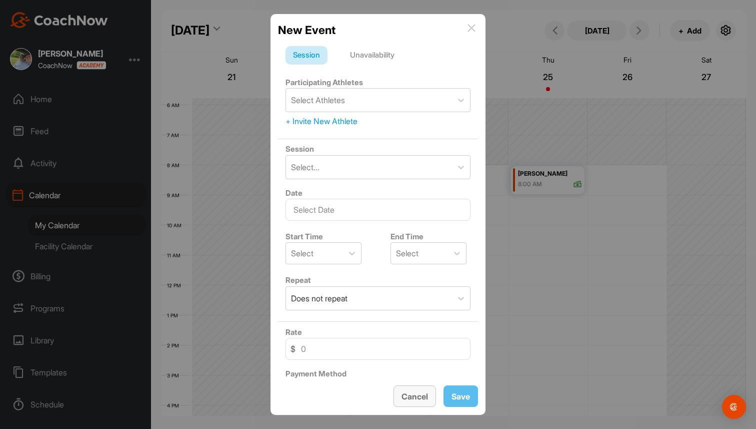
click at [420, 395] on span "Cancel" at bounding box center [415, 396] width 27 height 10
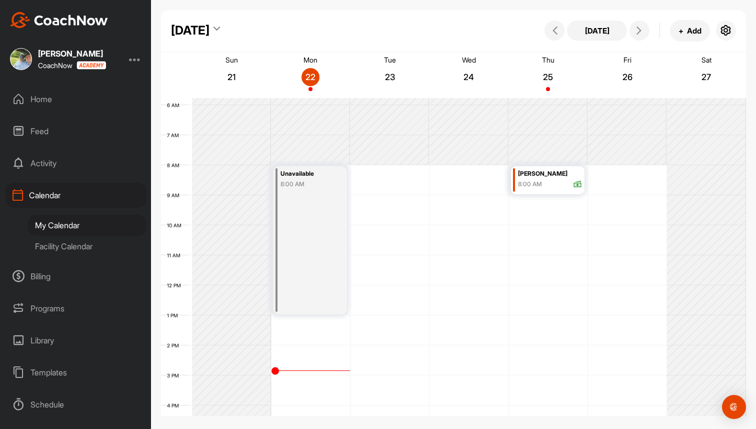
click at [548, 182] on div "8:00 AM" at bounding box center [550, 184] width 65 height 9
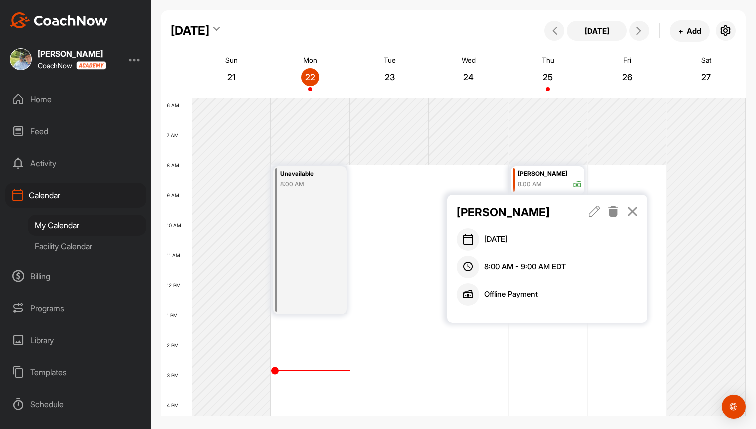
click at [634, 208] on icon at bounding box center [633, 211] width 12 height 11
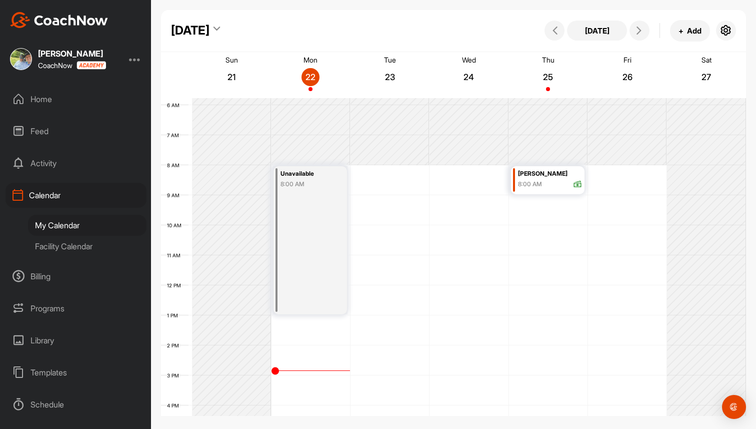
click at [51, 369] on div "Templates" at bounding box center [76, 372] width 141 height 25
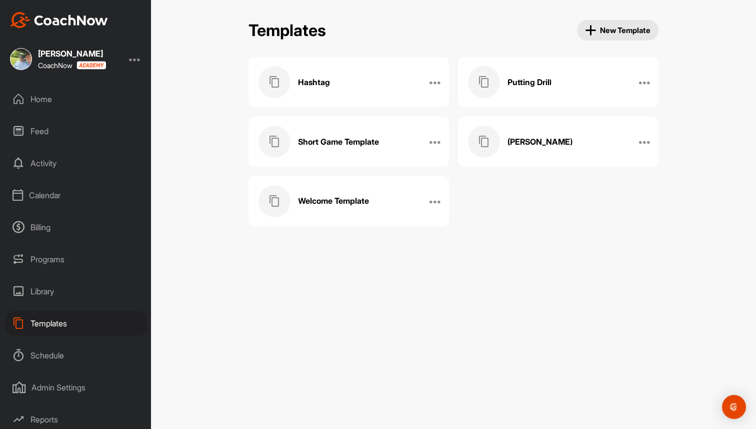
click at [521, 78] on h3 "Putting Drill" at bounding box center [530, 82] width 44 height 11
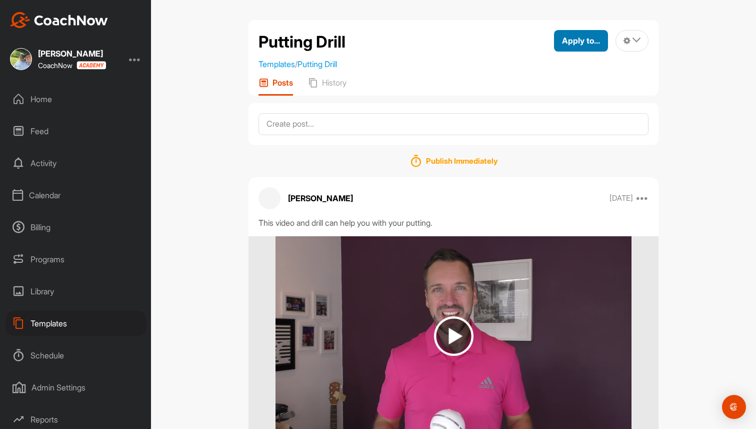
click at [583, 39] on span "Apply to..." at bounding box center [581, 41] width 38 height 10
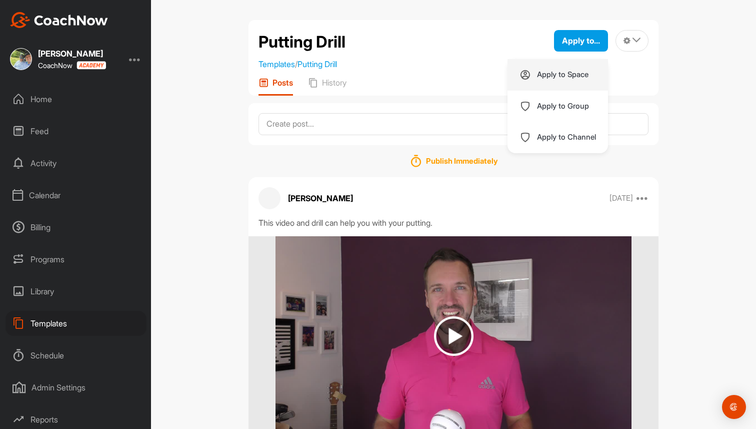
click at [572, 81] on div "Apply to Space" at bounding box center [558, 75] width 101 height 32
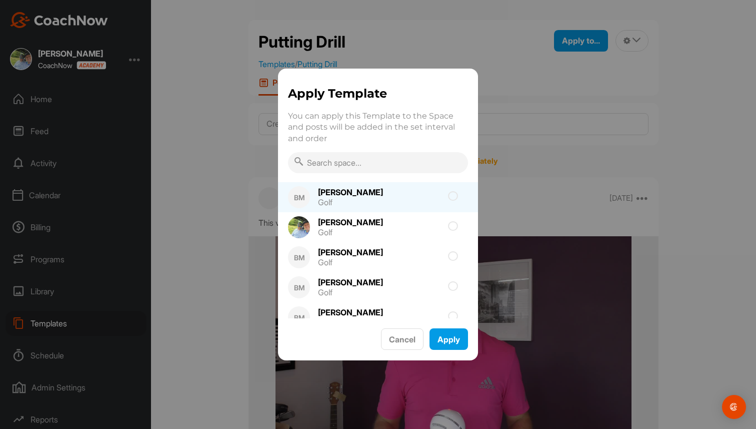
click at [454, 194] on icon at bounding box center [453, 196] width 10 height 10
click at [400, 196] on input "checkbox" at bounding box center [396, 199] width 7 height 7
checkbox input "true"
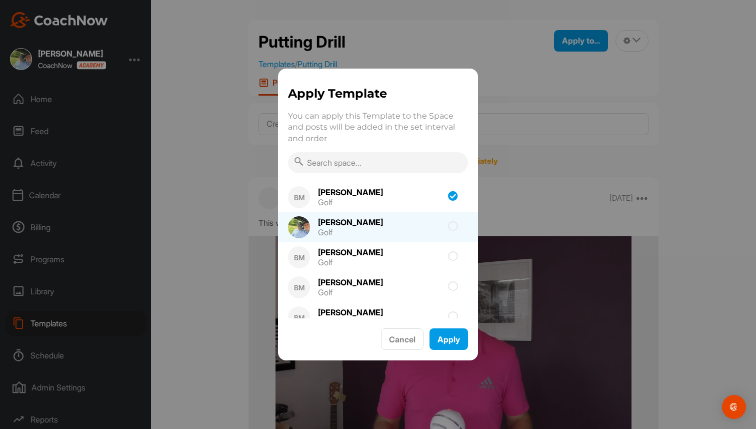
click at [453, 225] on icon at bounding box center [453, 226] width 10 height 10
click at [400, 226] on input "checkbox" at bounding box center [396, 229] width 7 height 7
checkbox input "true"
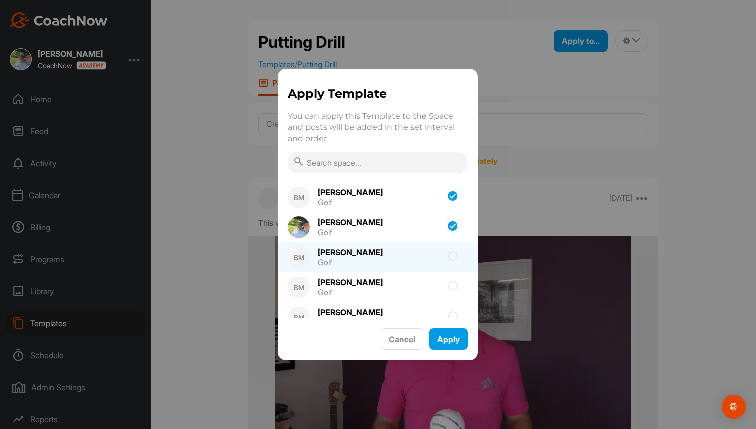
click at [457, 251] on icon at bounding box center [453, 256] width 10 height 10
click at [400, 256] on input "checkbox" at bounding box center [396, 259] width 7 height 7
checkbox input "true"
click at [405, 334] on span "Cancel" at bounding box center [402, 339] width 27 height 10
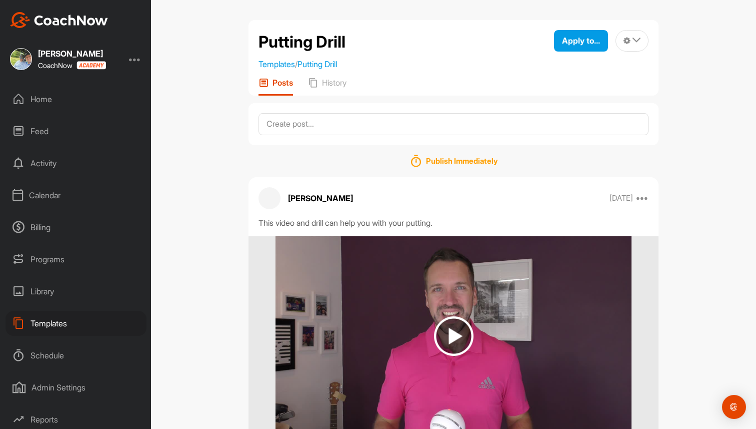
click at [59, 329] on div "Templates" at bounding box center [76, 323] width 141 height 25
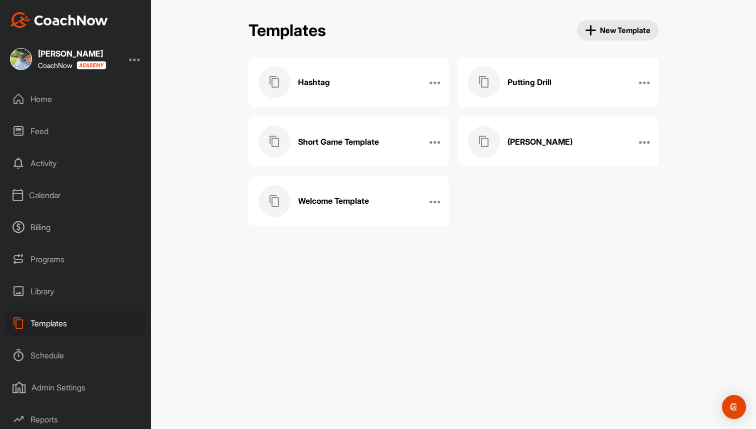
click at [327, 197] on h3 "Welcome Template" at bounding box center [333, 201] width 71 height 11
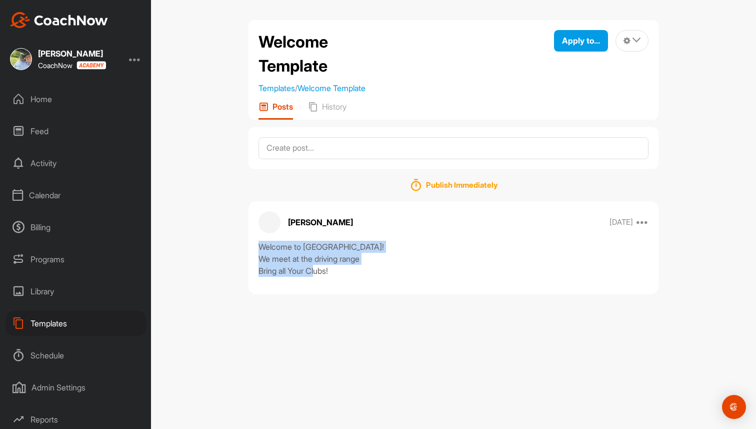
drag, startPoint x: 257, startPoint y: 245, endPoint x: 395, endPoint y: 287, distance: 143.8
click at [395, 287] on div "Brad Mair Dec 30 2024 Copy to ... Edit Edit Tags Pin to top Delete Welcome to B…" at bounding box center [454, 247] width 410 height 93
click at [365, 152] on textarea at bounding box center [454, 148] width 390 height 22
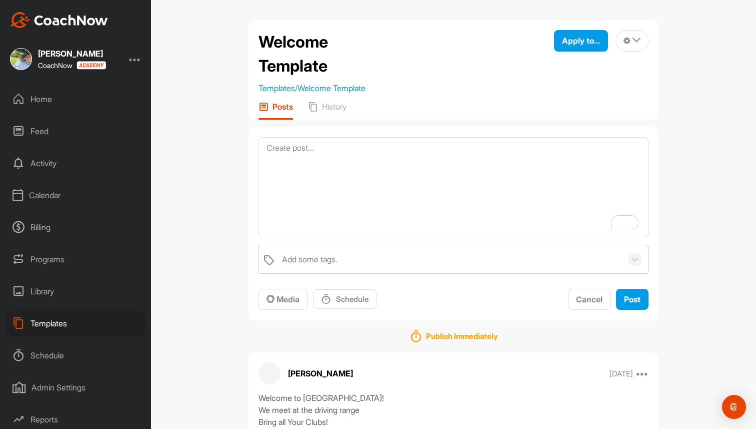
click at [48, 95] on div "Home" at bounding box center [76, 99] width 141 height 25
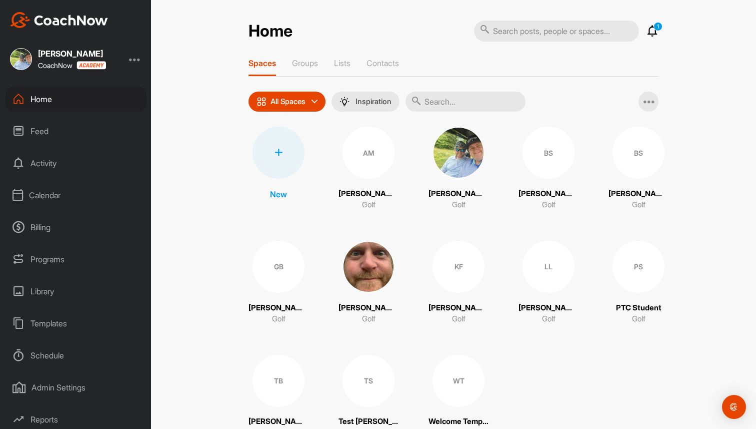
click at [269, 145] on div at bounding box center [279, 153] width 52 height 52
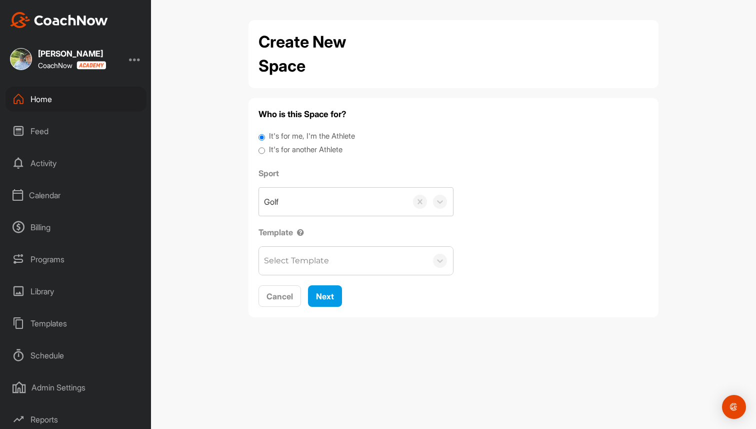
click at [298, 151] on label "It's for another Athlete" at bounding box center [306, 150] width 74 height 12
click at [265, 151] on input "It's for another Athlete" at bounding box center [262, 151] width 7 height 14
radio input "true"
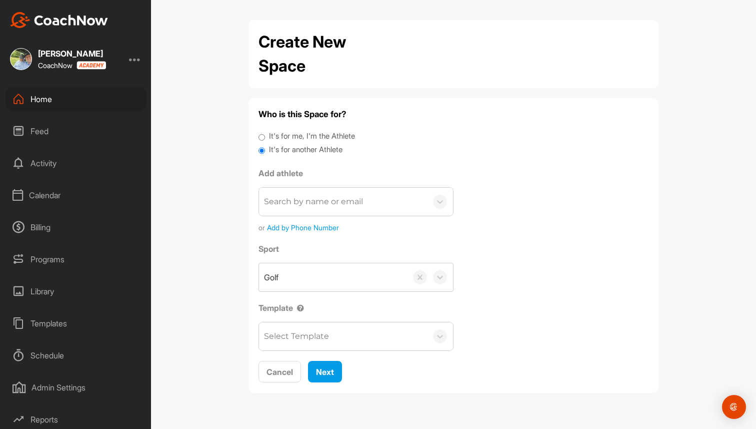
click at [306, 344] on div "Select Template" at bounding box center [343, 336] width 168 height 28
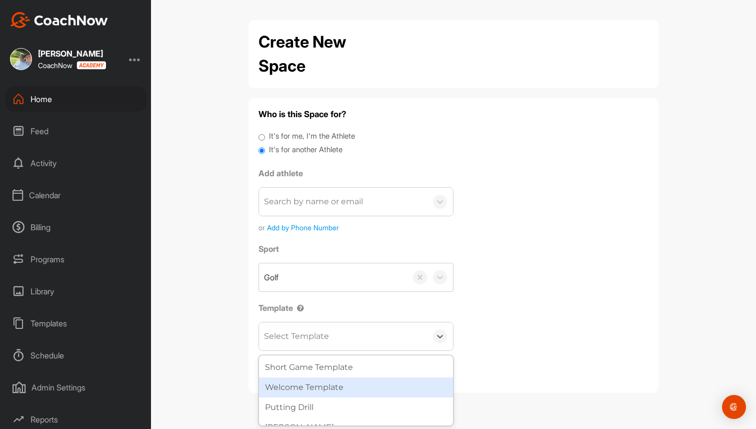
click at [320, 391] on div "Welcome Template" at bounding box center [356, 387] width 194 height 20
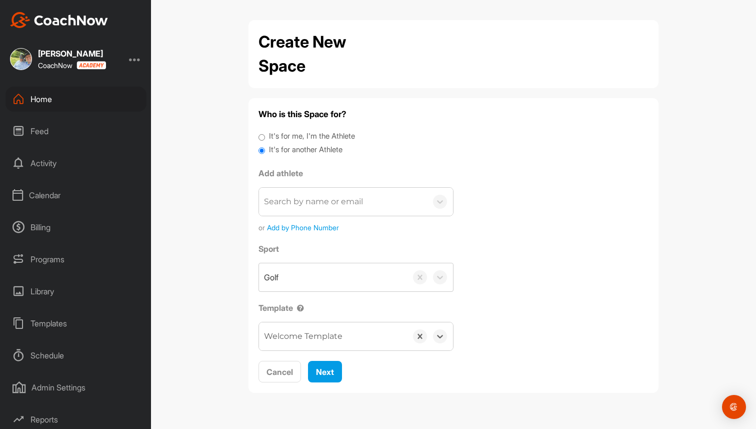
click at [65, 353] on div "Schedule" at bounding box center [76, 355] width 141 height 25
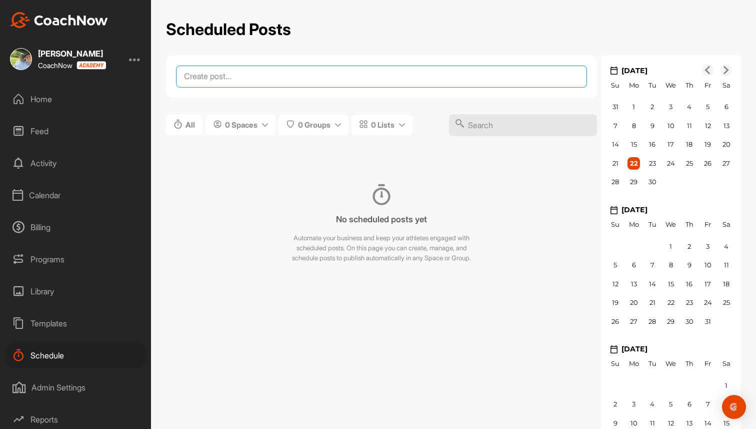
click at [270, 77] on textarea at bounding box center [381, 77] width 411 height 22
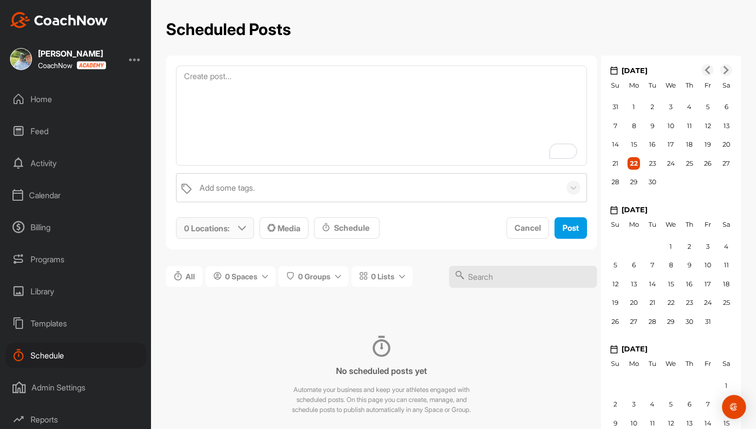
click at [222, 228] on p "0 Locations :" at bounding box center [207, 228] width 46 height 12
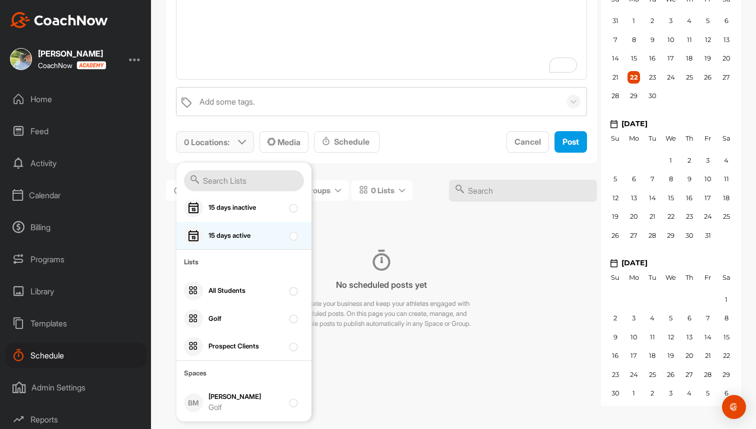
scroll to position [70, 0]
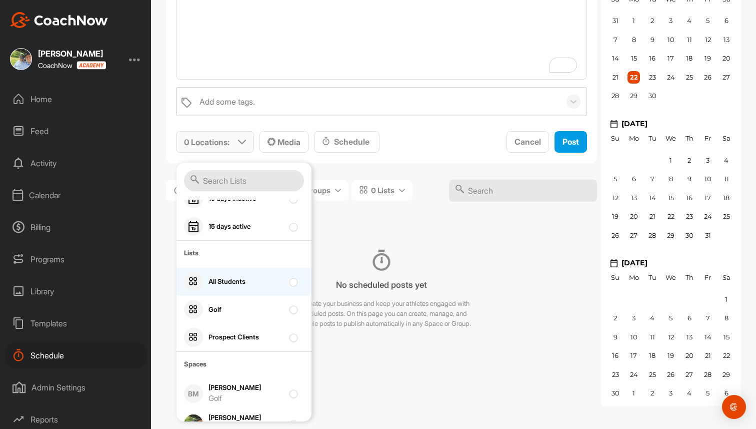
click at [232, 283] on div "All Students" at bounding box center [246, 282] width 75 height 10
checkbox input "true"
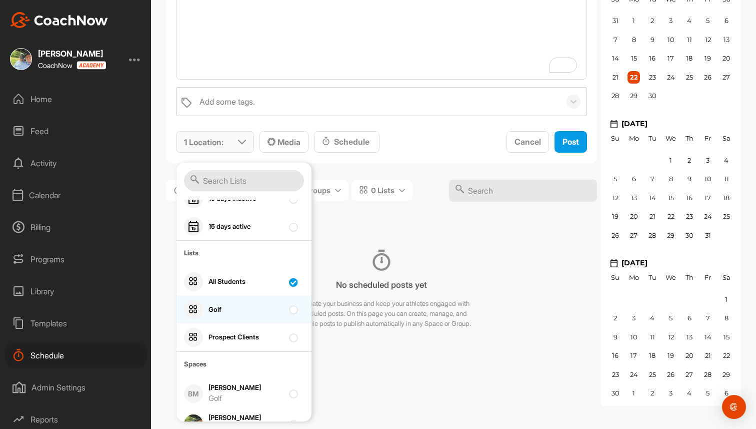
click at [227, 307] on div "Golf" at bounding box center [246, 310] width 75 height 10
checkbox input "true"
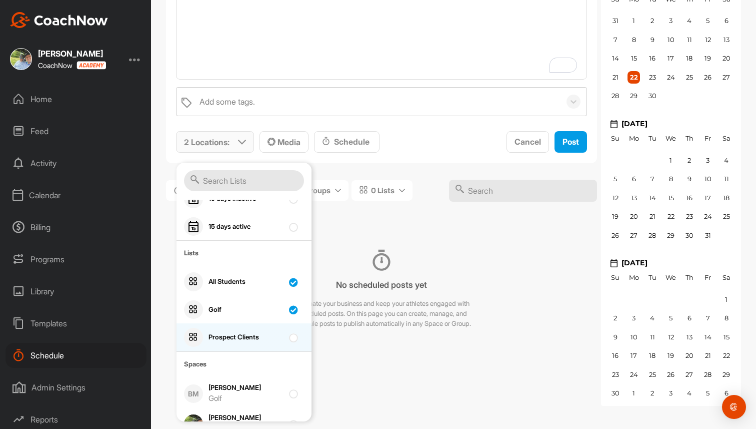
click at [229, 330] on div "Prospect Clients" at bounding box center [244, 337] width 135 height 28
checkbox input "true"
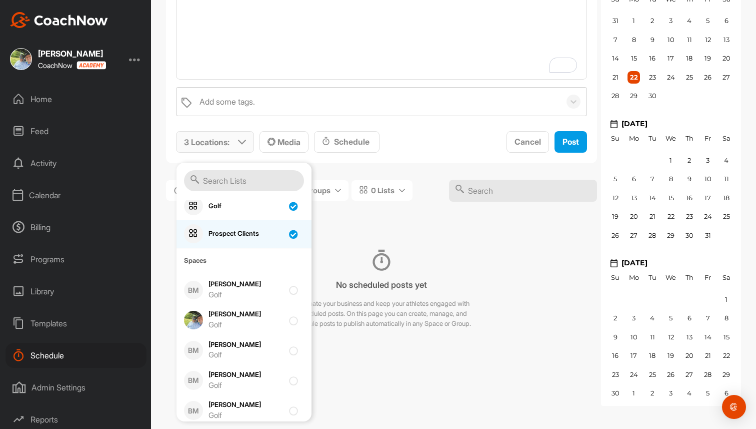
scroll to position [178, 0]
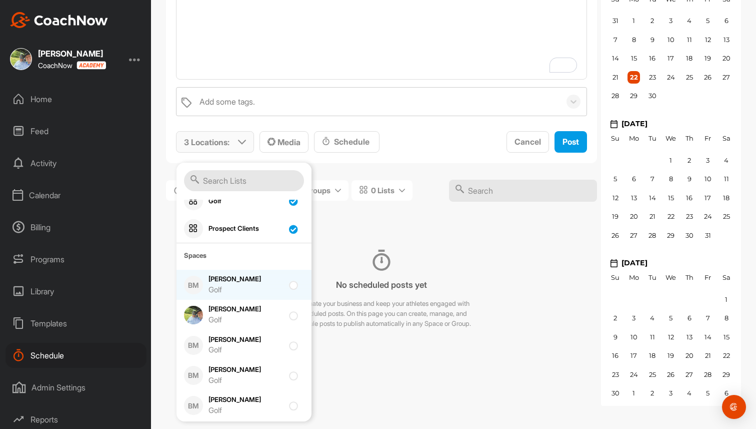
click at [238, 289] on div "Golf" at bounding box center [246, 290] width 75 height 12
checkbox input "true"
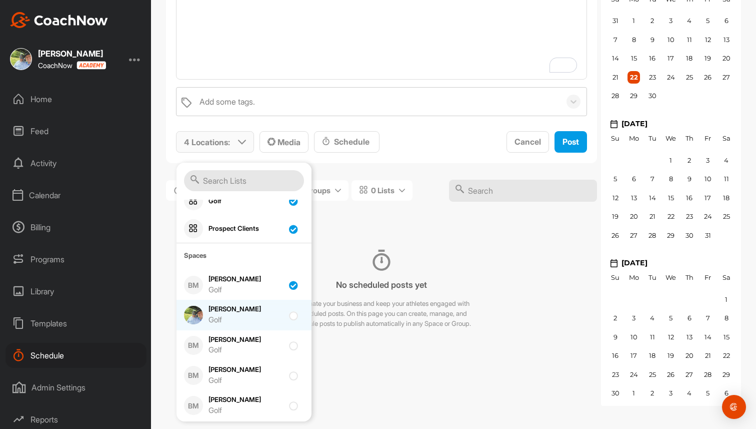
click at [237, 305] on div "Brad Mair Golf" at bounding box center [246, 314] width 75 height 21
click at [236, 328] on div "Brad Mair Golf" at bounding box center [244, 315] width 135 height 30
checkbox input "true"
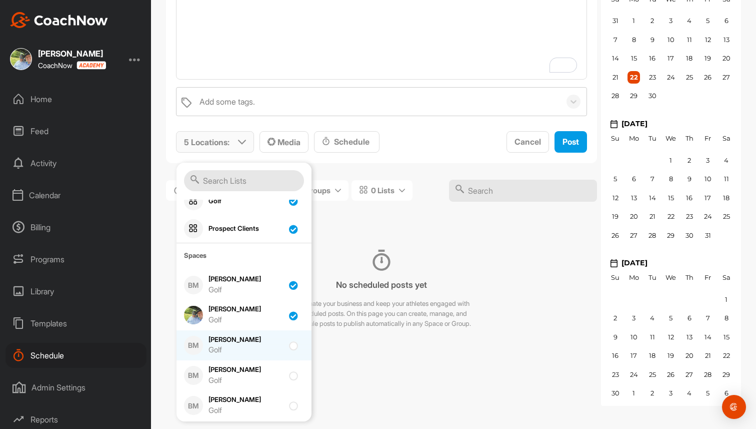
click at [242, 344] on div "Golf" at bounding box center [246, 350] width 75 height 12
checkbox input "true"
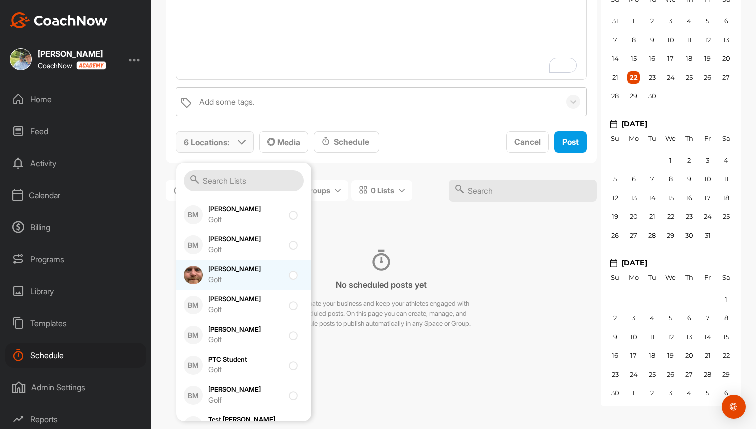
scroll to position [325, 0]
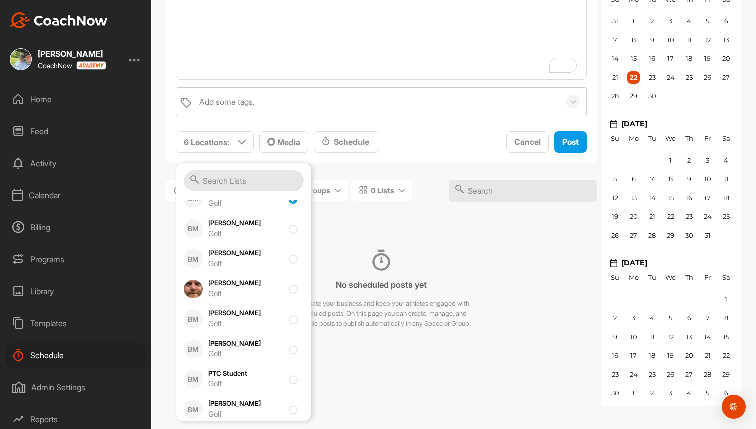
click at [462, 218] on div "All 0 Spaces 0 Groups 0 Lists" at bounding box center [381, 195] width 431 height 49
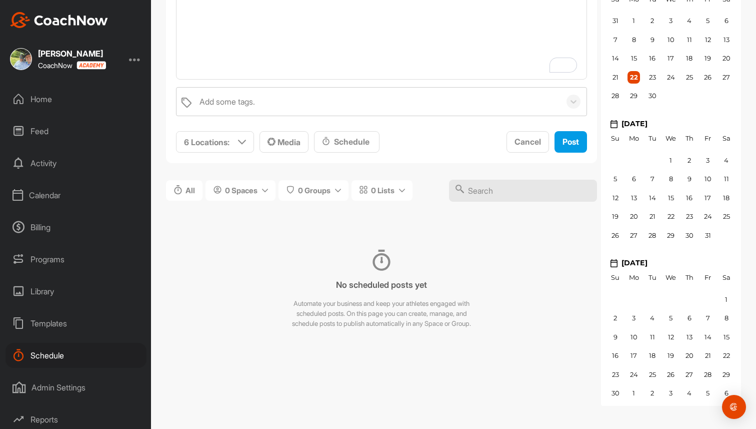
scroll to position [0, 0]
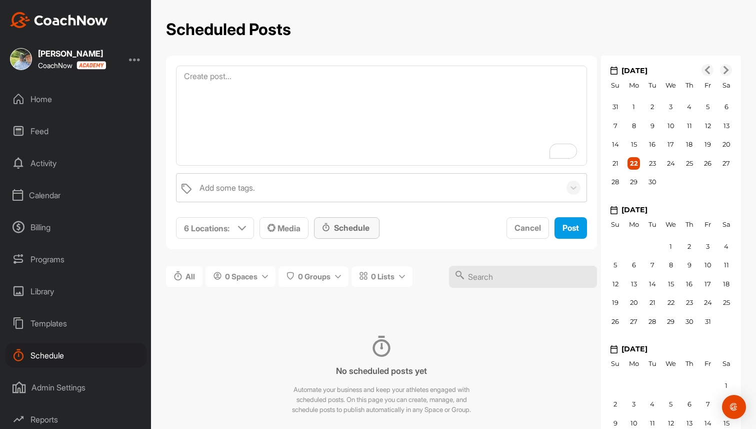
click at [357, 225] on div "Schedule" at bounding box center [347, 228] width 50 height 12
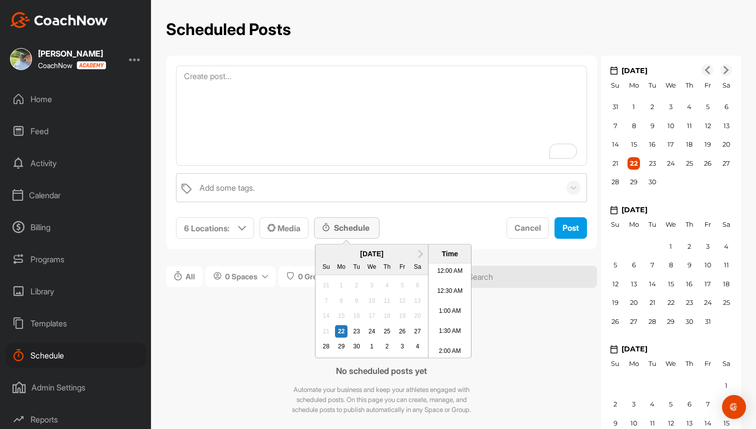
scroll to position [543, 0]
click at [388, 341] on div "2" at bounding box center [387, 346] width 13 height 13
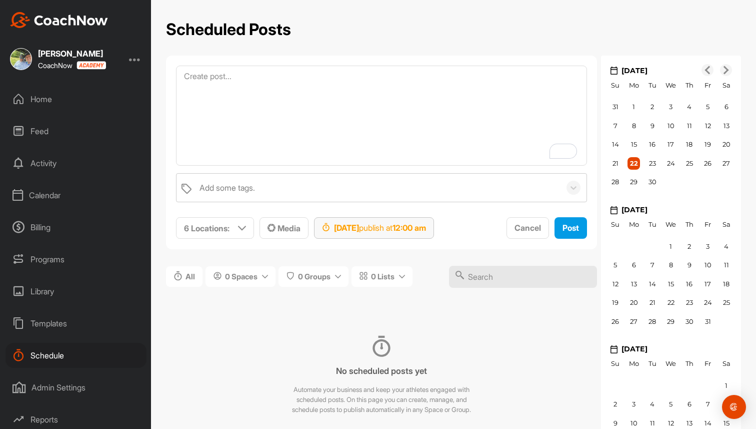
click at [426, 232] on strong "12:00 am" at bounding box center [410, 228] width 34 height 10
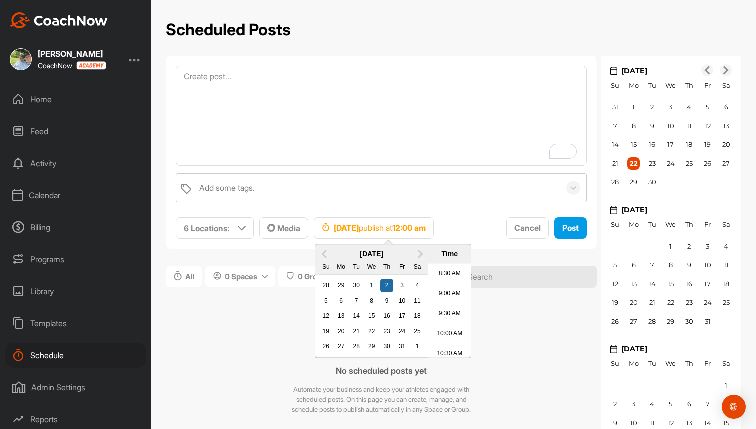
scroll to position [340, 0]
click at [454, 290] on li "9:00 AM" at bounding box center [450, 294] width 43 height 20
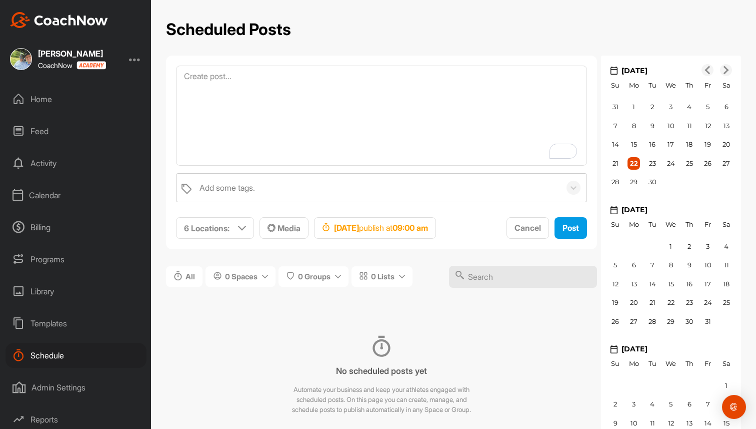
click at [189, 351] on div "No scheduled posts yet Automate your business and keep your athletes engaged wi…" at bounding box center [381, 375] width 431 height 124
click at [59, 390] on div "Admin Settings" at bounding box center [76, 387] width 141 height 25
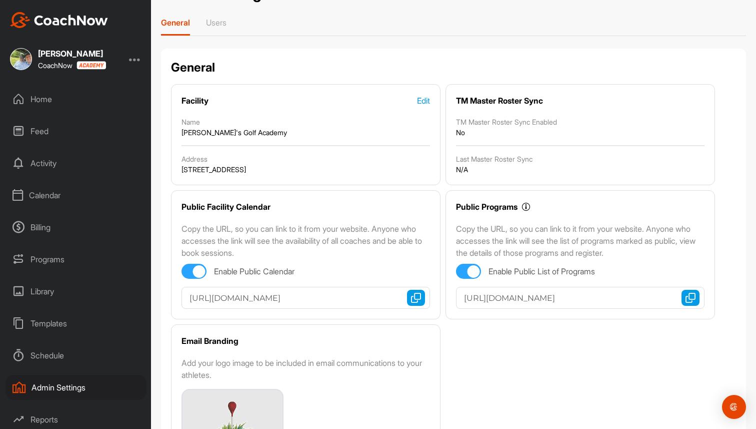
scroll to position [38, 0]
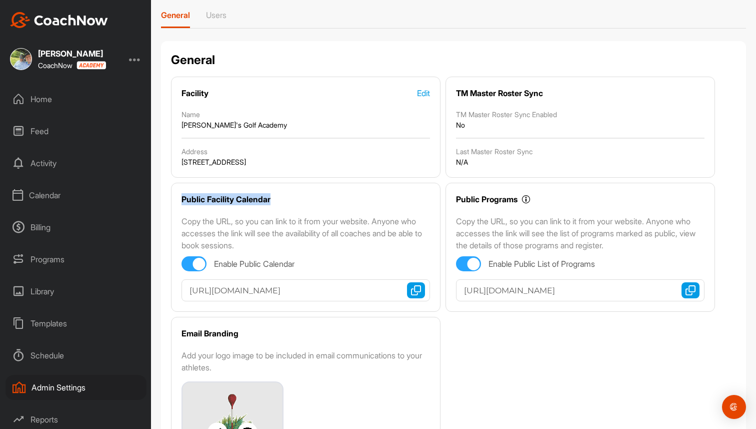
drag, startPoint x: 176, startPoint y: 194, endPoint x: 310, endPoint y: 204, distance: 134.9
click at [309, 204] on div "Public Facility Calendar Copy the URL, so you can link to it from your website.…" at bounding box center [306, 247] width 270 height 129
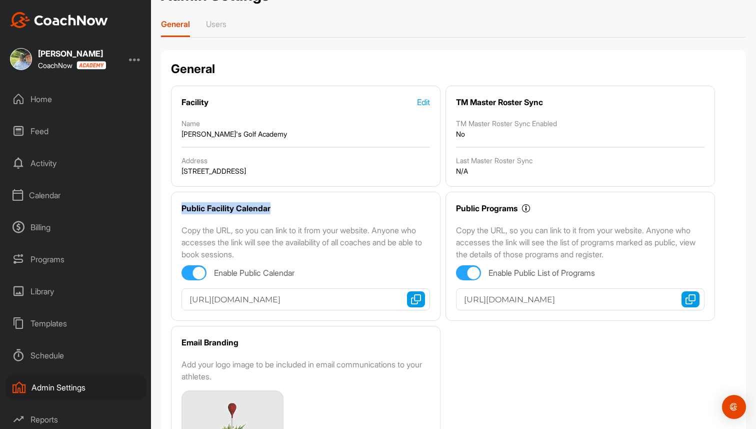
scroll to position [0, 0]
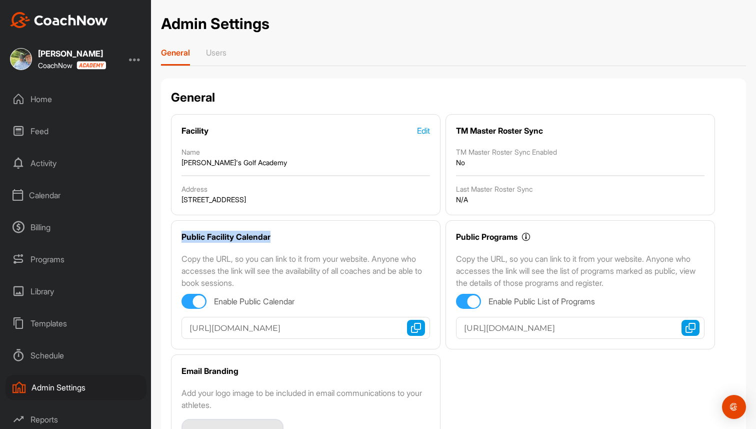
click at [329, 248] on div "Public Facility Calendar Copy the URL, so you can link to it from your website.…" at bounding box center [306, 284] width 270 height 129
drag, startPoint x: 455, startPoint y: 233, endPoint x: 550, endPoint y: 238, distance: 95.2
click at [550, 238] on div "Public Programs Public programs allow athletes who are not already connected to…" at bounding box center [581, 284] width 270 height 129
click at [558, 231] on div "Public Programs Public programs allow athletes who are not already connected to…" at bounding box center [580, 237] width 249 height 12
click at [688, 329] on img "button" at bounding box center [691, 328] width 10 height 10
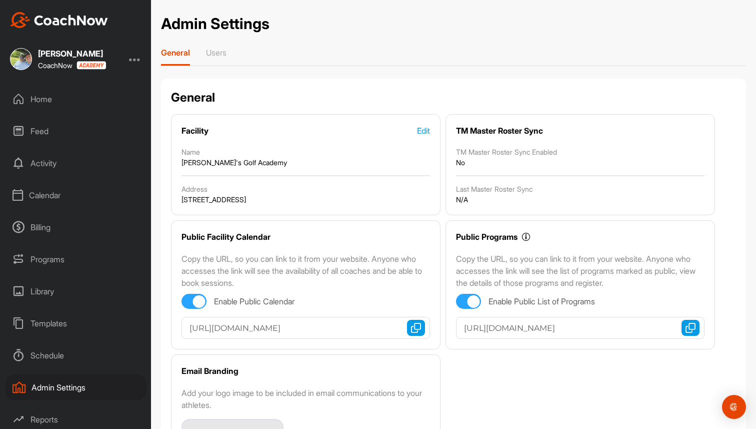
scroll to position [35, 0]
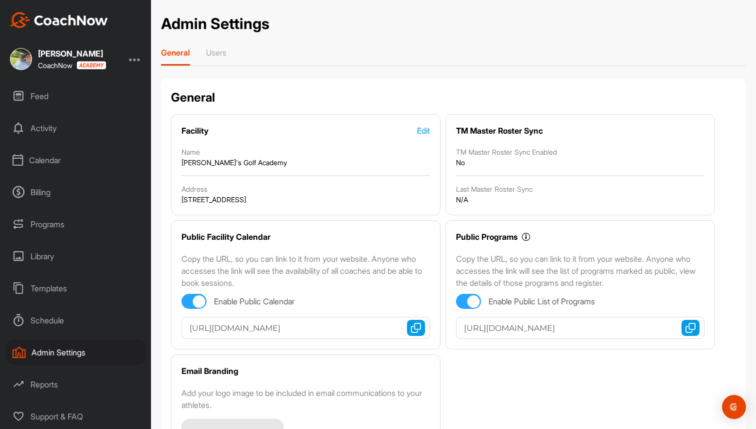
click at [64, 389] on div "Reports" at bounding box center [76, 384] width 141 height 25
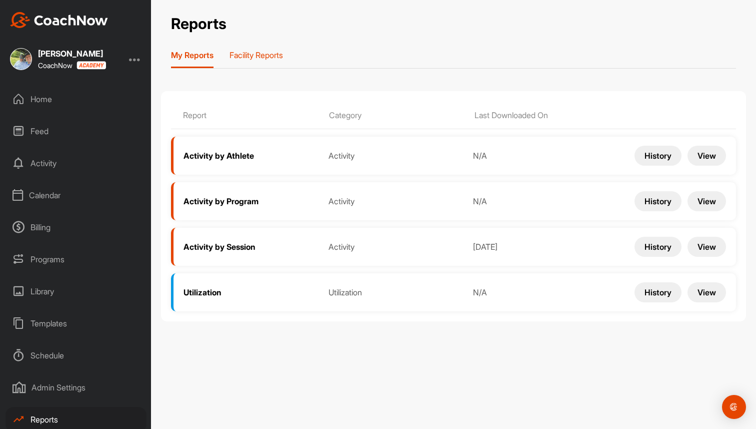
click at [254, 51] on p "Facility Reports" at bounding box center [257, 55] width 54 height 10
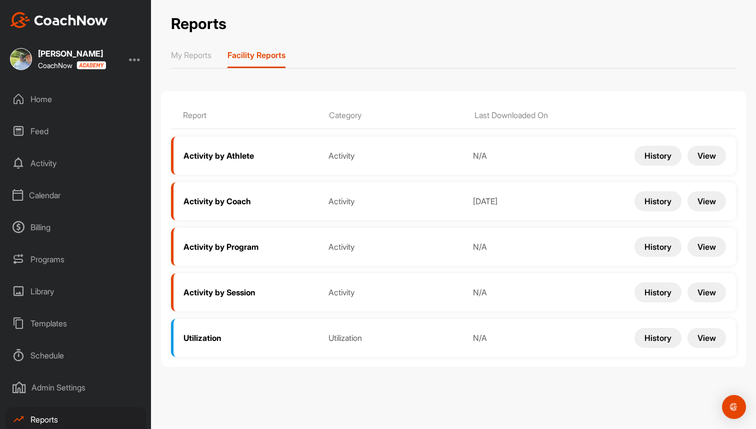
click at [706, 195] on button "View" at bounding box center [707, 201] width 39 height 20
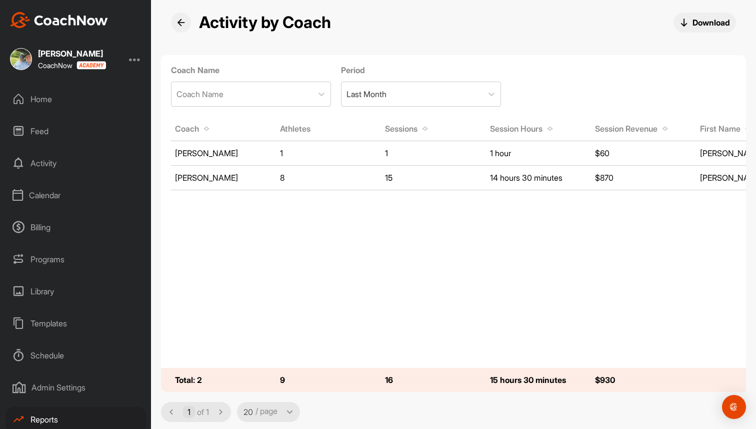
click at [43, 104] on div "Home" at bounding box center [76, 99] width 141 height 25
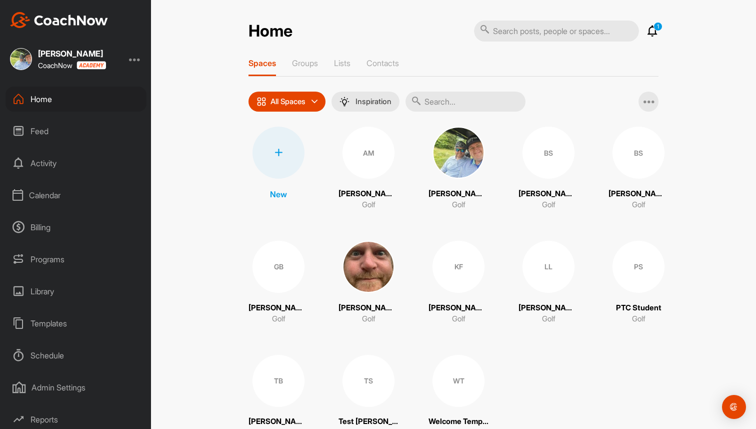
scroll to position [35, 0]
click at [48, 381] on div "Reports" at bounding box center [76, 384] width 141 height 25
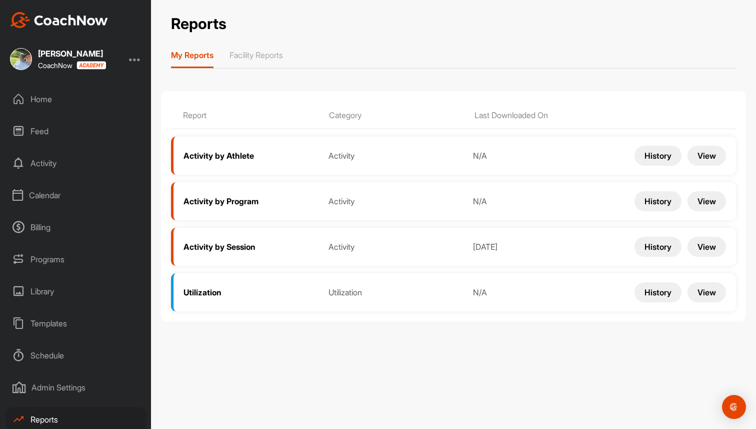
click at [59, 198] on div "Calendar" at bounding box center [76, 195] width 141 height 25
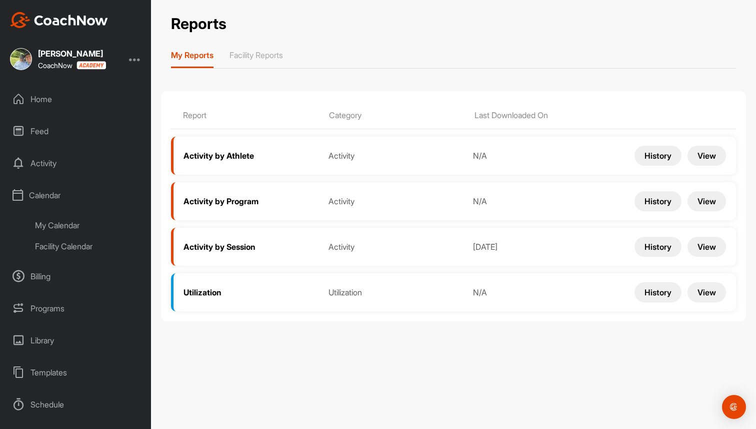
click at [78, 227] on div "My Calendar" at bounding box center [87, 225] width 119 height 21
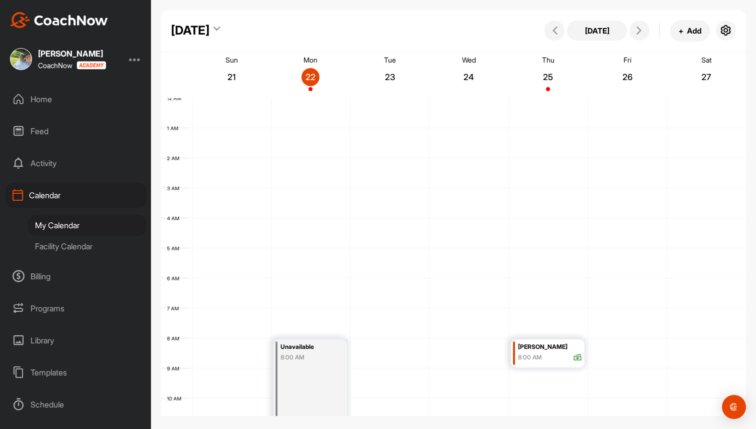
scroll to position [173, 0]
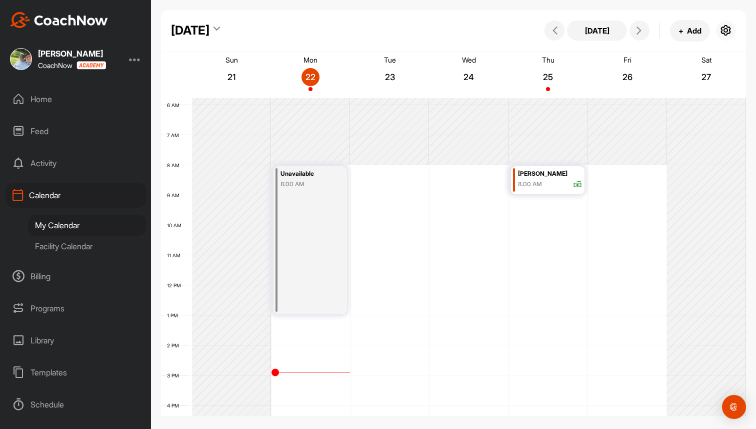
click at [735, 29] on button "button" at bounding box center [726, 31] width 20 height 20
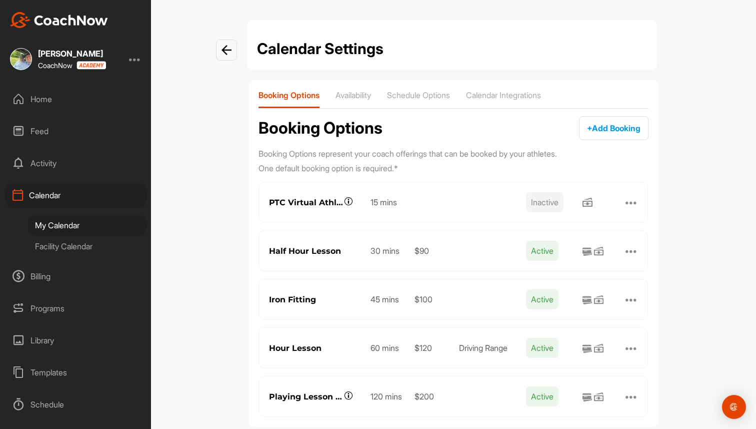
scroll to position [21, 0]
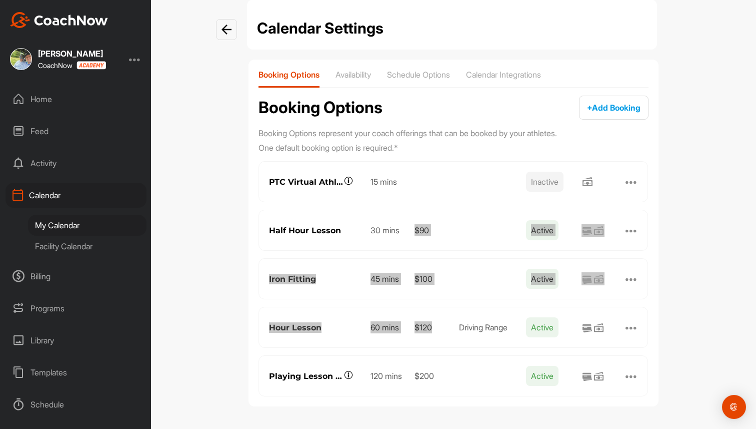
drag, startPoint x: 414, startPoint y: 224, endPoint x: 439, endPoint y: 345, distance: 123.2
click at [439, 345] on div "Booking Options Availability Schedule Options Calendar Integrations Booking Opt…" at bounding box center [454, 233] width 410 height 347
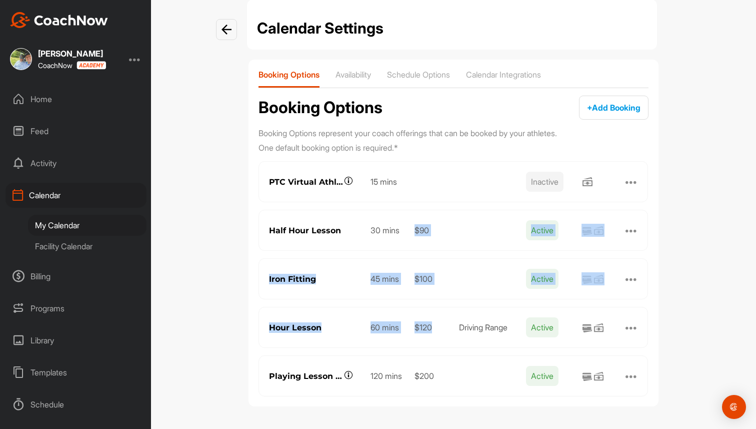
click at [465, 292] on div "Iron Fitting 45 mins $100 Active Collect Online Collect Offline" at bounding box center [454, 278] width 390 height 41
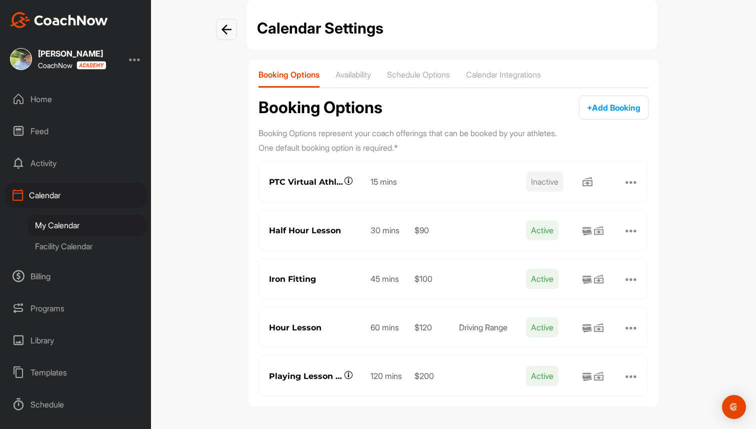
click at [80, 224] on div "My Calendar" at bounding box center [87, 225] width 119 height 21
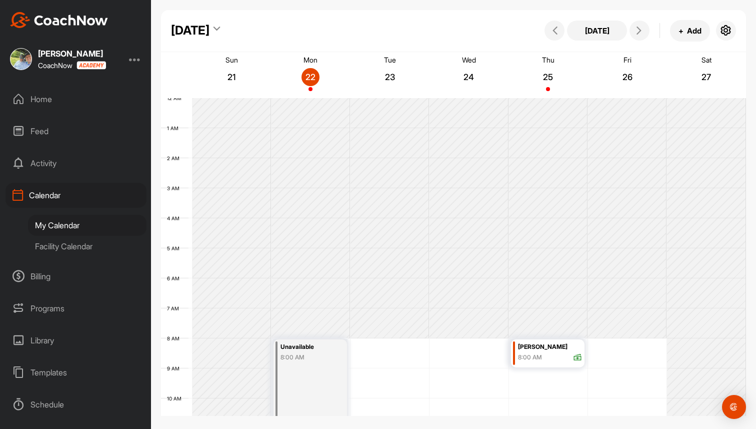
scroll to position [173, 0]
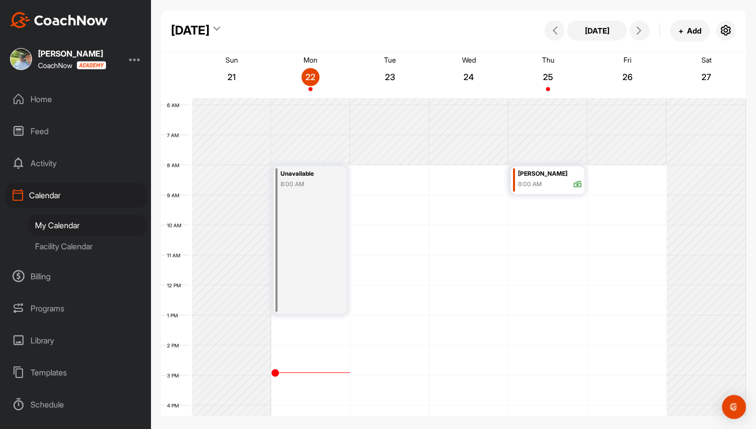
click at [54, 377] on div "Templates" at bounding box center [76, 372] width 141 height 25
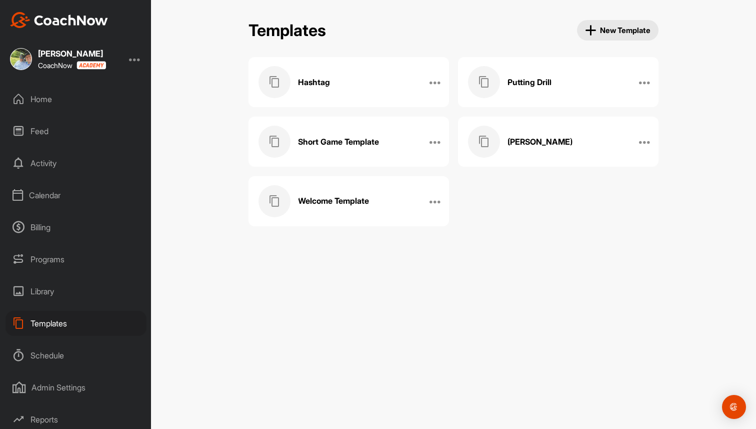
scroll to position [35, 0]
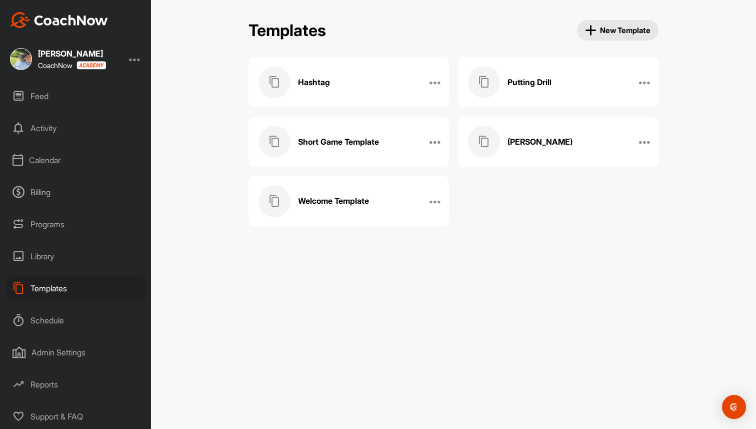
click at [49, 390] on div "Reports" at bounding box center [76, 384] width 141 height 25
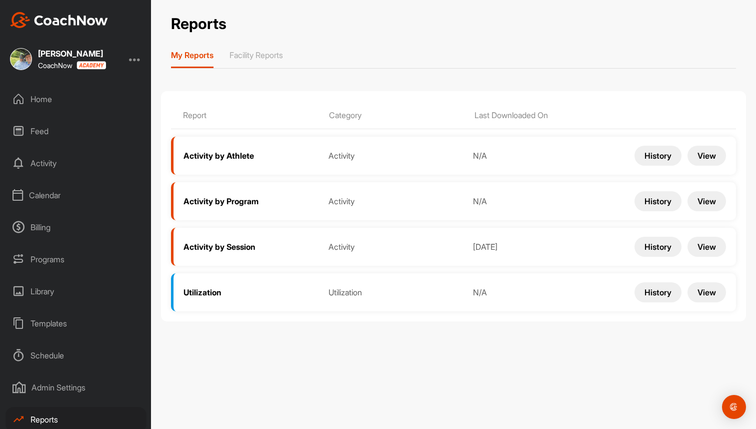
click at [52, 97] on div "Home" at bounding box center [76, 99] width 141 height 25
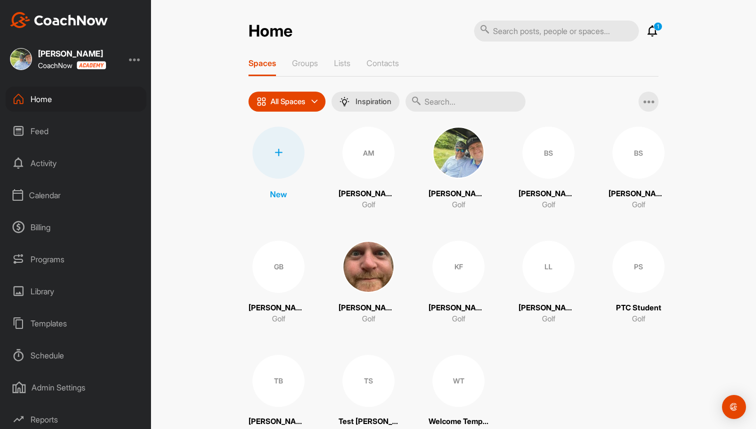
click at [177, 26] on div "Home 1 Notifications Invitations This Month WT Welcome T. joined space 2 w • We…" at bounding box center [453, 214] width 605 height 429
click at [55, 224] on div "Billing" at bounding box center [76, 227] width 141 height 25
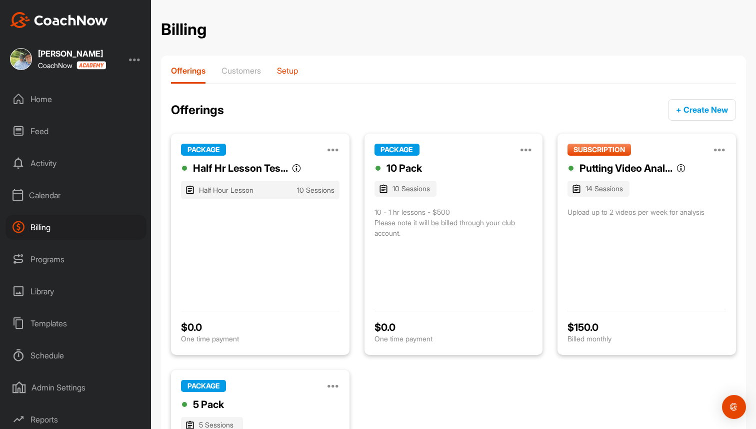
click at [293, 72] on p "Setup" at bounding box center [287, 71] width 21 height 10
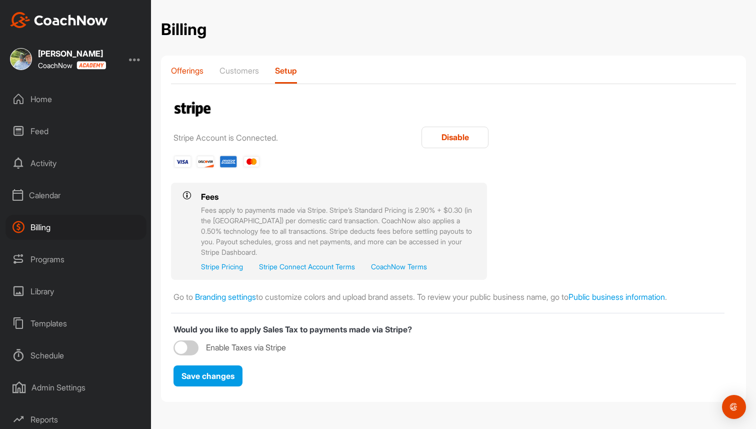
click at [192, 72] on p "Offerings" at bounding box center [187, 71] width 33 height 10
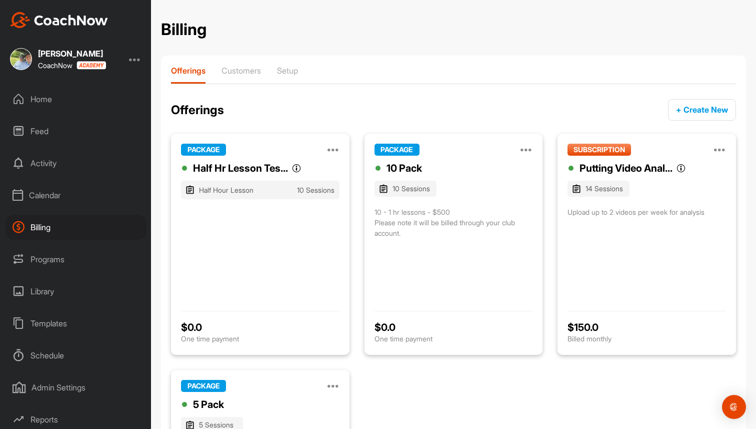
click at [135, 57] on div at bounding box center [135, 59] width 12 height 12
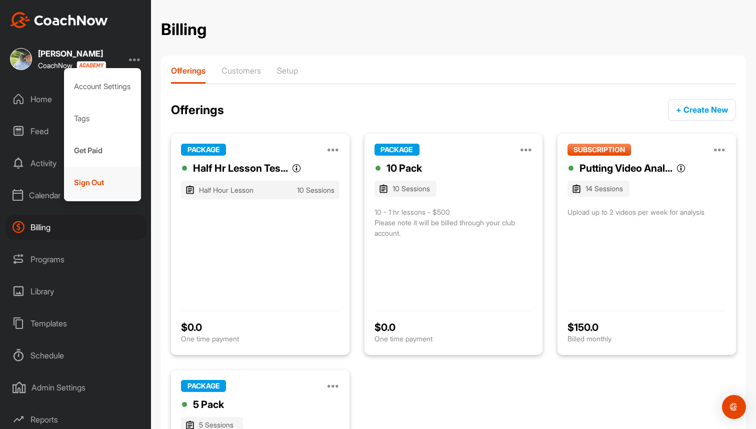
click at [95, 187] on div "Sign Out" at bounding box center [103, 183] width 78 height 32
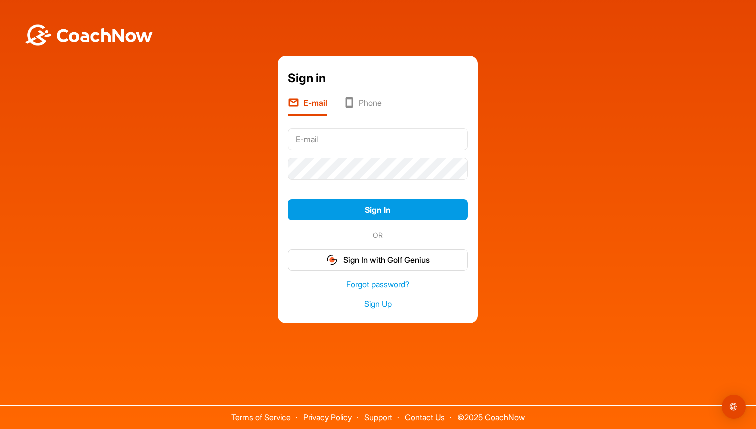
type input "brad@golfgenius.com"
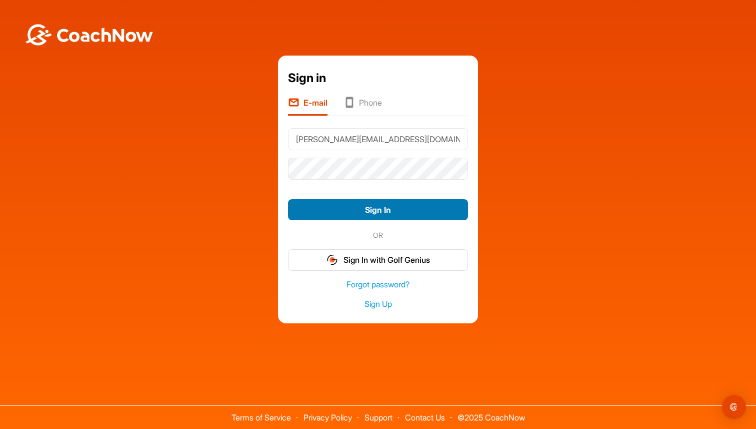
click at [332, 203] on button "Sign In" at bounding box center [378, 210] width 180 height 22
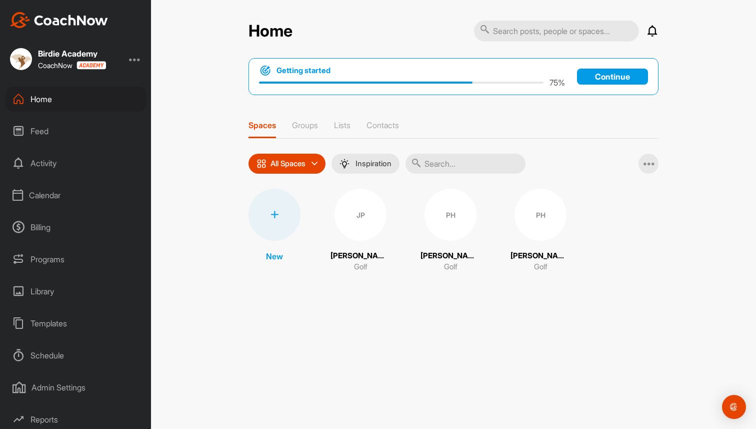
click at [44, 230] on div "Billing" at bounding box center [76, 227] width 141 height 25
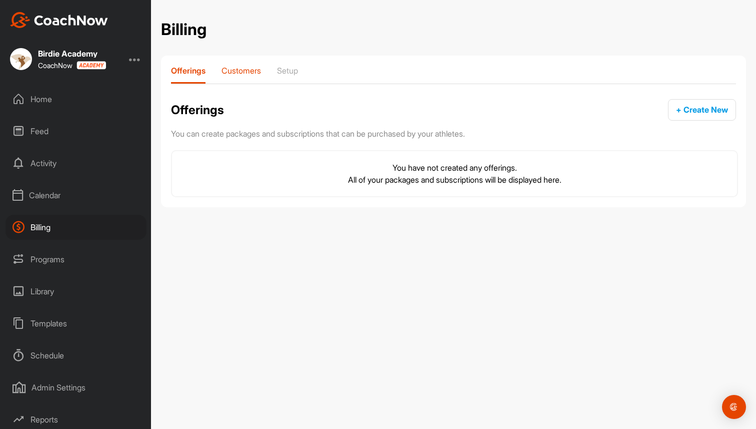
click at [244, 71] on p "Customers" at bounding box center [242, 71] width 40 height 10
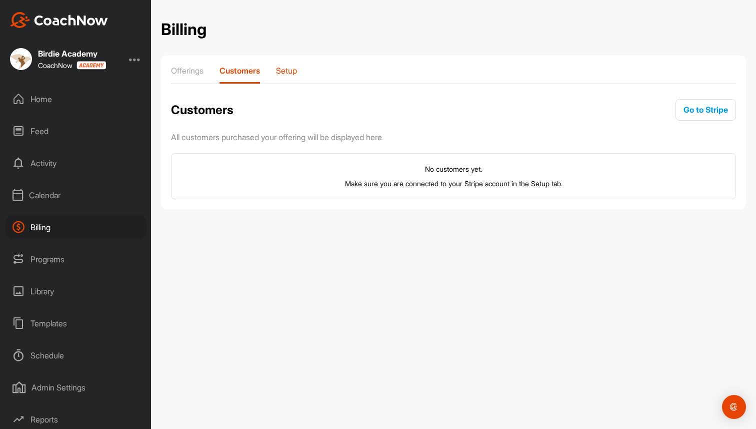
click at [292, 68] on p "Setup" at bounding box center [286, 71] width 21 height 10
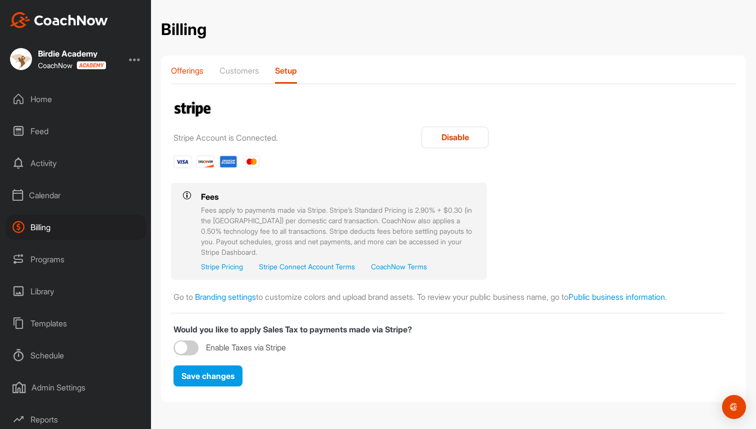
click at [195, 71] on p "Offerings" at bounding box center [187, 71] width 33 height 10
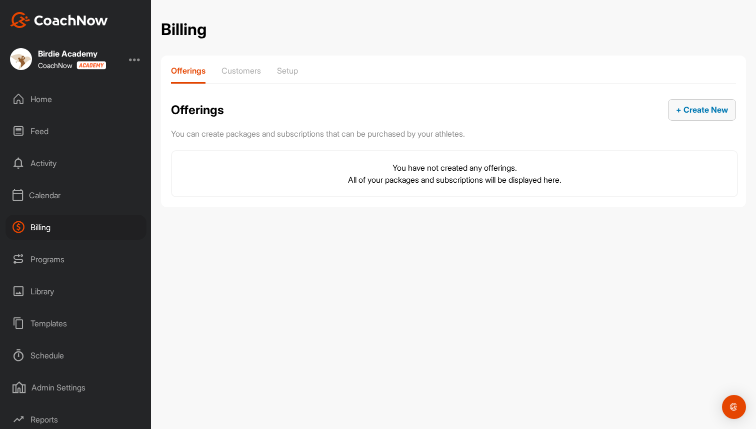
click at [720, 111] on span "+ Create New" at bounding box center [702, 110] width 52 height 10
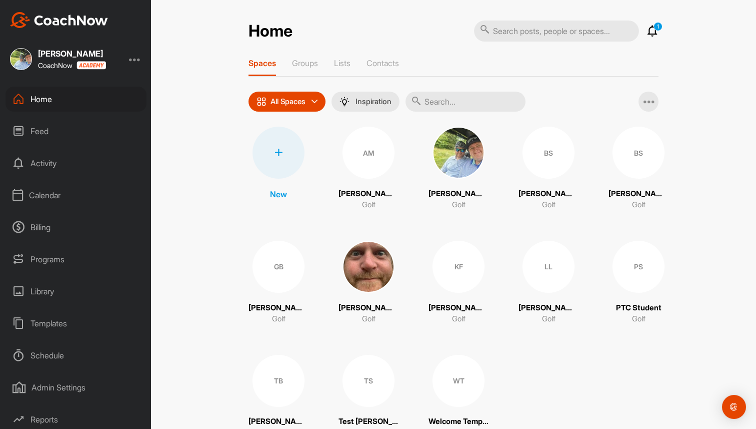
click at [55, 227] on div "Billing" at bounding box center [76, 227] width 141 height 25
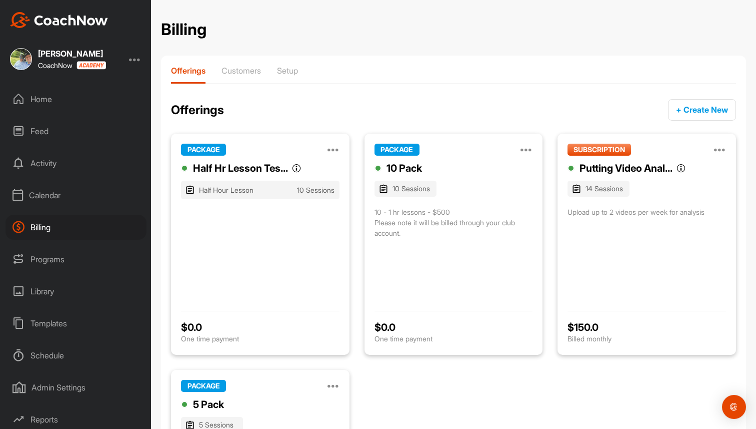
click at [136, 57] on div at bounding box center [135, 59] width 12 height 12
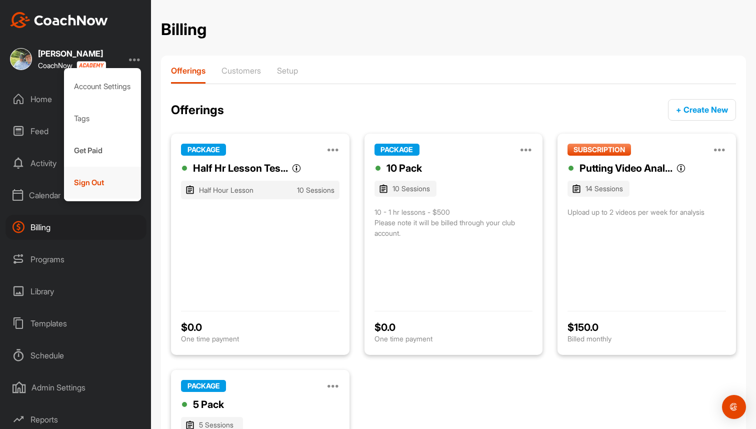
click at [84, 185] on div "Sign Out" at bounding box center [103, 183] width 78 height 32
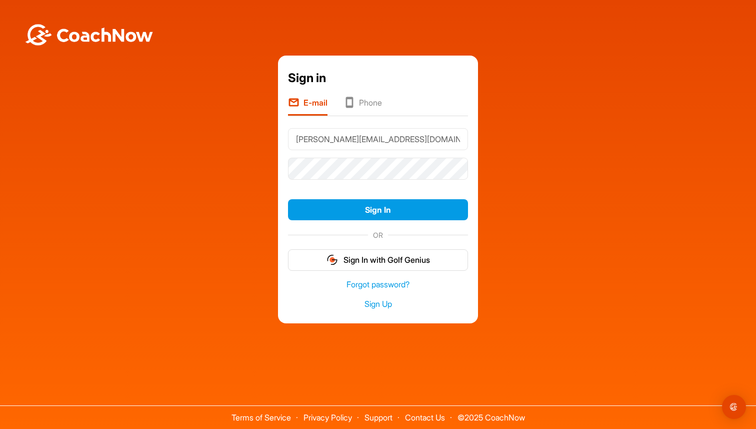
click at [345, 137] on input "[PERSON_NAME][EMAIL_ADDRESS][DOMAIN_NAME]" at bounding box center [378, 139] width 180 height 22
type input "[PERSON_NAME][EMAIL_ADDRESS][DOMAIN_NAME]"
click at [388, 209] on button "Sign In" at bounding box center [378, 210] width 180 height 22
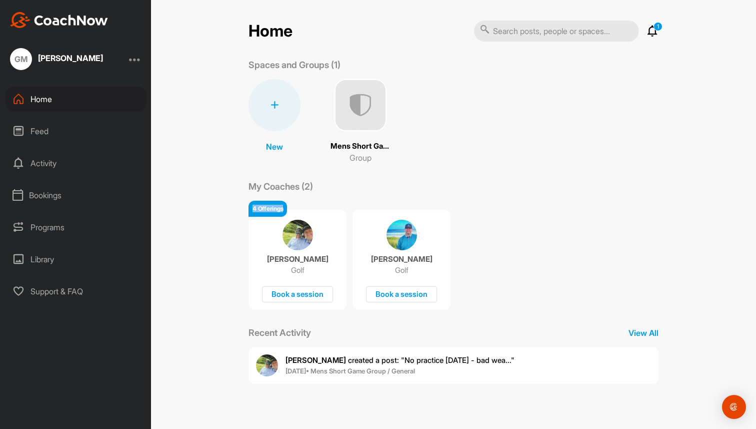
drag, startPoint x: 253, startPoint y: 208, endPoint x: 283, endPoint y: 208, distance: 30.5
click at [283, 208] on div "4 Offerings" at bounding box center [268, 209] width 39 height 16
click at [267, 235] on div "[PERSON_NAME] Golf Book a session" at bounding box center [298, 260] width 98 height 100
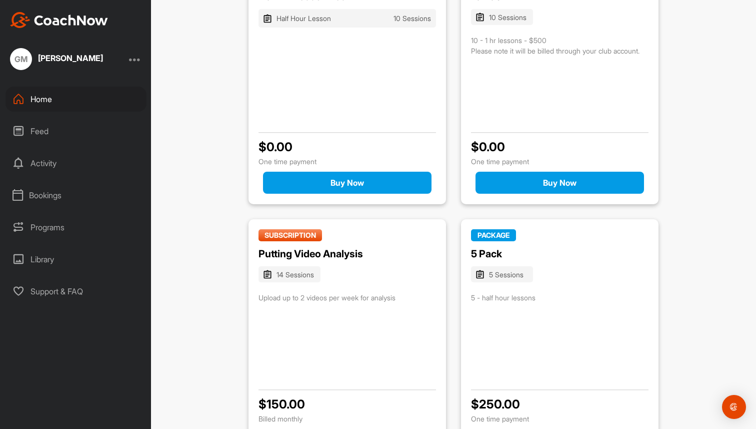
scroll to position [270, 0]
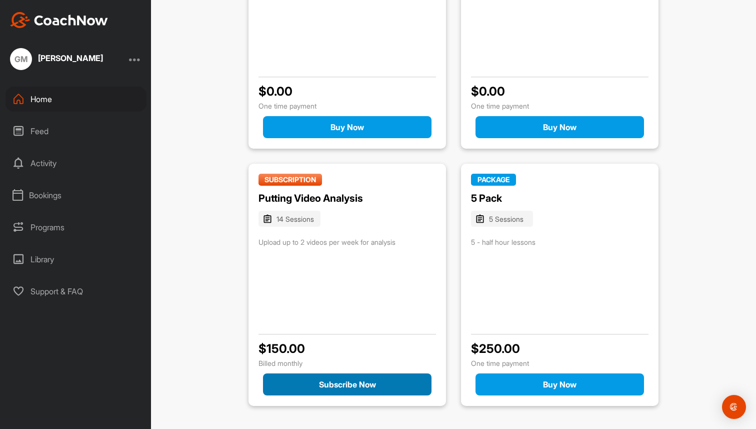
click at [350, 382] on button "Subscribe Now" at bounding box center [347, 384] width 169 height 22
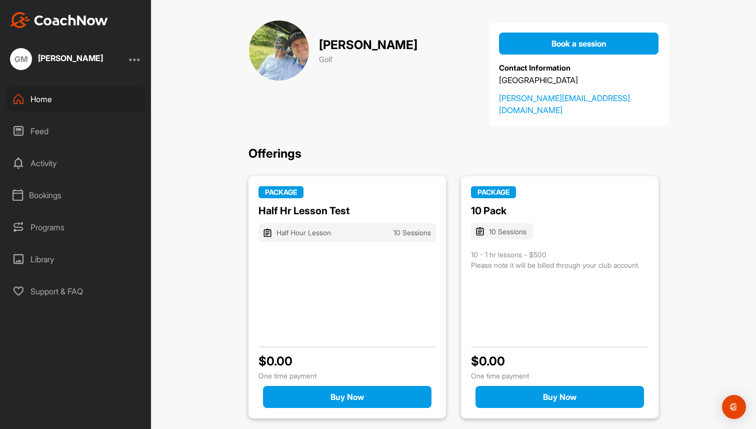
click div
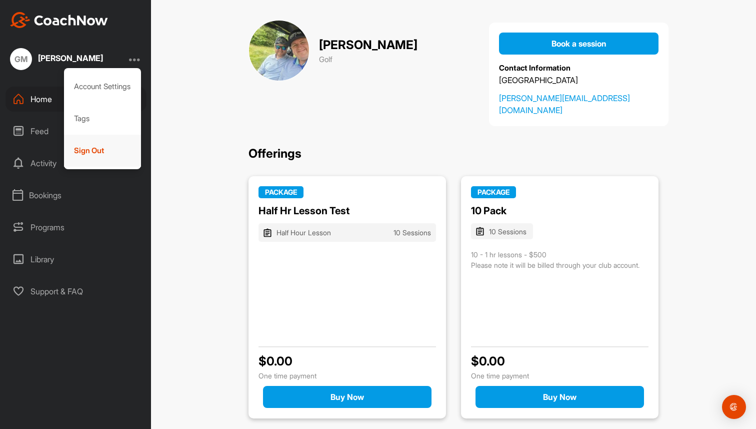
click div "Sign Out"
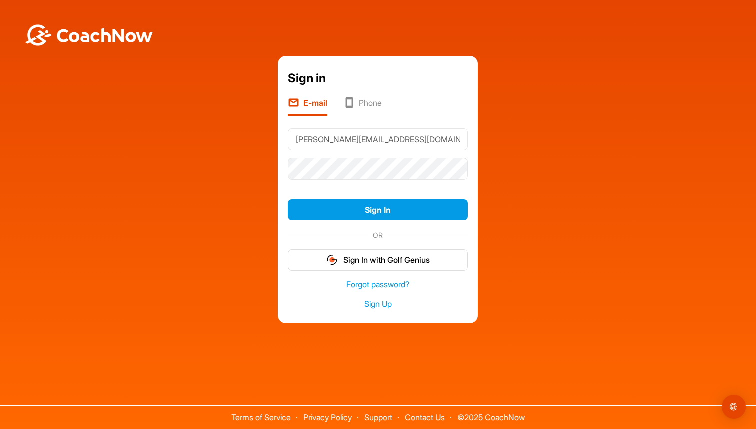
click input "[PERSON_NAME][EMAIL_ADDRESS][DOMAIN_NAME]"
type input "[PERSON_NAME][EMAIL_ADDRESS][DOMAIN_NAME]"
click button "Sign In"
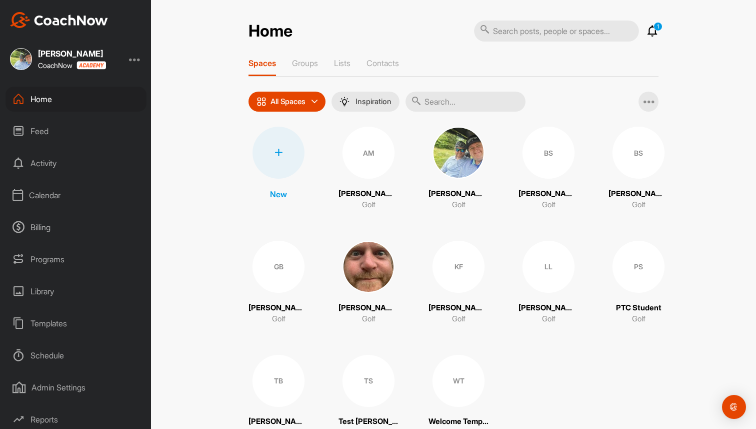
click at [42, 225] on div "Billing" at bounding box center [76, 227] width 141 height 25
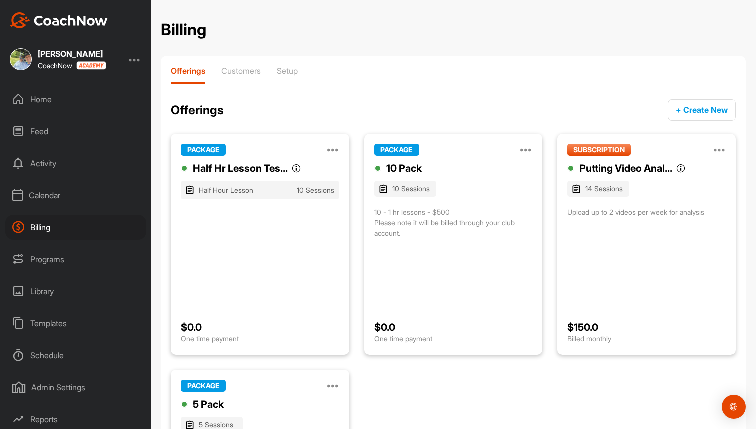
click at [239, 75] on div "Customers" at bounding box center [242, 75] width 40 height 18
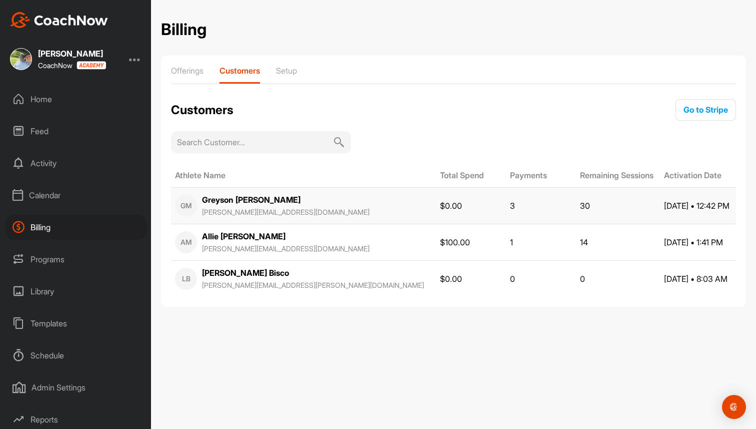
click at [243, 202] on strong "[PERSON_NAME]" at bounding box center [251, 200] width 99 height 10
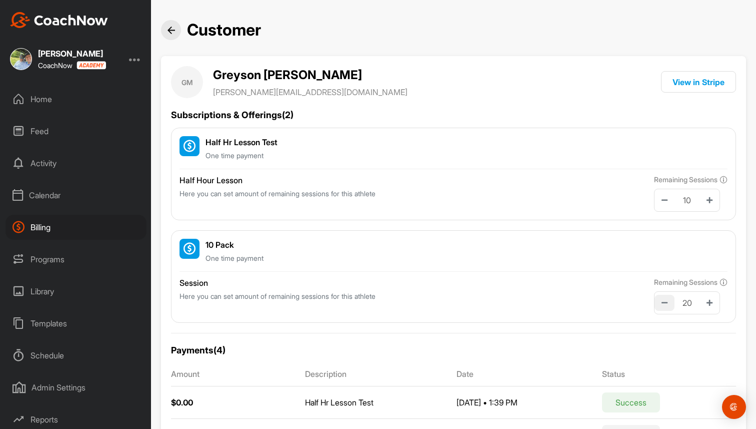
click at [663, 307] on button at bounding box center [665, 303] width 20 height 16
click at [708, 301] on icon at bounding box center [710, 302] width 6 height 7
type input "20"
click at [48, 224] on div "Billing" at bounding box center [76, 227] width 141 height 25
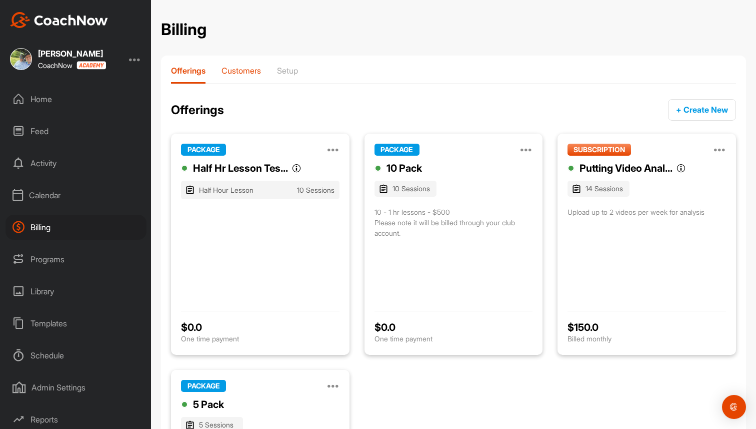
click at [231, 70] on p "Customers" at bounding box center [242, 71] width 40 height 10
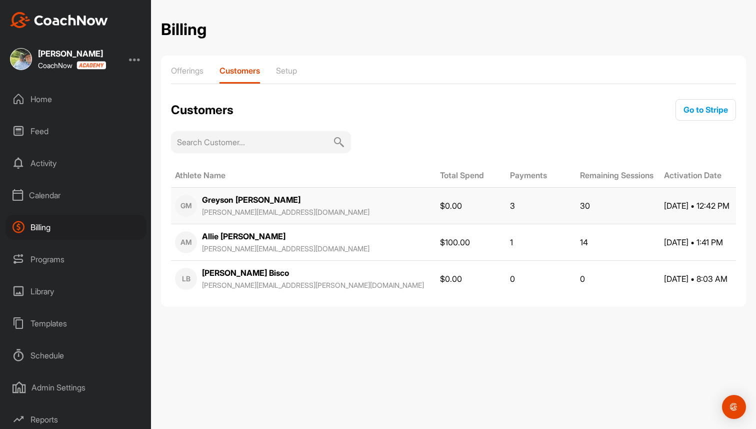
click at [227, 196] on strong "[PERSON_NAME]" at bounding box center [251, 200] width 99 height 10
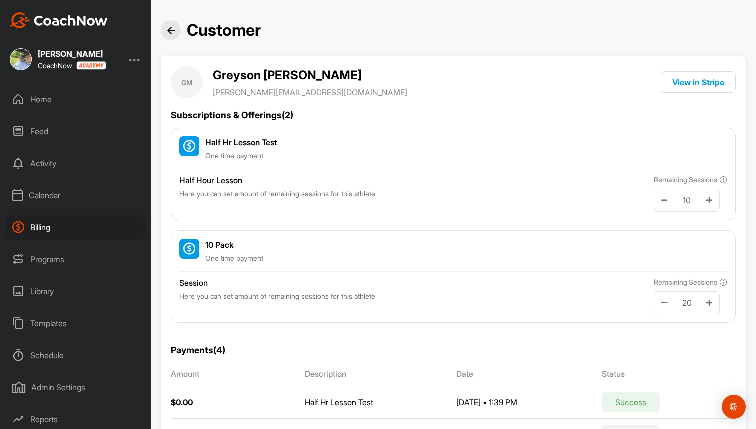
click at [170, 30] on img at bounding box center [172, 31] width 8 height 8
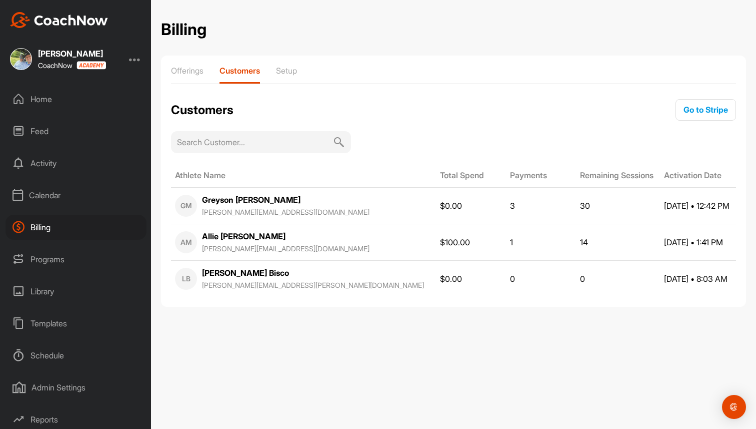
click at [40, 101] on div "Home" at bounding box center [76, 99] width 141 height 25
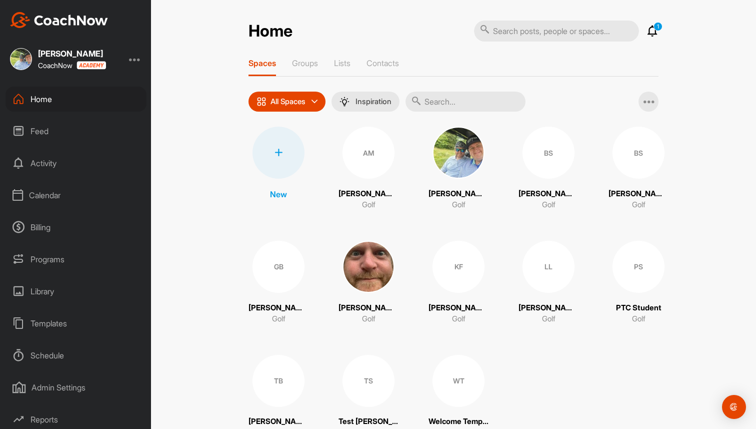
click at [208, 28] on div "Home 1 Notifications Invitations This Month WT Welcome T. joined space 2 w • We…" at bounding box center [453, 214] width 605 height 429
